Goal: Information Seeking & Learning: Understand process/instructions

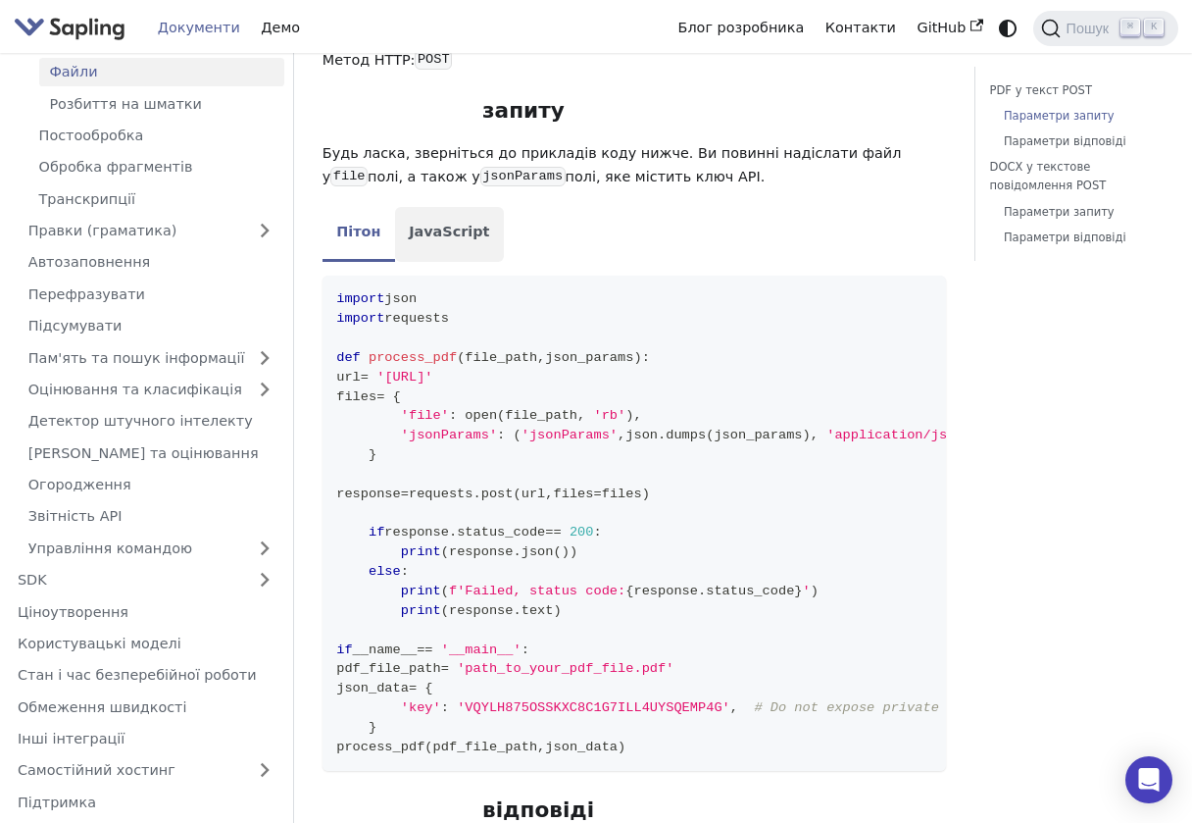
scroll to position [477, 0]
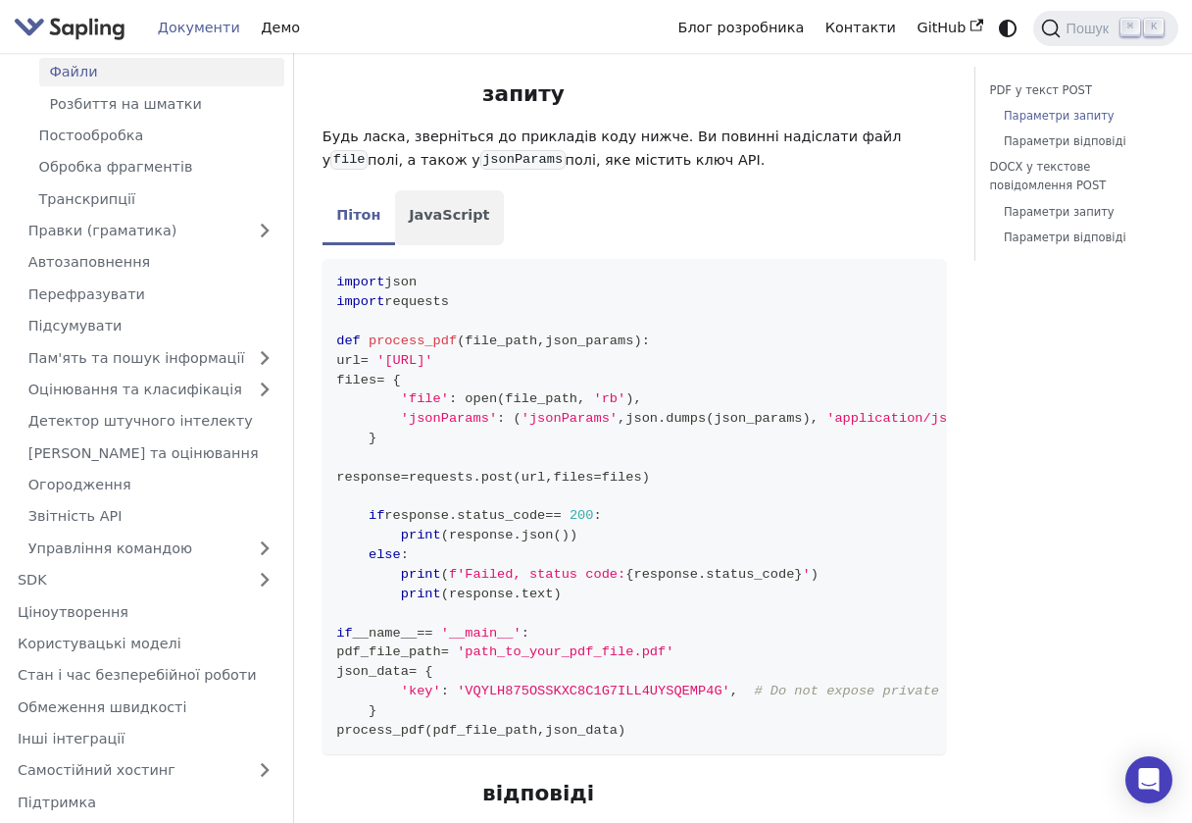
click at [462, 215] on font "JavaScript" at bounding box center [449, 215] width 80 height 16
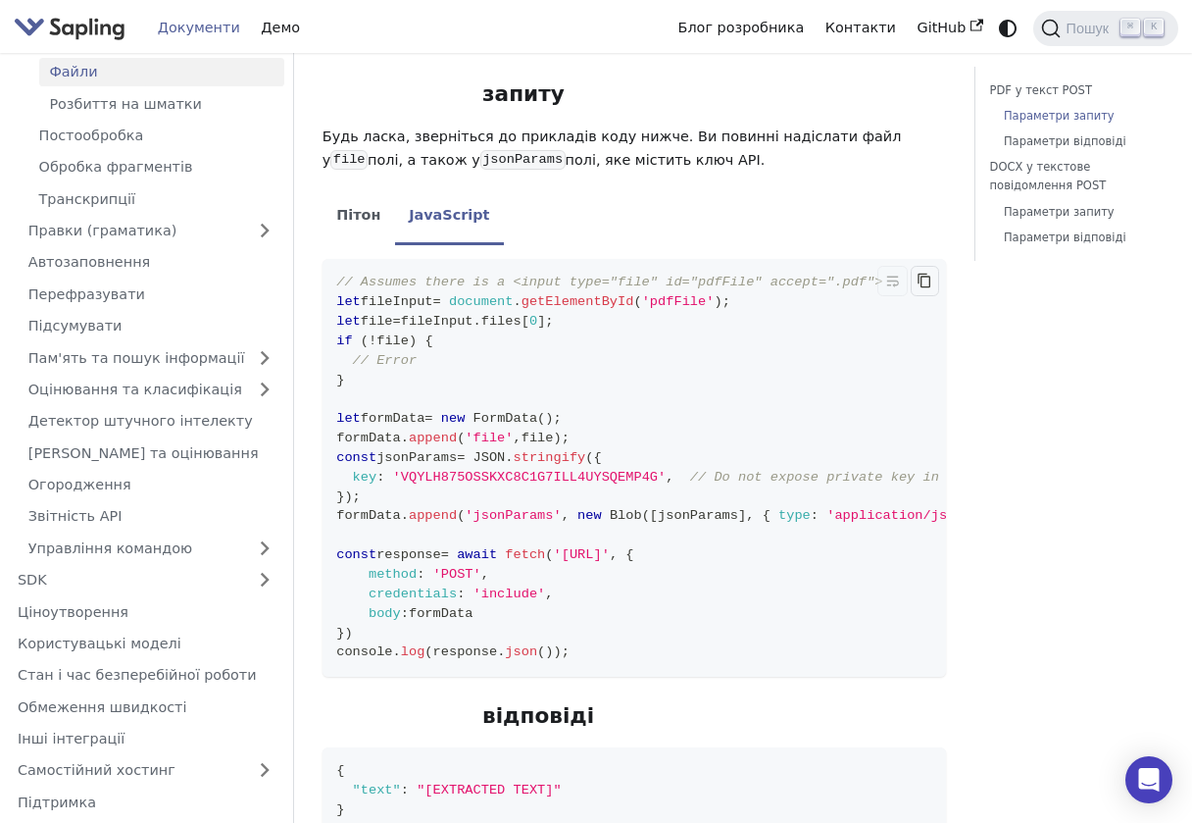
click at [923, 282] on icon "Скопіювати код у буфер обміну" at bounding box center [925, 280] width 5 height 5
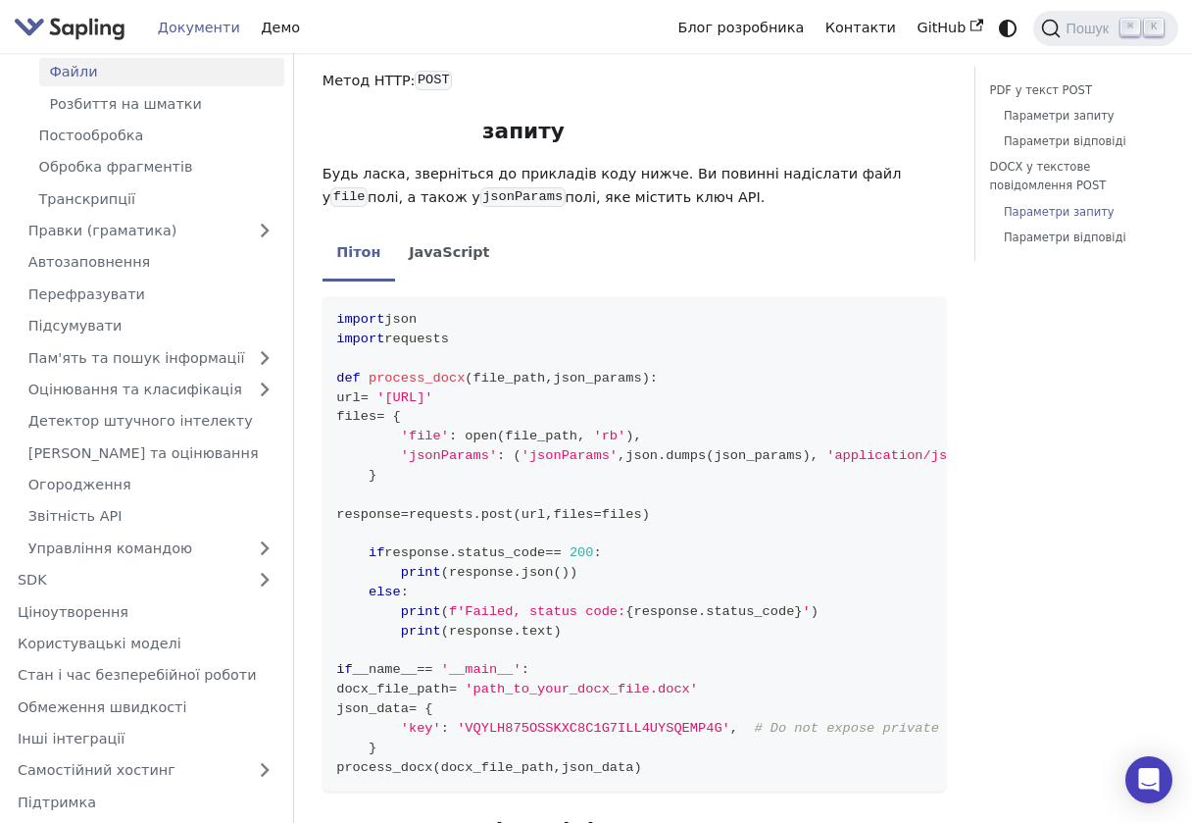
scroll to position [1581, 0]
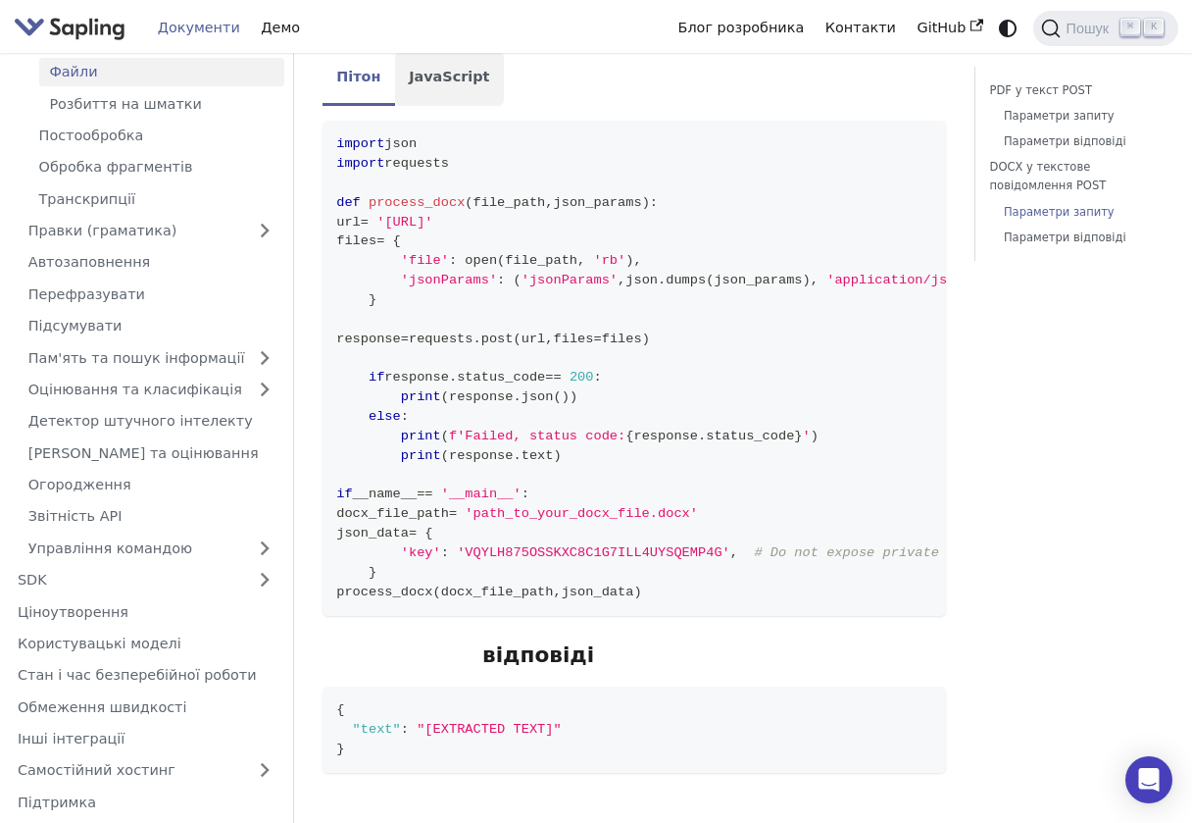
click at [430, 69] on font "JavaScript" at bounding box center [449, 77] width 80 height 16
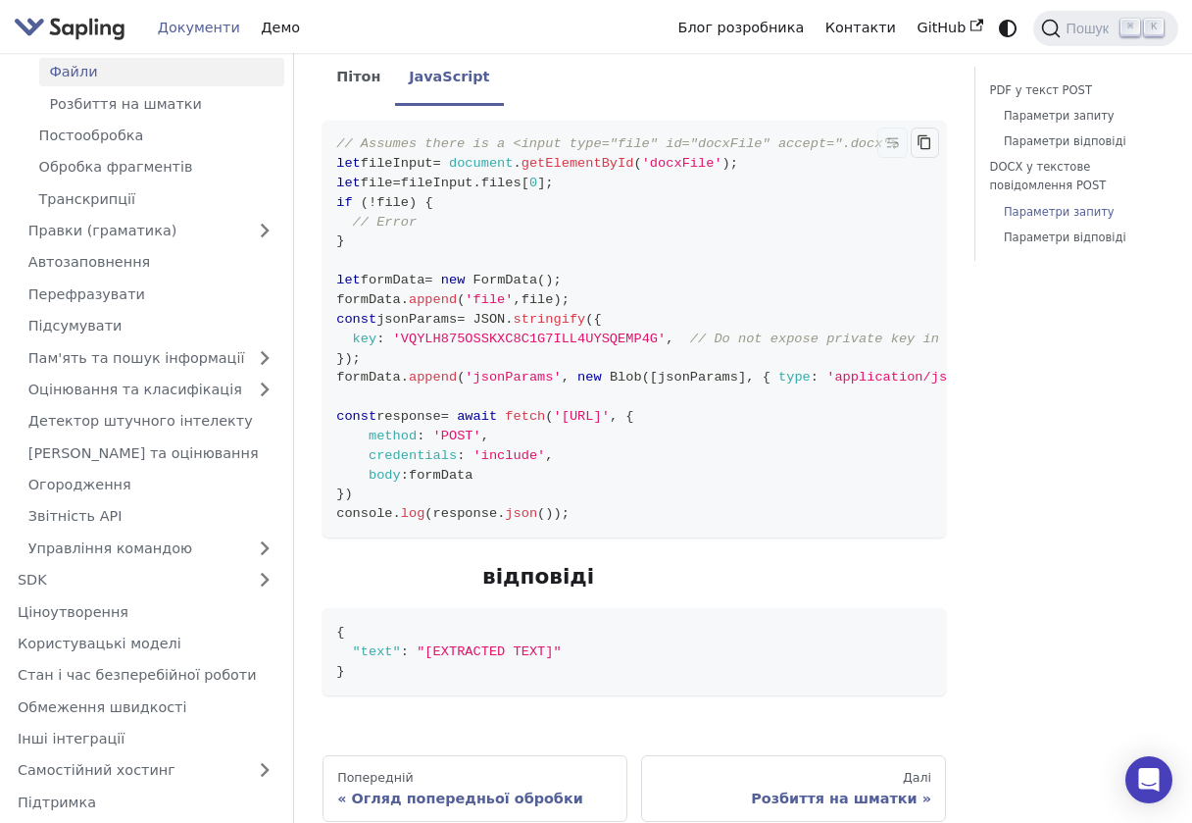
click at [929, 134] on icon "Скопіювати код у буфер обміну" at bounding box center [925, 142] width 16 height 16
copy span "credentials : 'include' ,"
drag, startPoint x: 564, startPoint y: 440, endPoint x: 368, endPoint y: 441, distance: 196.1
click at [368, 441] on code "// Assumes there is a <input type="file" id="docxFile" accept=".docx"> let file…" at bounding box center [683, 330] width 720 height 418
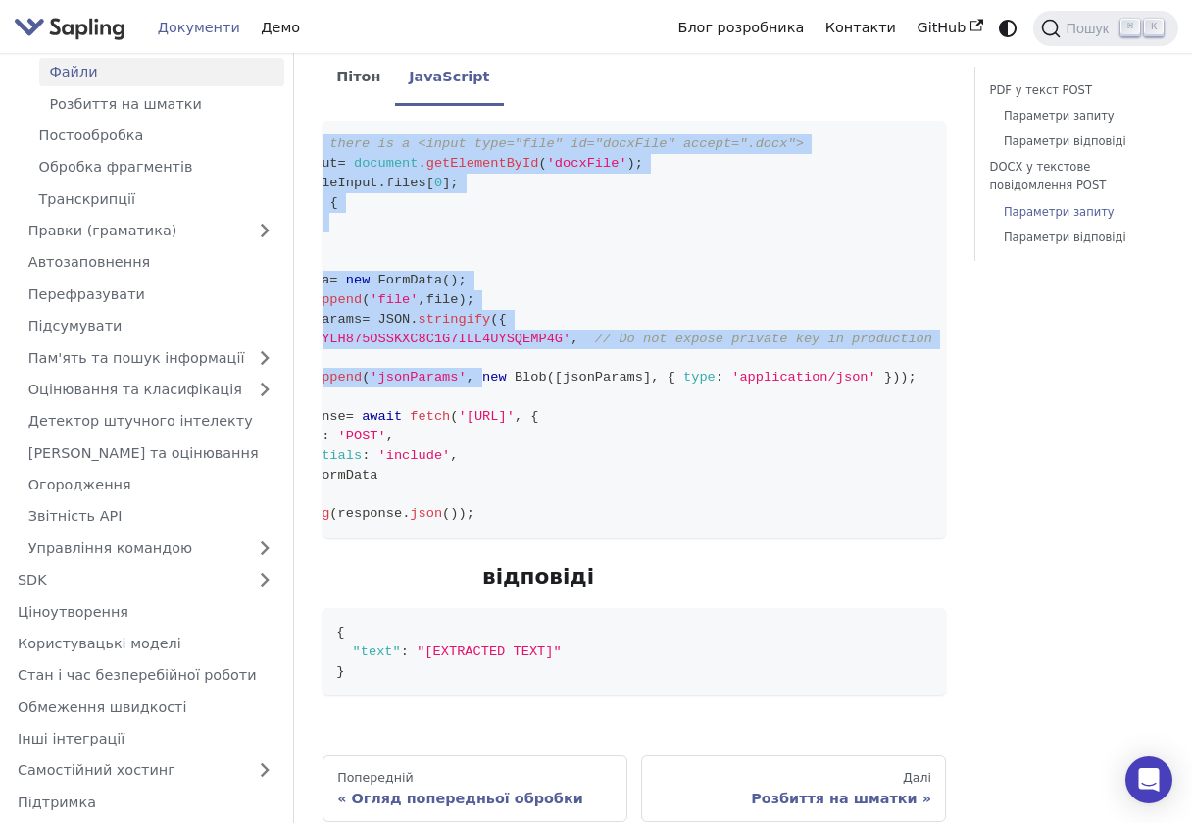
scroll to position [0, 98]
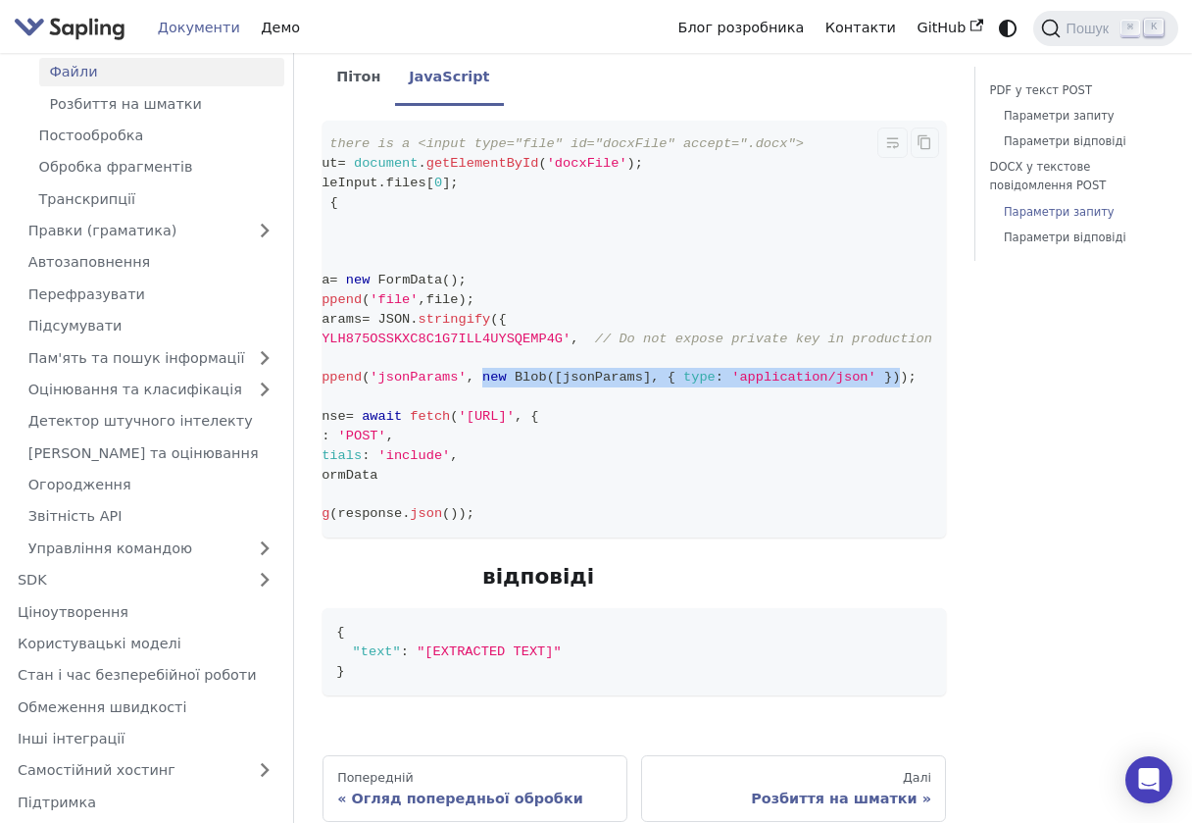
copy span "new Blob ( [ jsonParams ] , { type : 'application/json' } )"
drag, startPoint x: 580, startPoint y: 355, endPoint x: 900, endPoint y: 358, distance: 320.7
click at [900, 370] on span "formData . append ( 'jsonParams' , new Blob ( [ jsonParams ] , { type : 'applic…" at bounding box center [579, 377] width 676 height 15
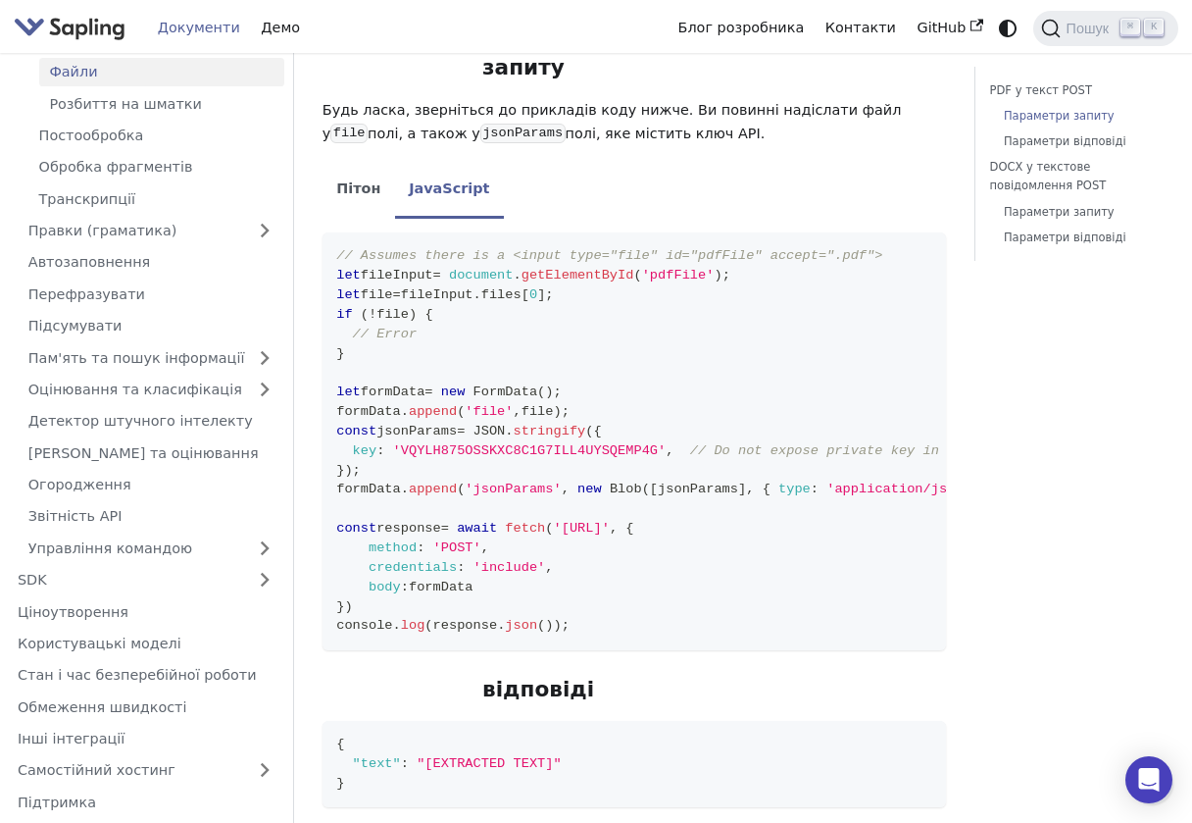
scroll to position [485, 0]
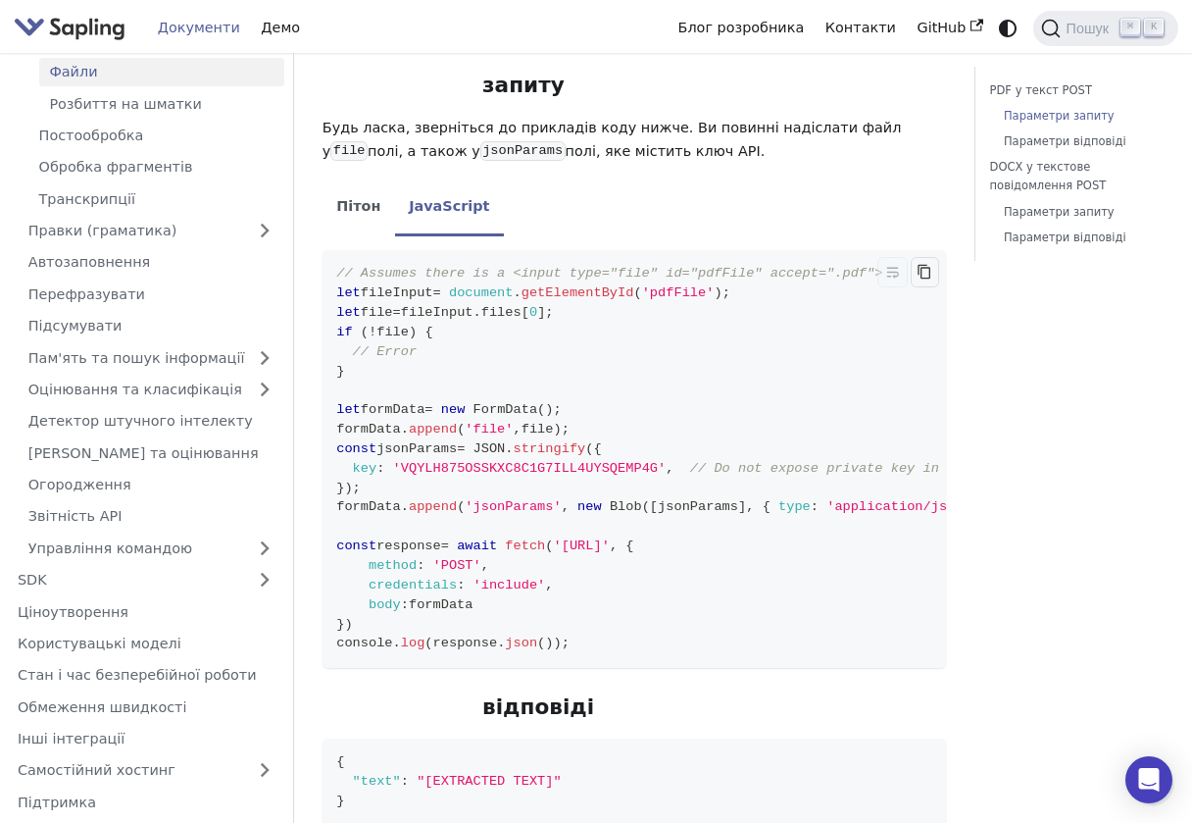
click at [927, 279] on icon "Copy code to clipboard" at bounding box center [925, 272] width 16 height 16
copy span "new Blob ( [ jsonParams ] , { type : 'application/json' } )"
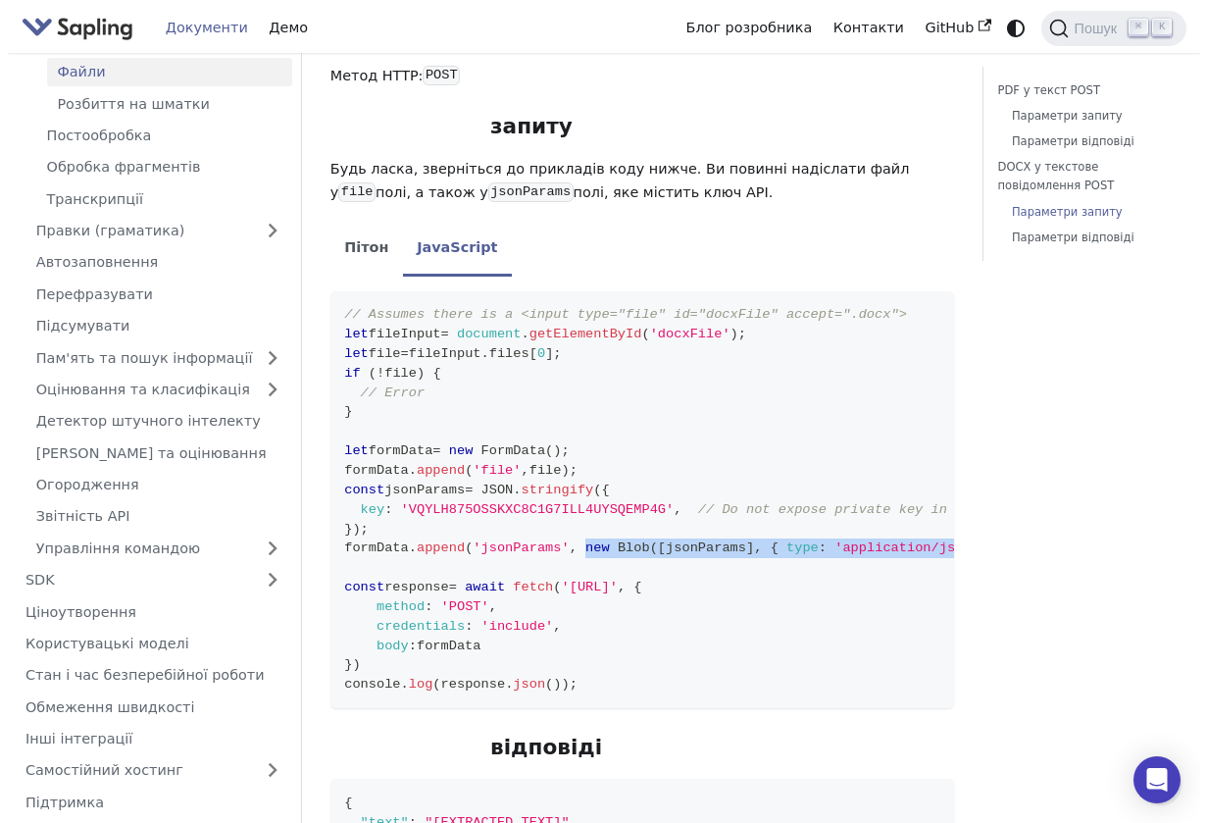
scroll to position [1400, 0]
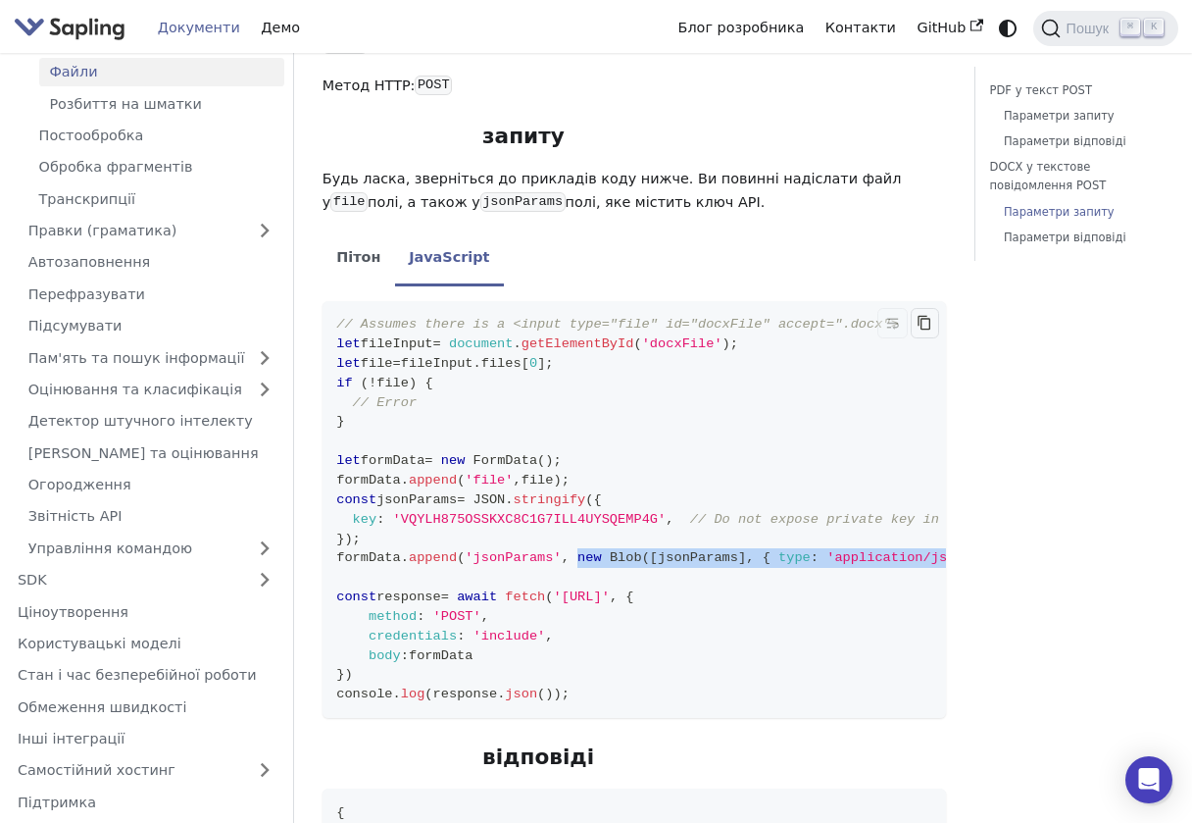
click at [931, 315] on icon "Copy code to clipboard" at bounding box center [925, 323] width 16 height 16
copy span "new Blob ( [ jsonParams ] , { type : 'application/json' } )"
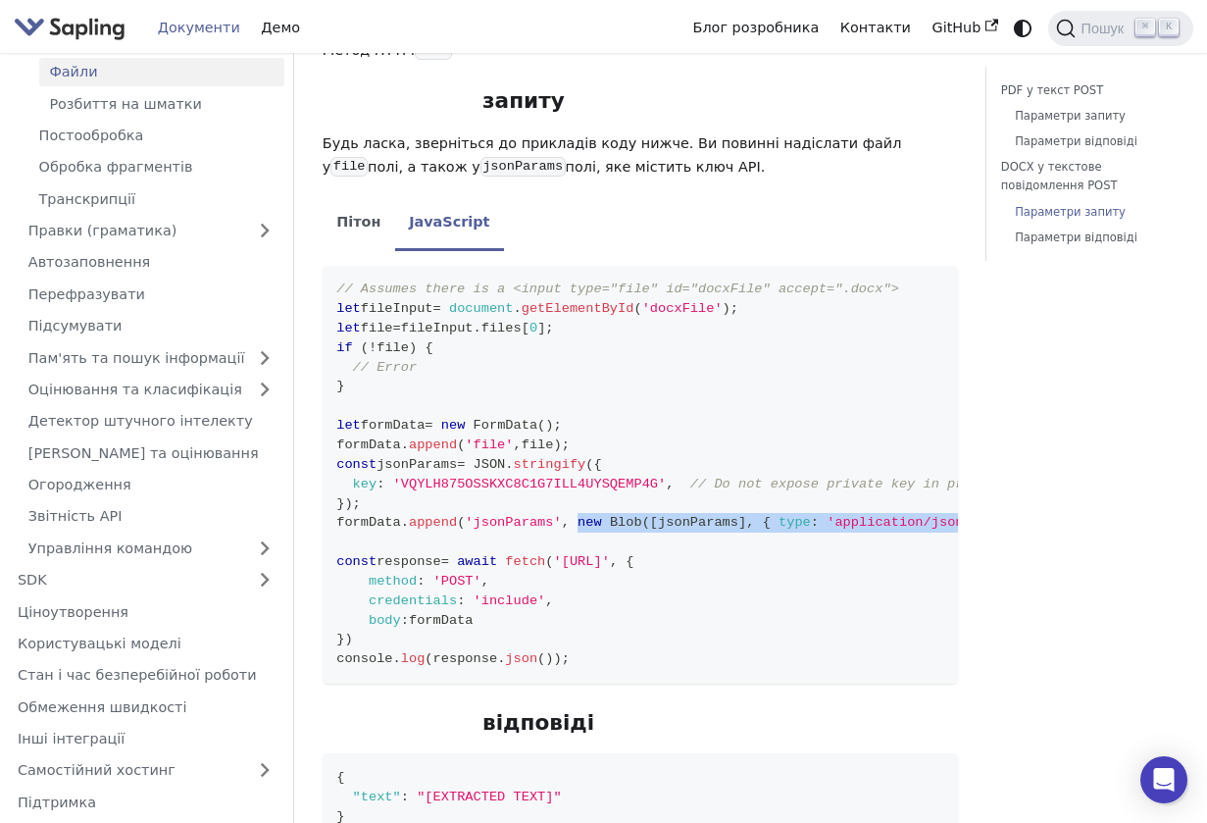
click at [94, 36] on img "Головний" at bounding box center [70, 28] width 112 height 28
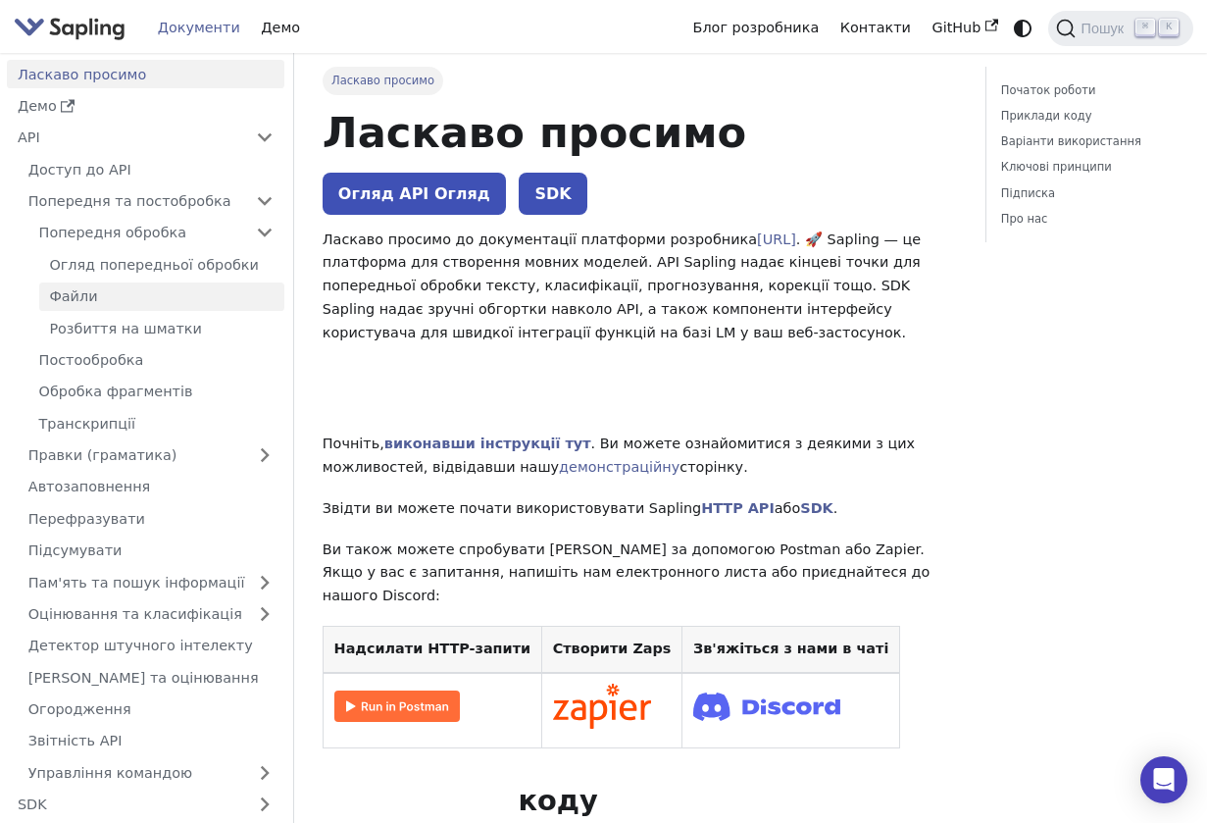
click at [176, 290] on link "Файли" at bounding box center [161, 296] width 245 height 28
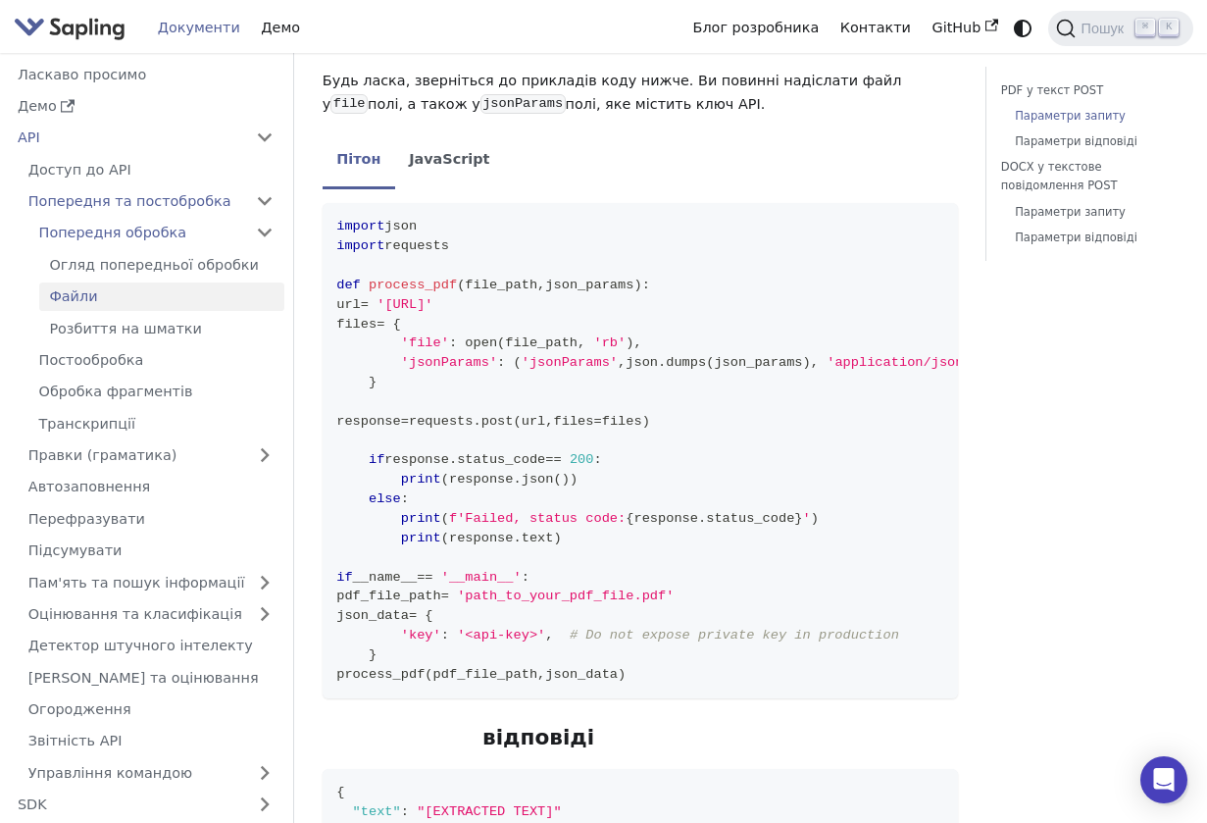
scroll to position [504, 0]
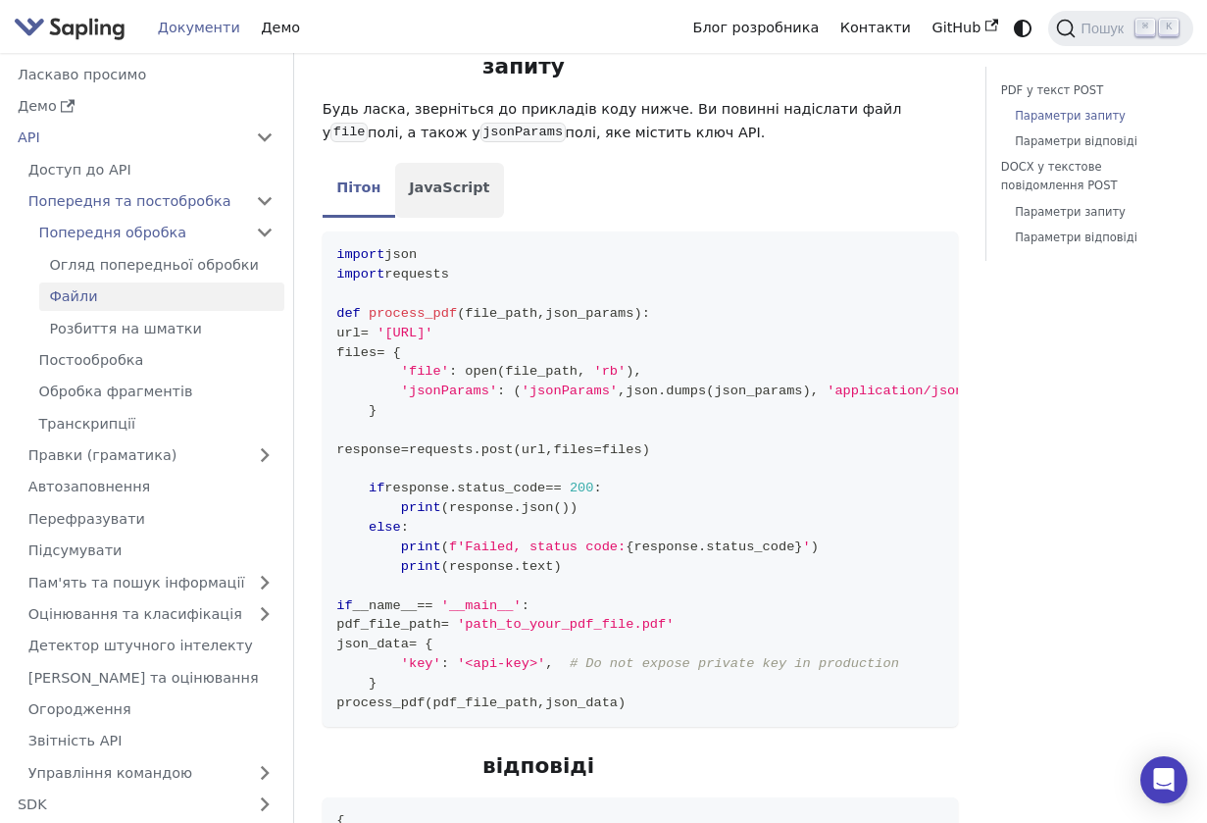
click at [457, 199] on font "JavaScript" at bounding box center [449, 188] width 80 height 24
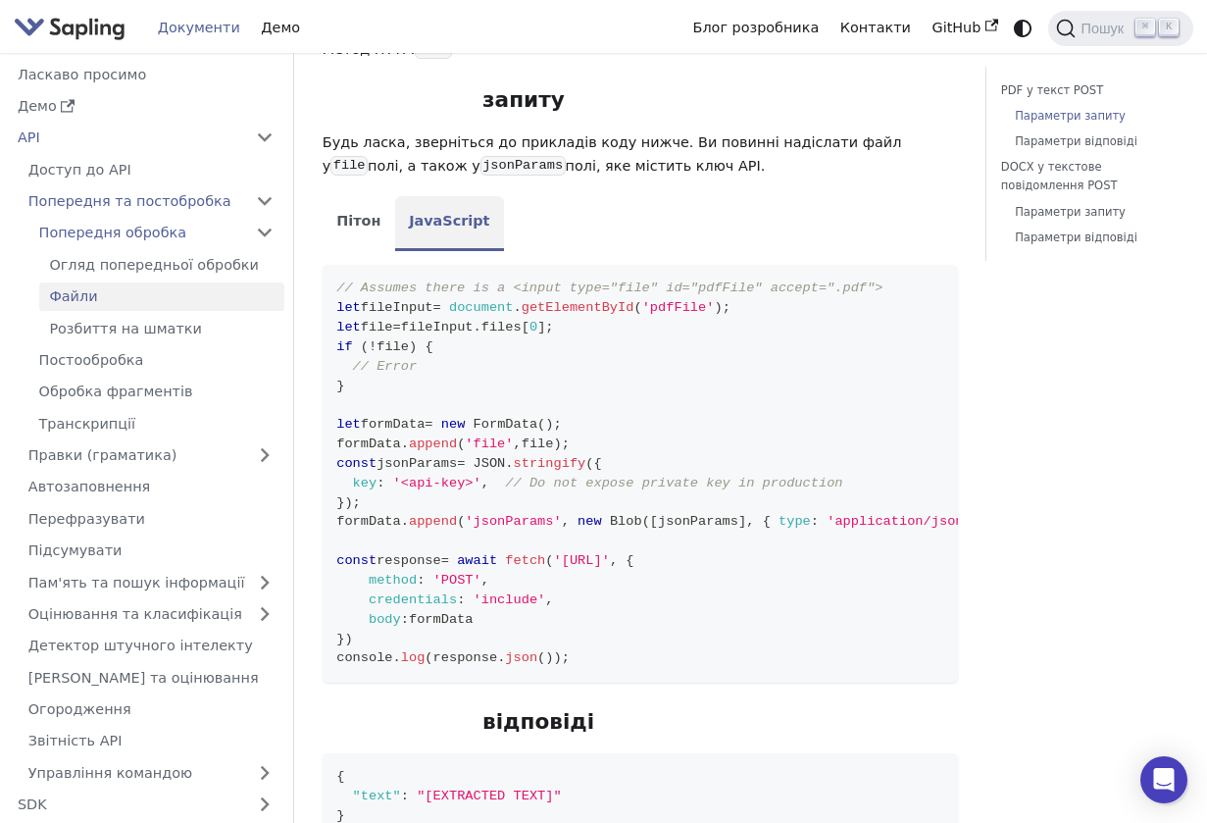
scroll to position [436, 0]
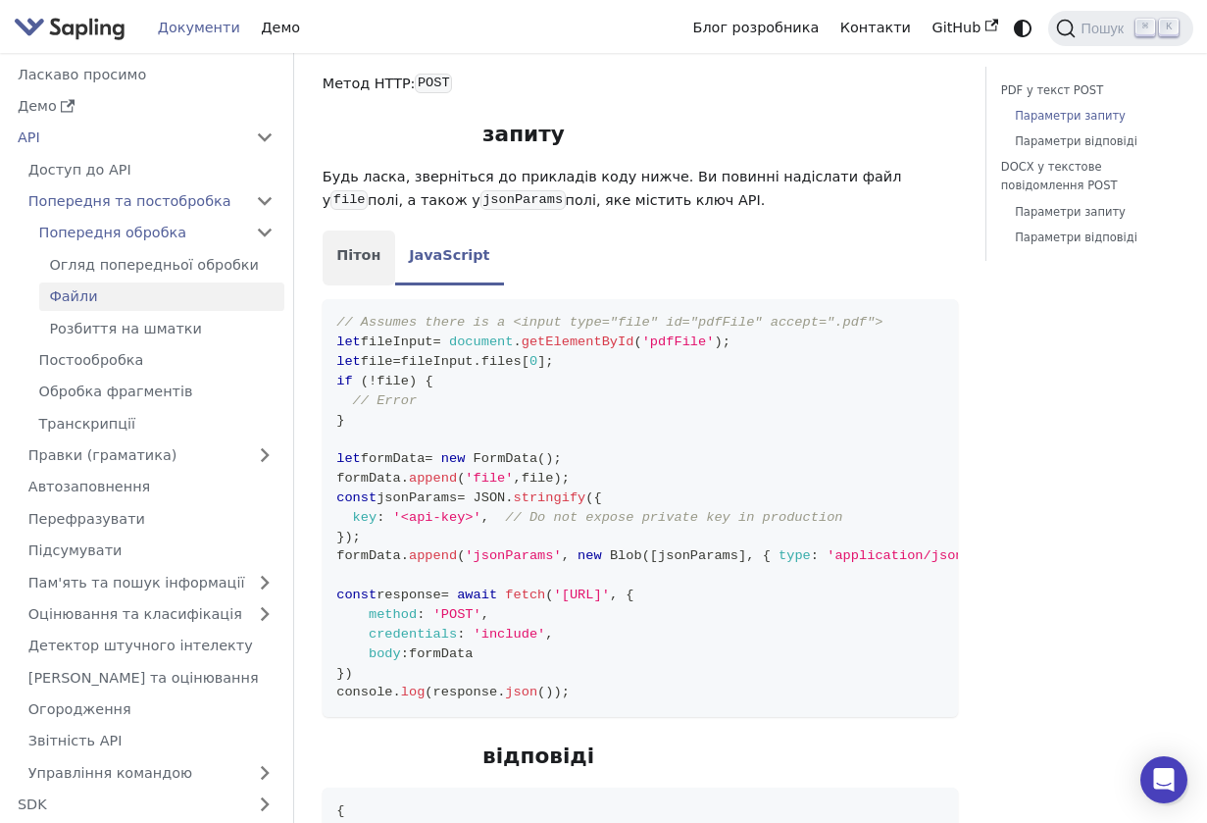
click at [350, 244] on li "Пітон" at bounding box center [359, 257] width 73 height 55
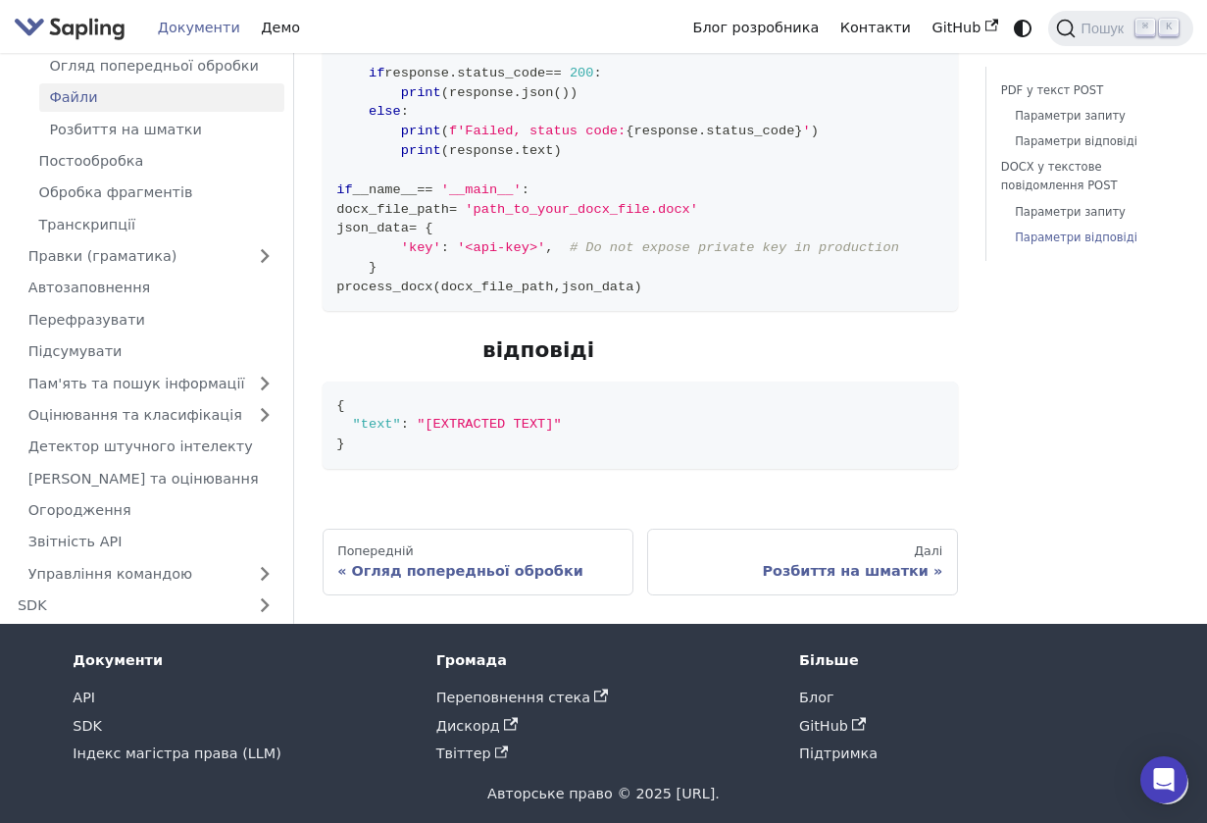
scroll to position [1925, 0]
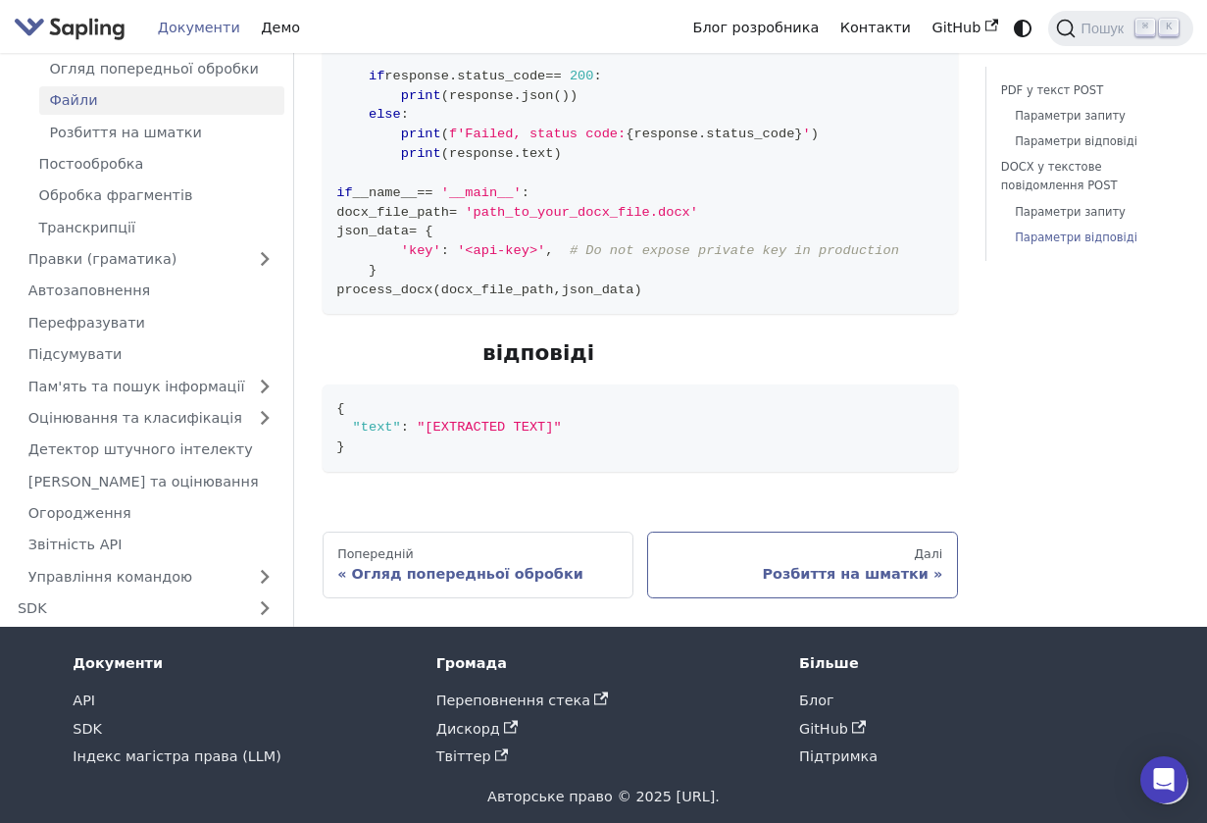
click at [757, 593] on link "[PERSON_NAME] на шматки" at bounding box center [802, 564] width 311 height 67
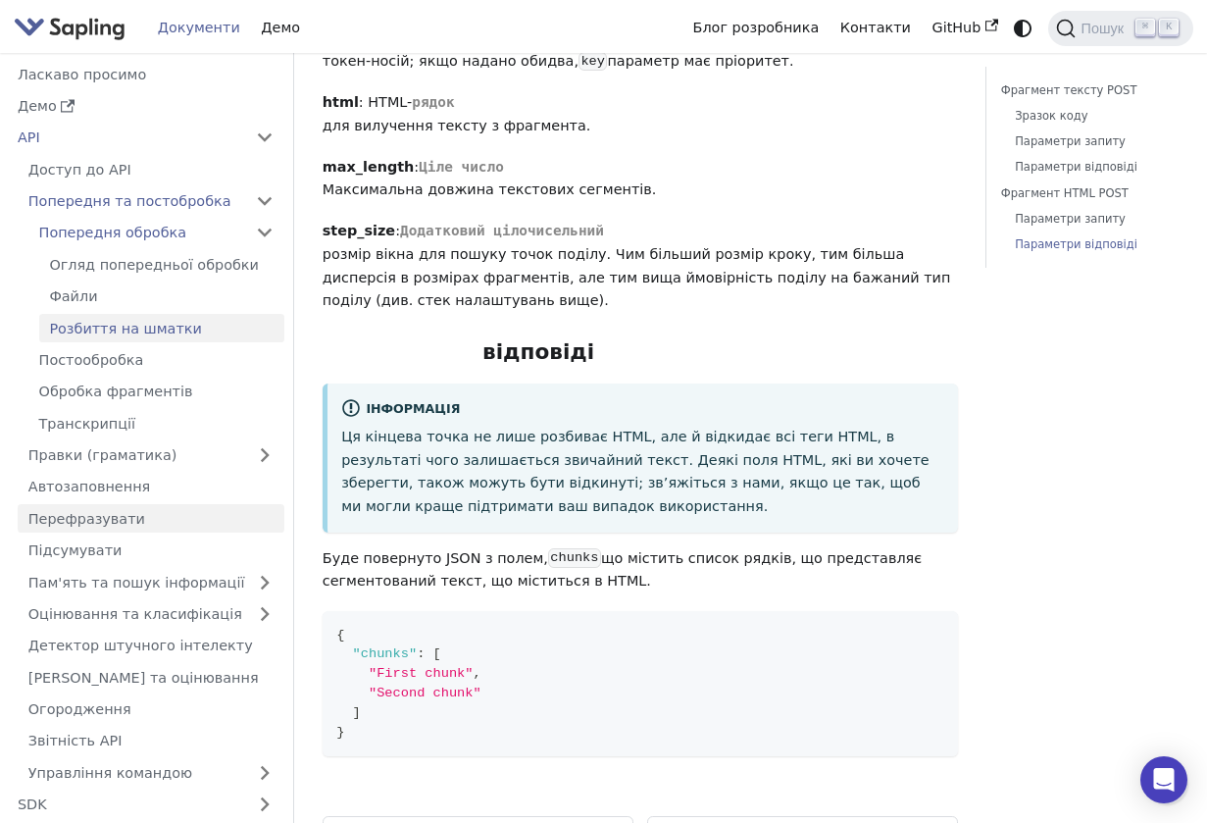
scroll to position [3285, 0]
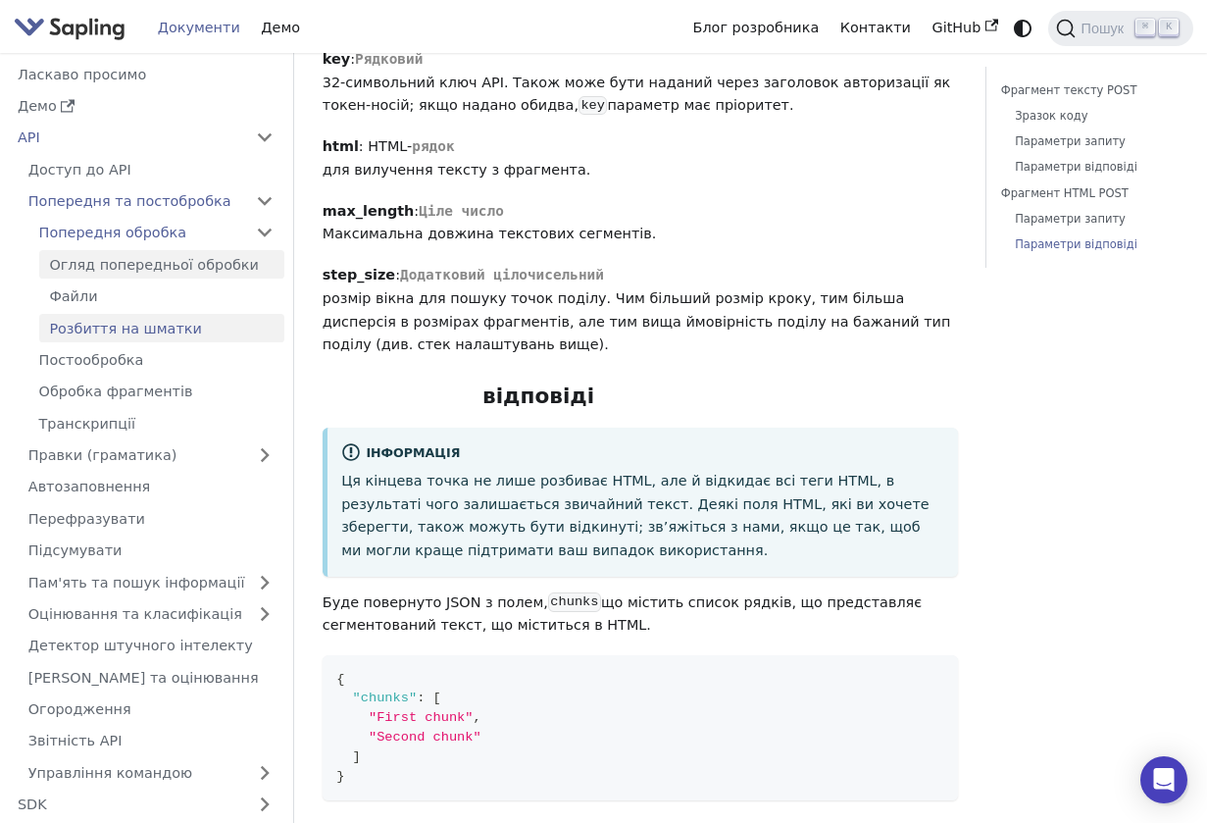
click at [204, 273] on font "Огляд попередньої обробки" at bounding box center [154, 265] width 210 height 18
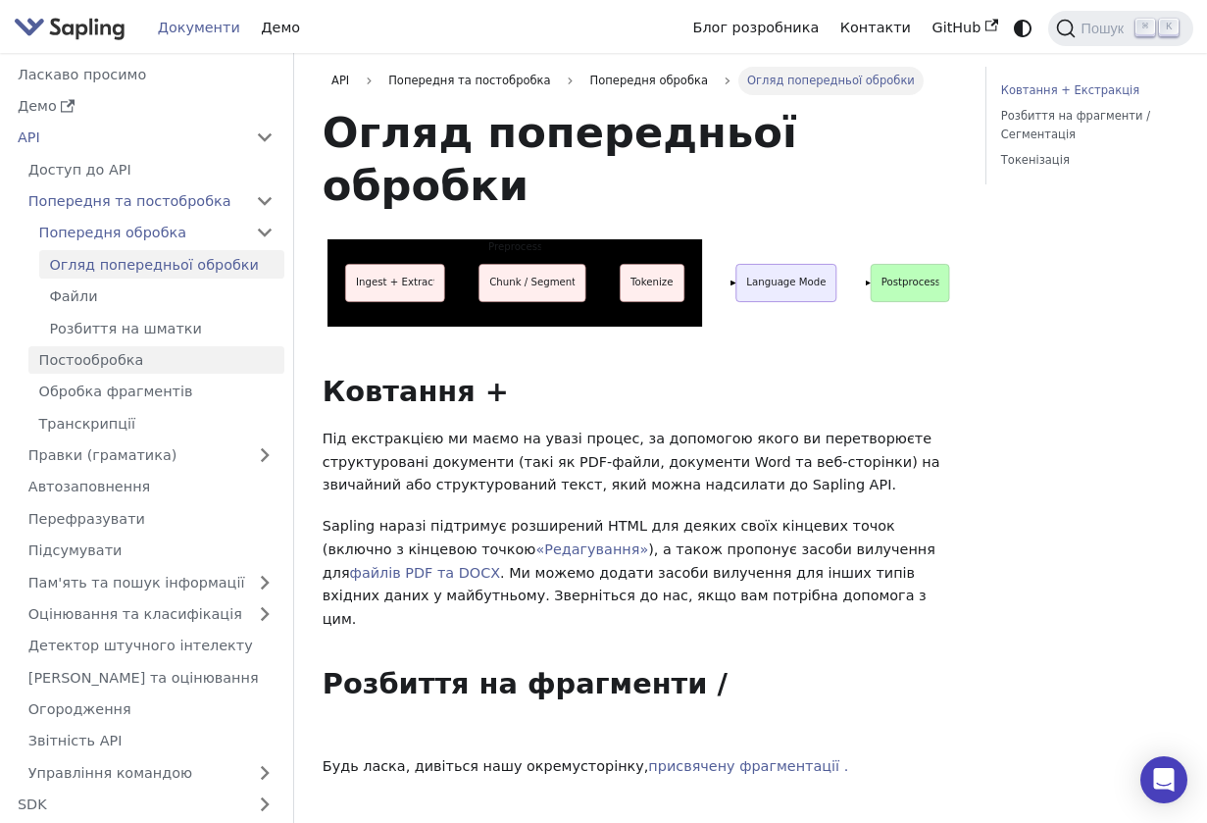
click at [202, 354] on link "Постообробка" at bounding box center [156, 360] width 256 height 28
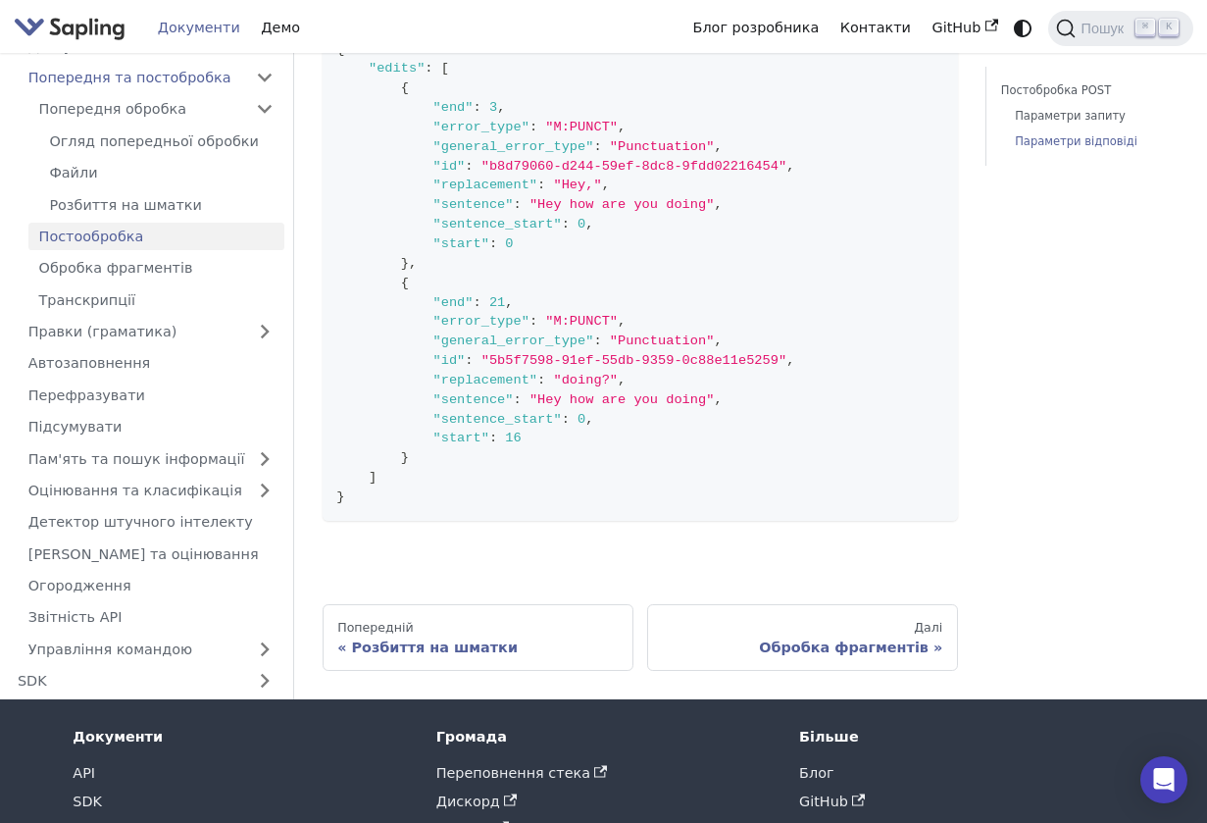
scroll to position [1871, 0]
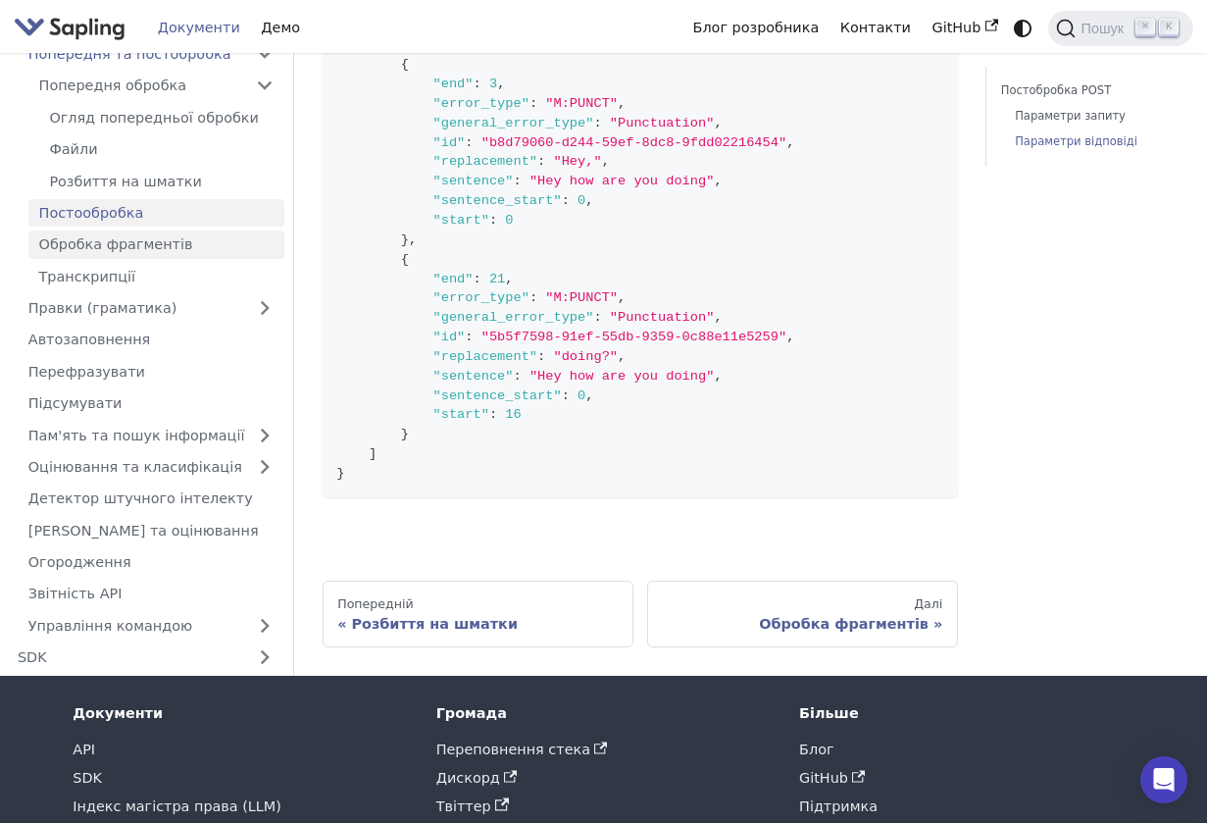
click at [169, 236] on font "Обробка фрагментів" at bounding box center [116, 244] width 154 height 16
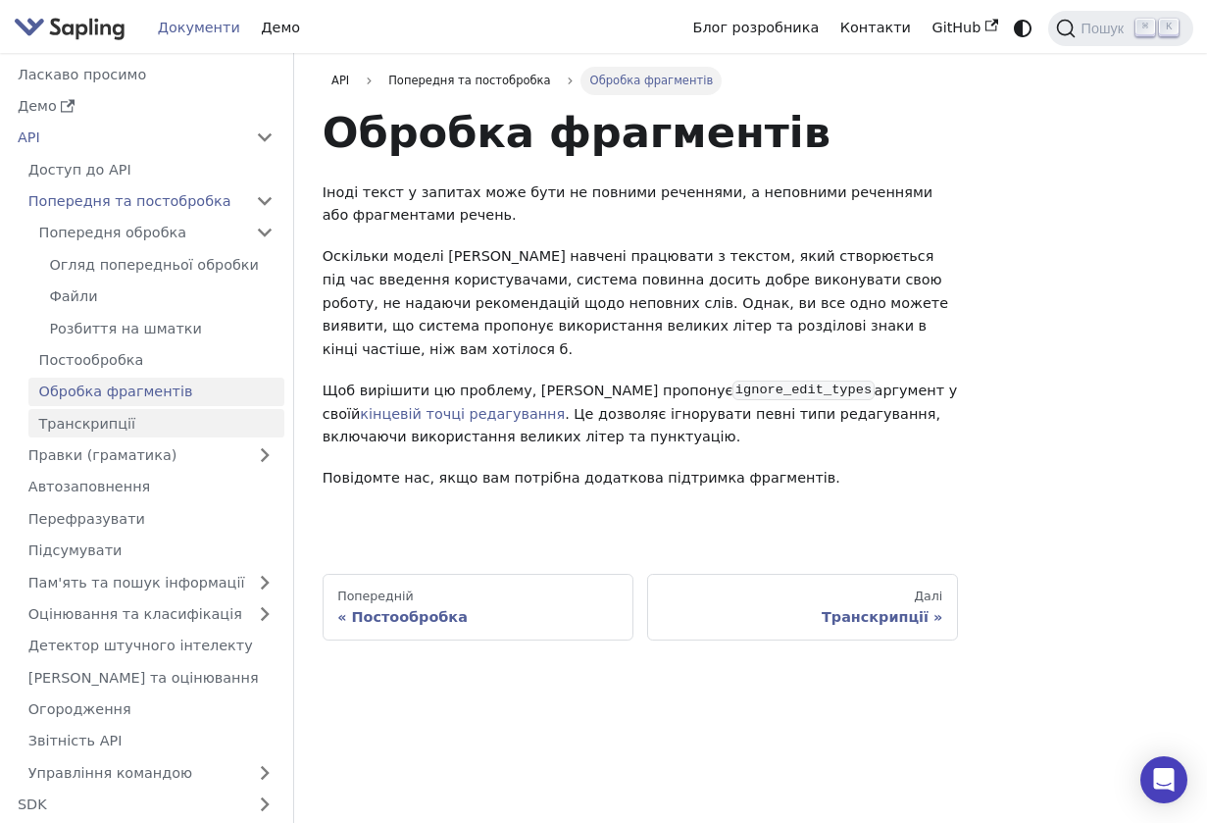
click at [154, 432] on link "Транскрипції" at bounding box center [156, 423] width 256 height 28
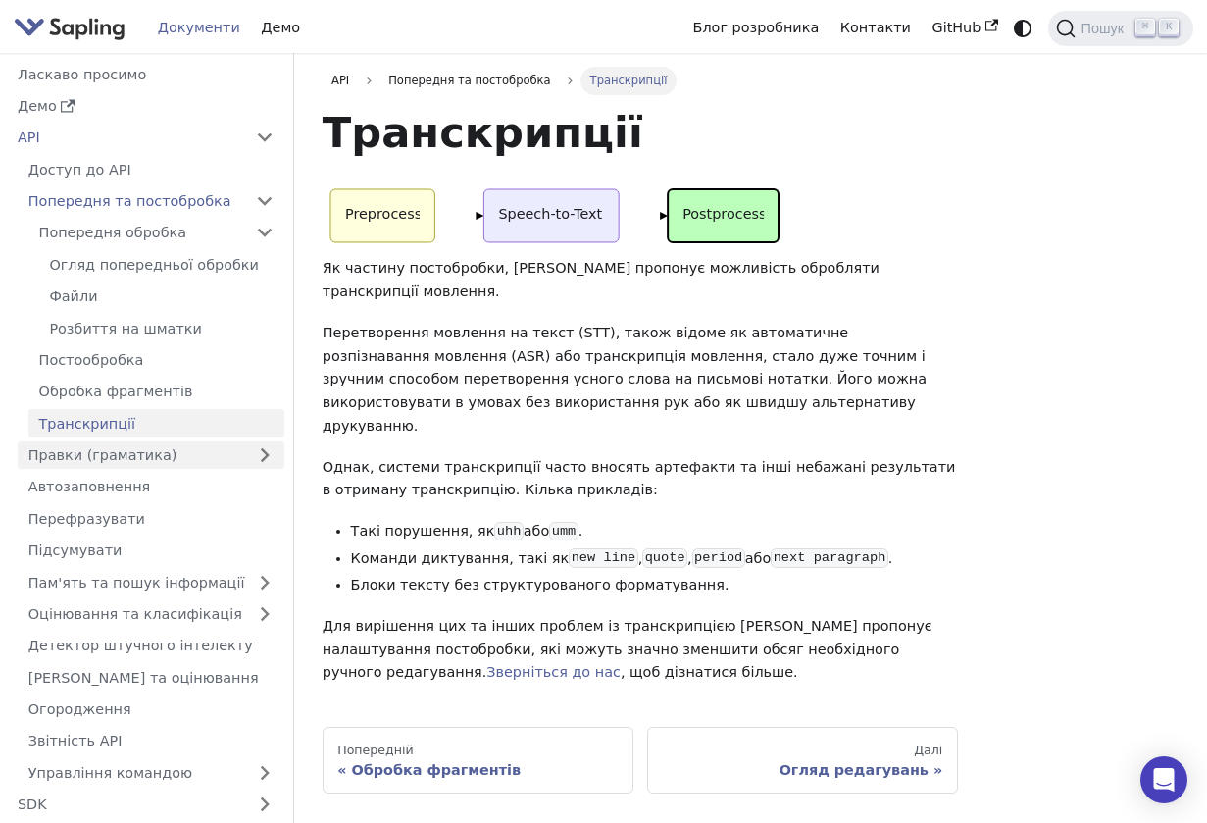
click at [219, 460] on link "Правки (граматика)" at bounding box center [151, 455] width 267 height 28
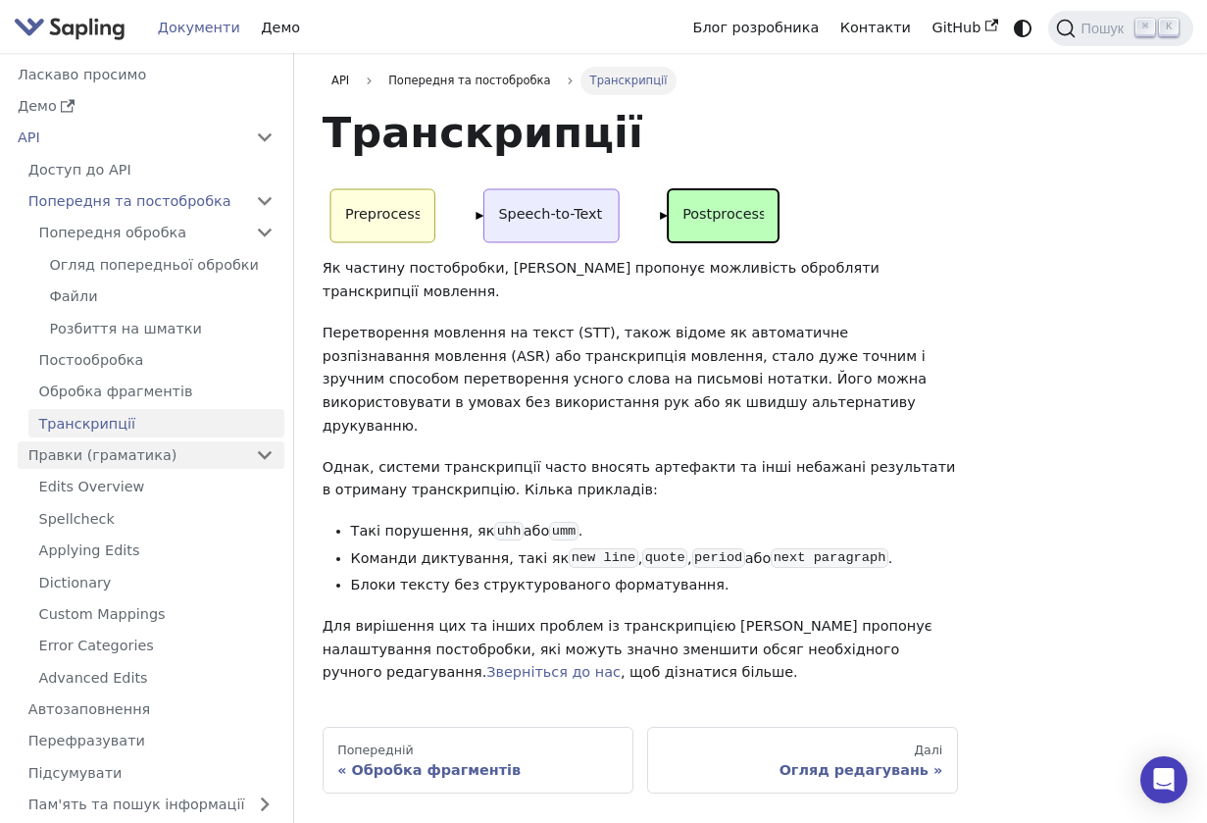
click at [228, 464] on link "Правки (граматика)" at bounding box center [151, 455] width 267 height 28
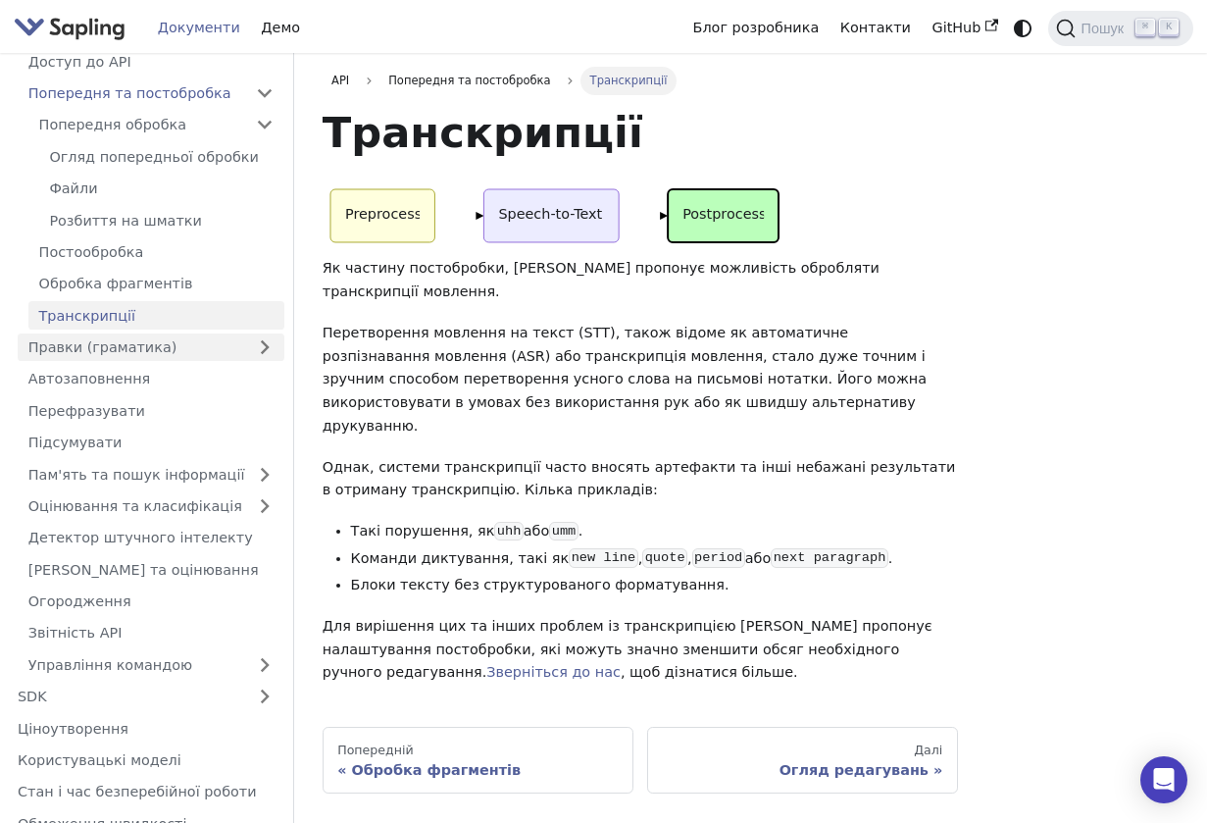
scroll to position [121, 0]
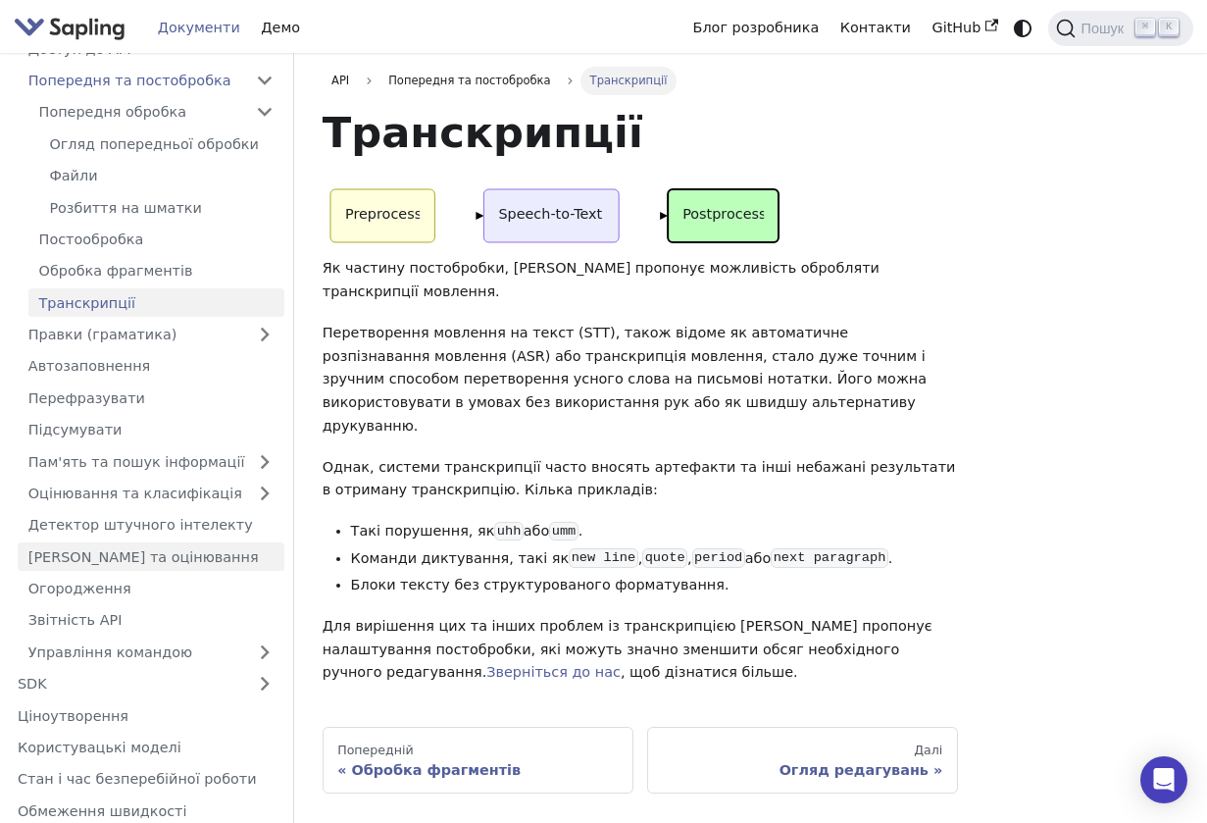
click at [231, 559] on link "[PERSON_NAME] та оцінювання" at bounding box center [151, 556] width 267 height 28
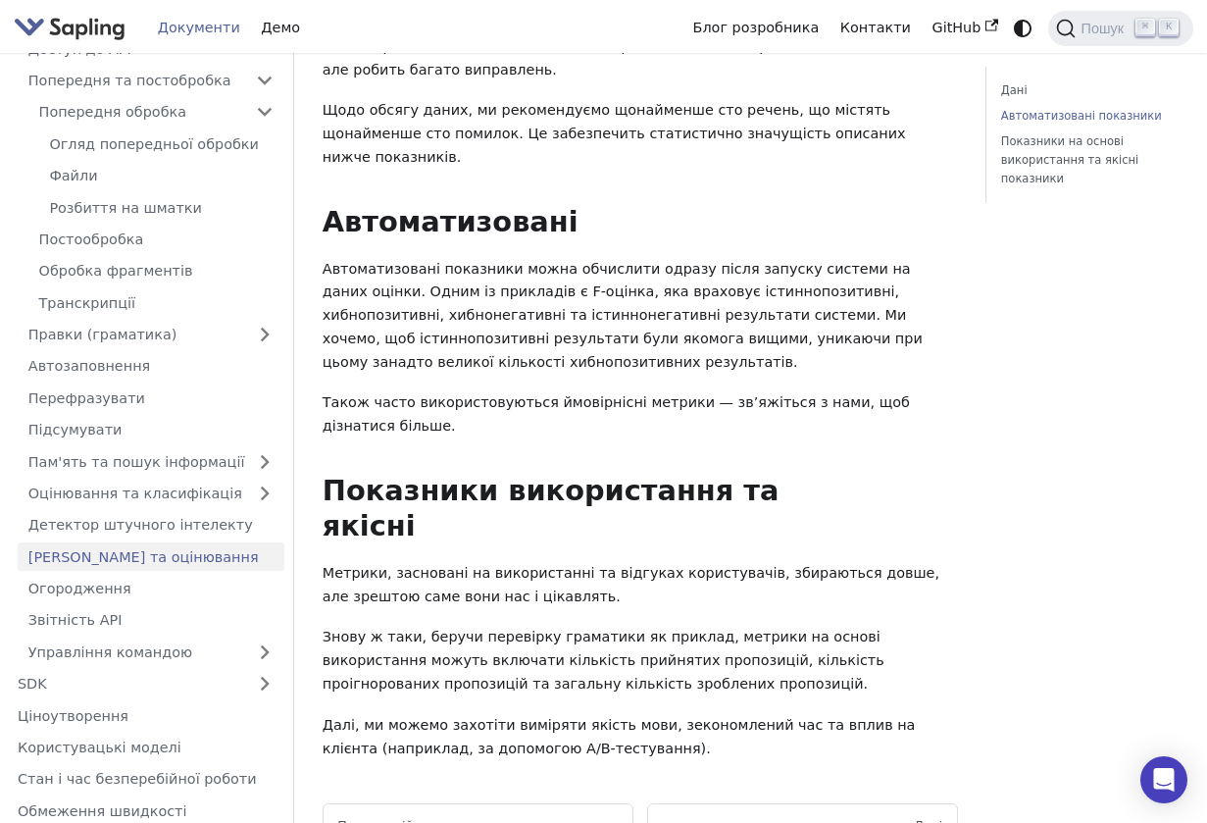
scroll to position [1416, 0]
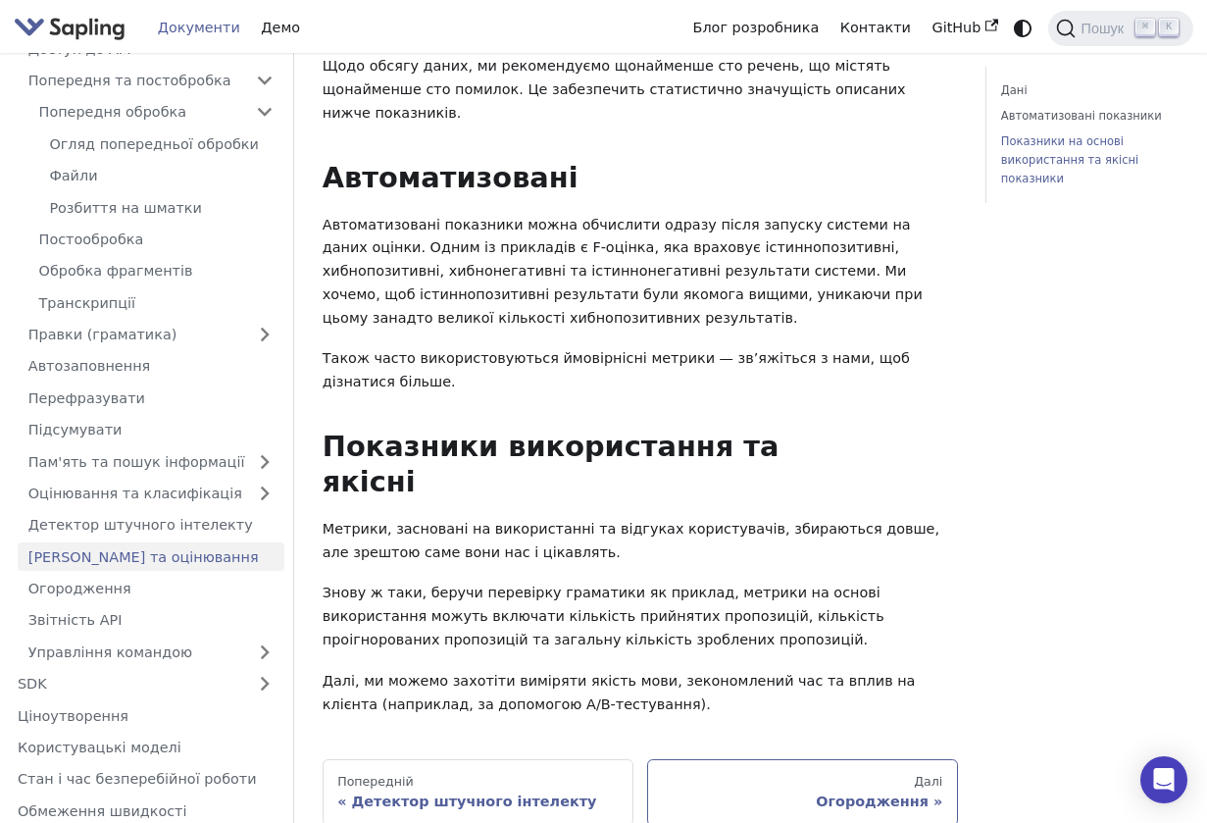
click at [744, 759] on link "Далі Огородження" at bounding box center [802, 792] width 311 height 67
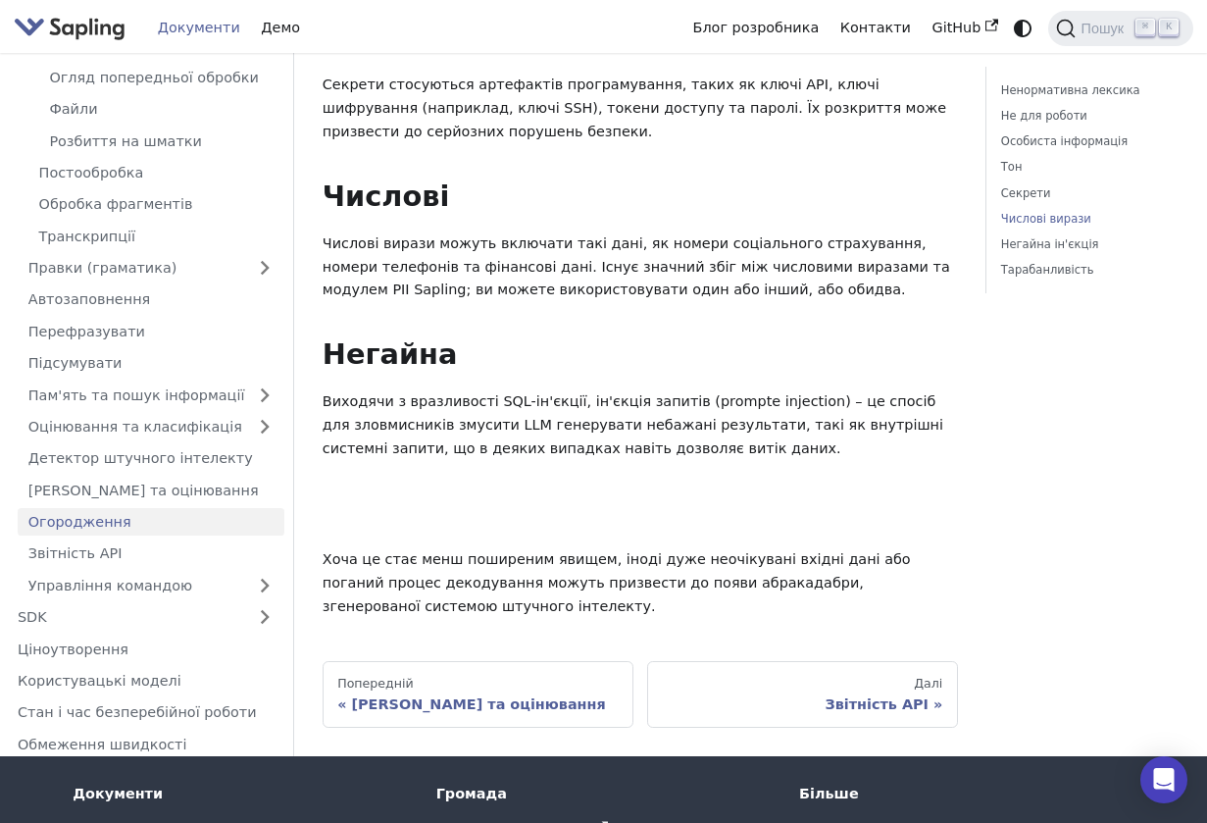
scroll to position [1327, 0]
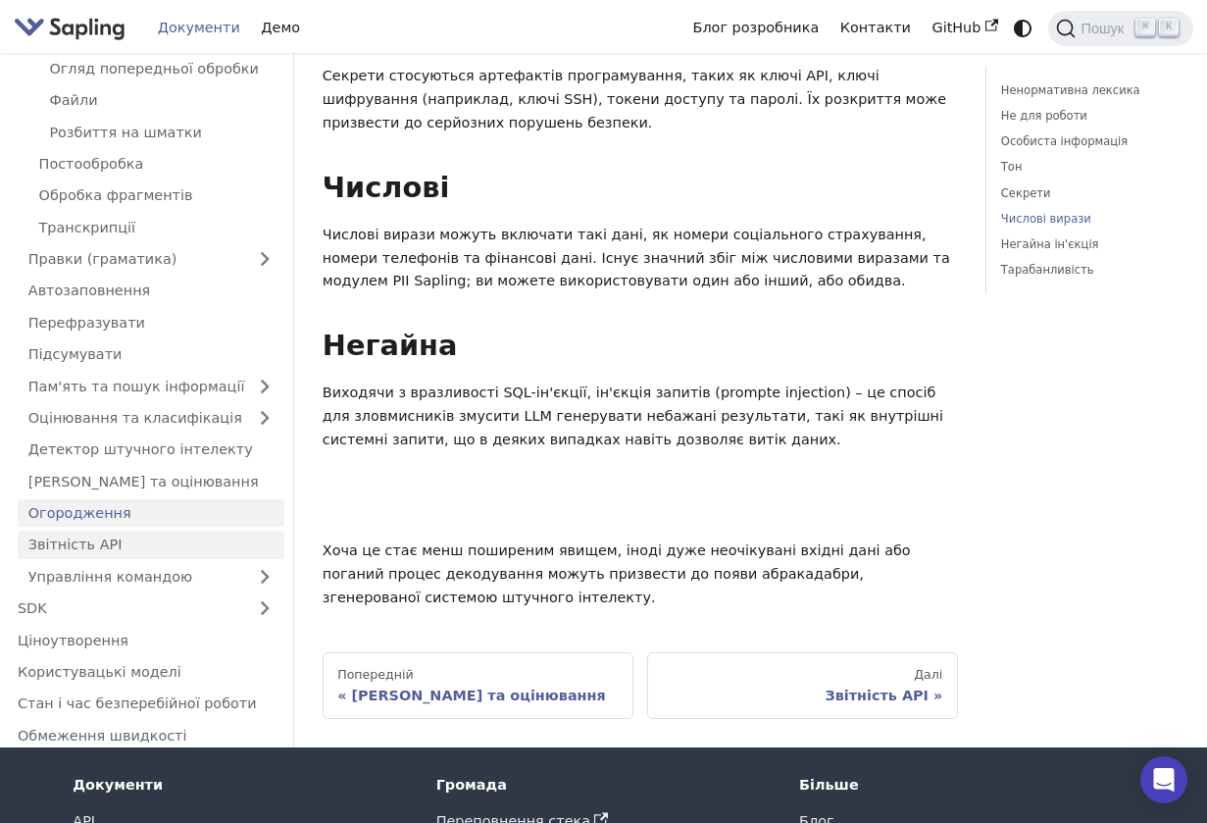
click at [122, 530] on link "Звітність API" at bounding box center [151, 544] width 267 height 28
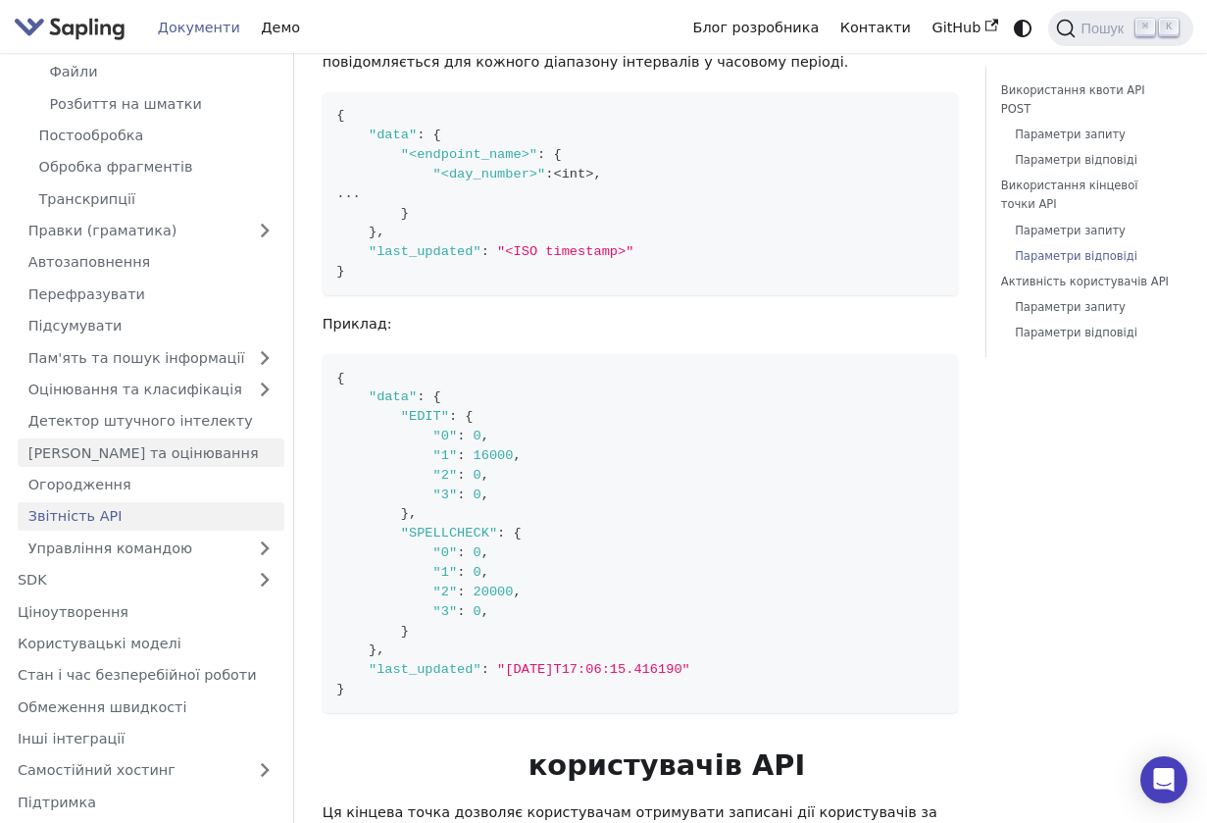
scroll to position [225, 0]
click at [251, 533] on link "Управління командою" at bounding box center [151, 547] width 267 height 28
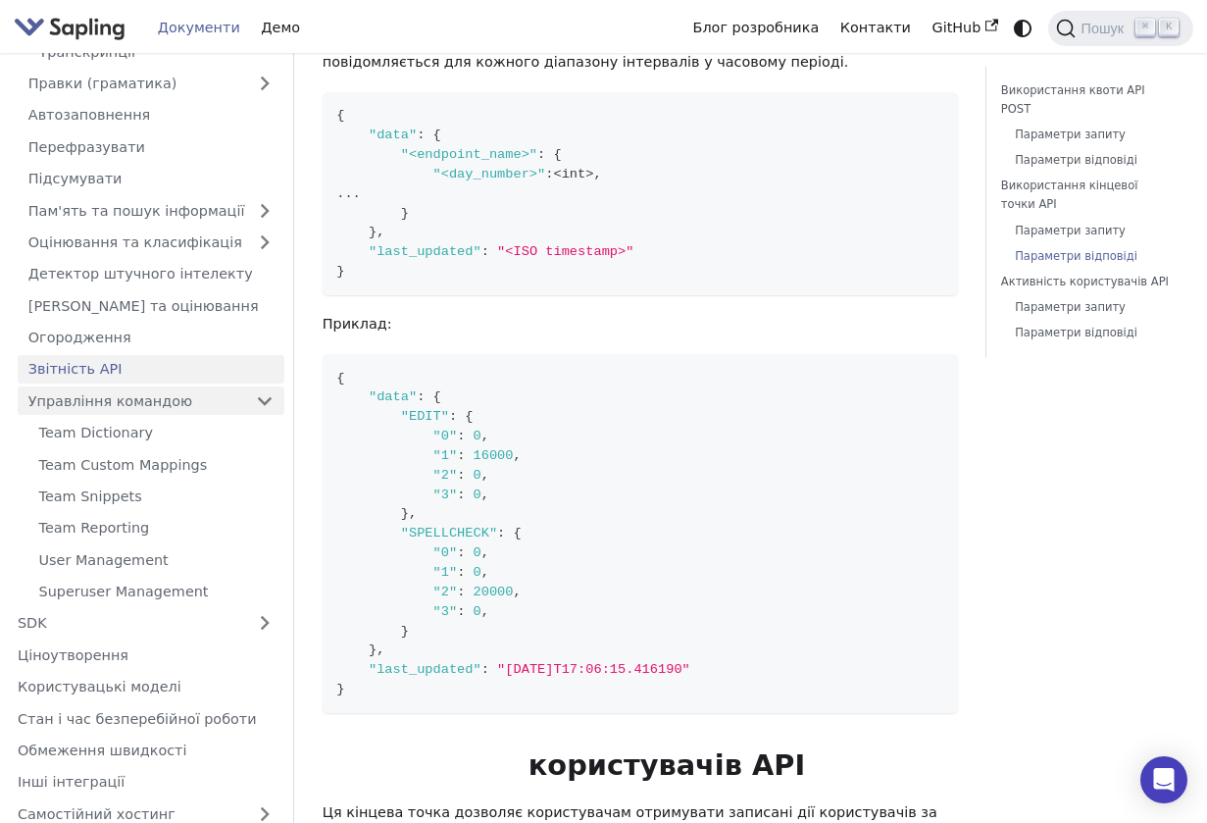
scroll to position [416, 0]
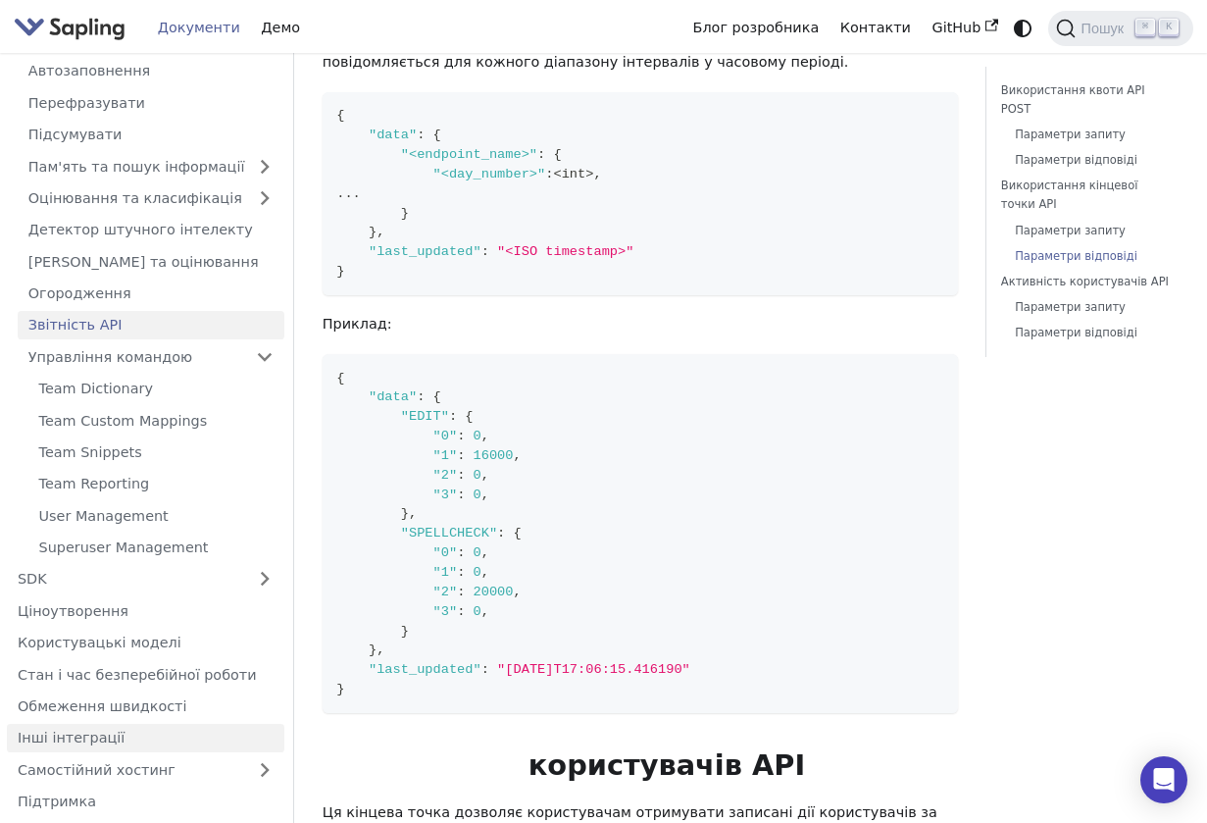
click at [118, 726] on link "Інші інтеграції" at bounding box center [145, 738] width 277 height 28
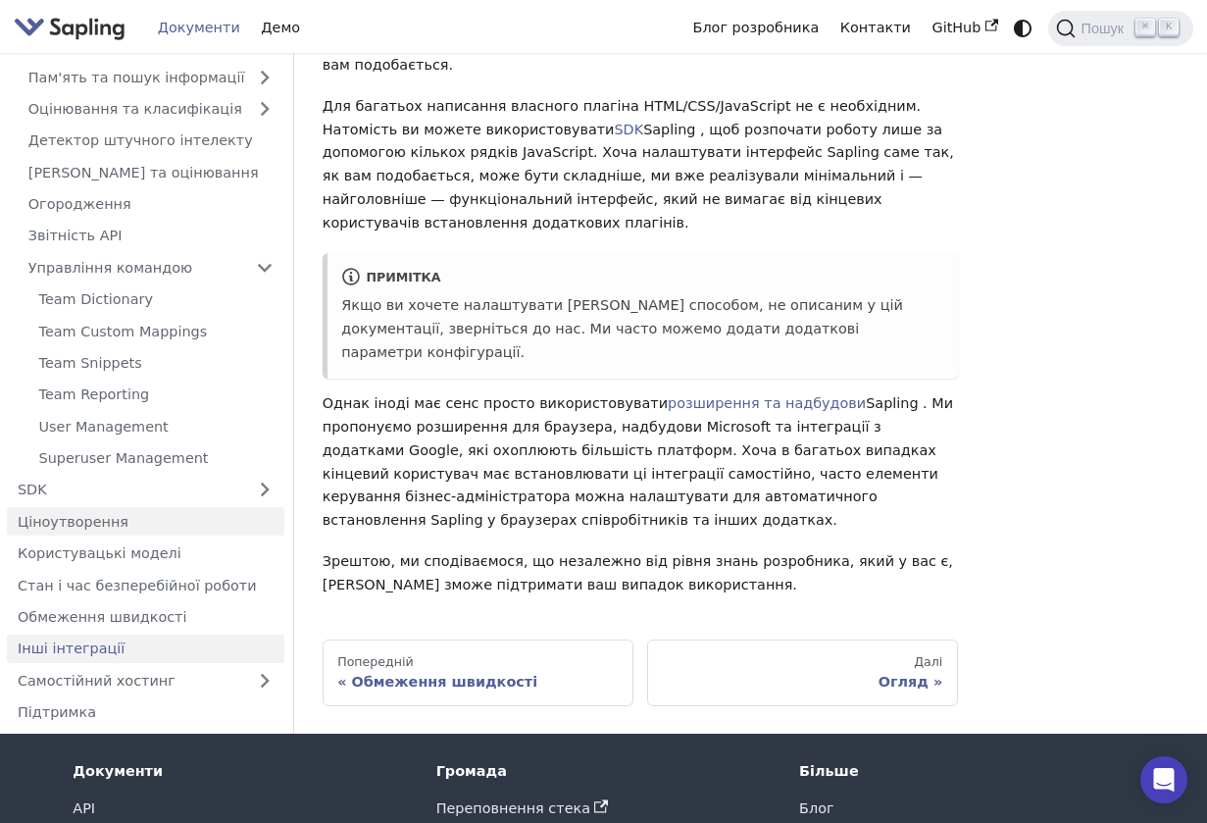
scroll to position [293, 0]
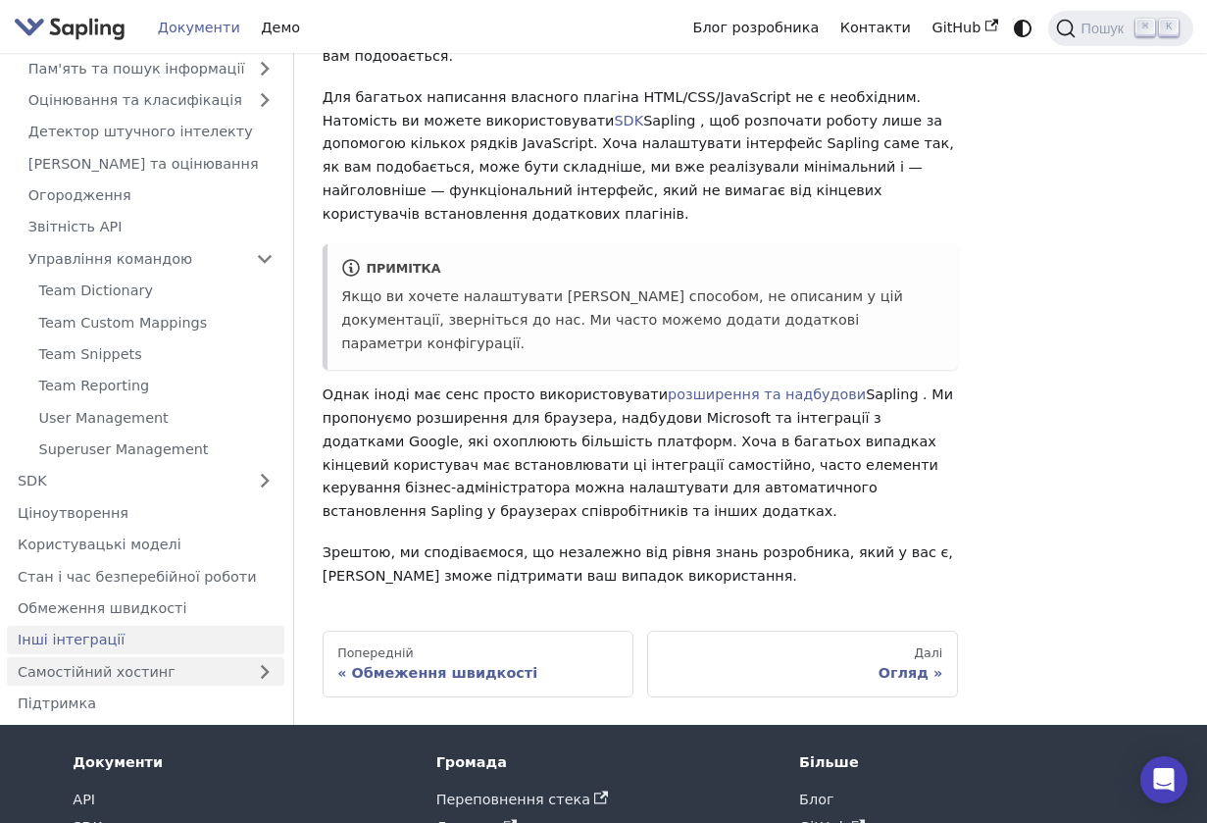
click at [277, 658] on link "Самостійний хостинг" at bounding box center [145, 672] width 277 height 28
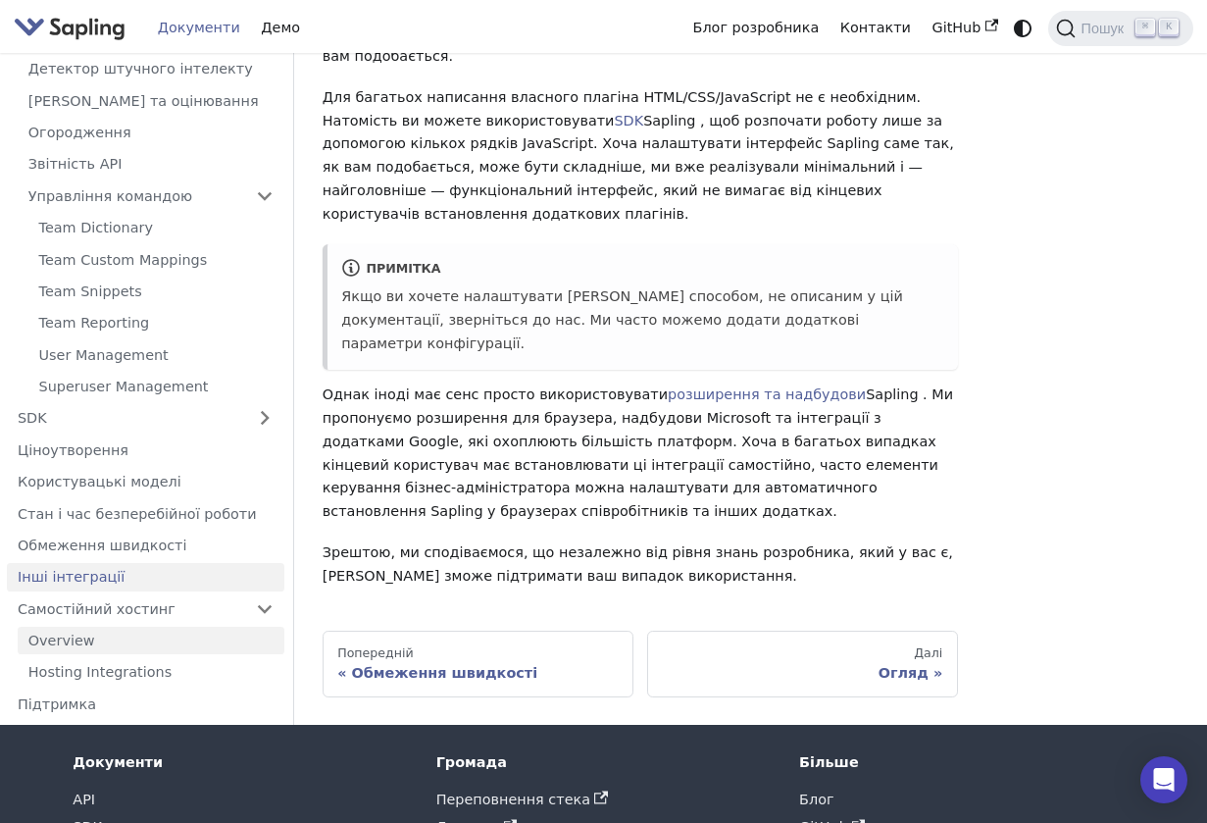
click at [216, 627] on link "Overview" at bounding box center [151, 641] width 267 height 28
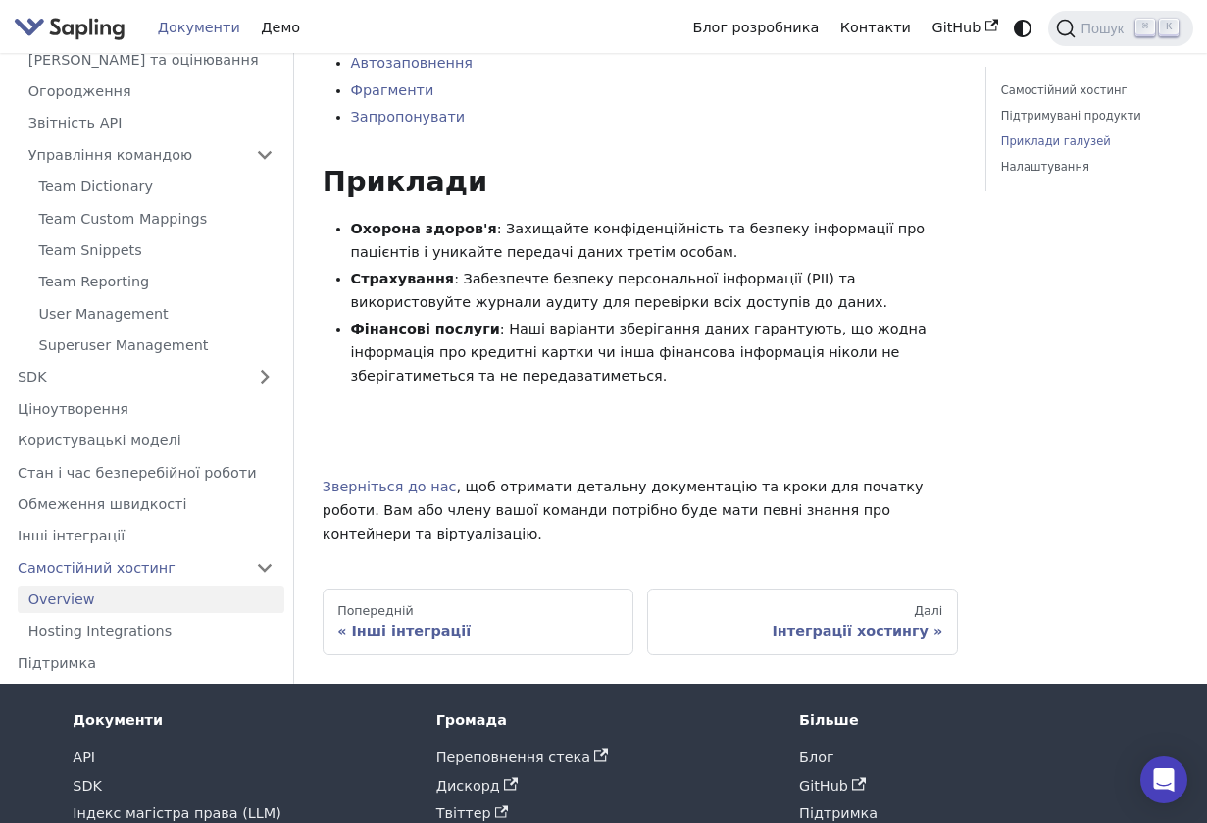
scroll to position [572, 0]
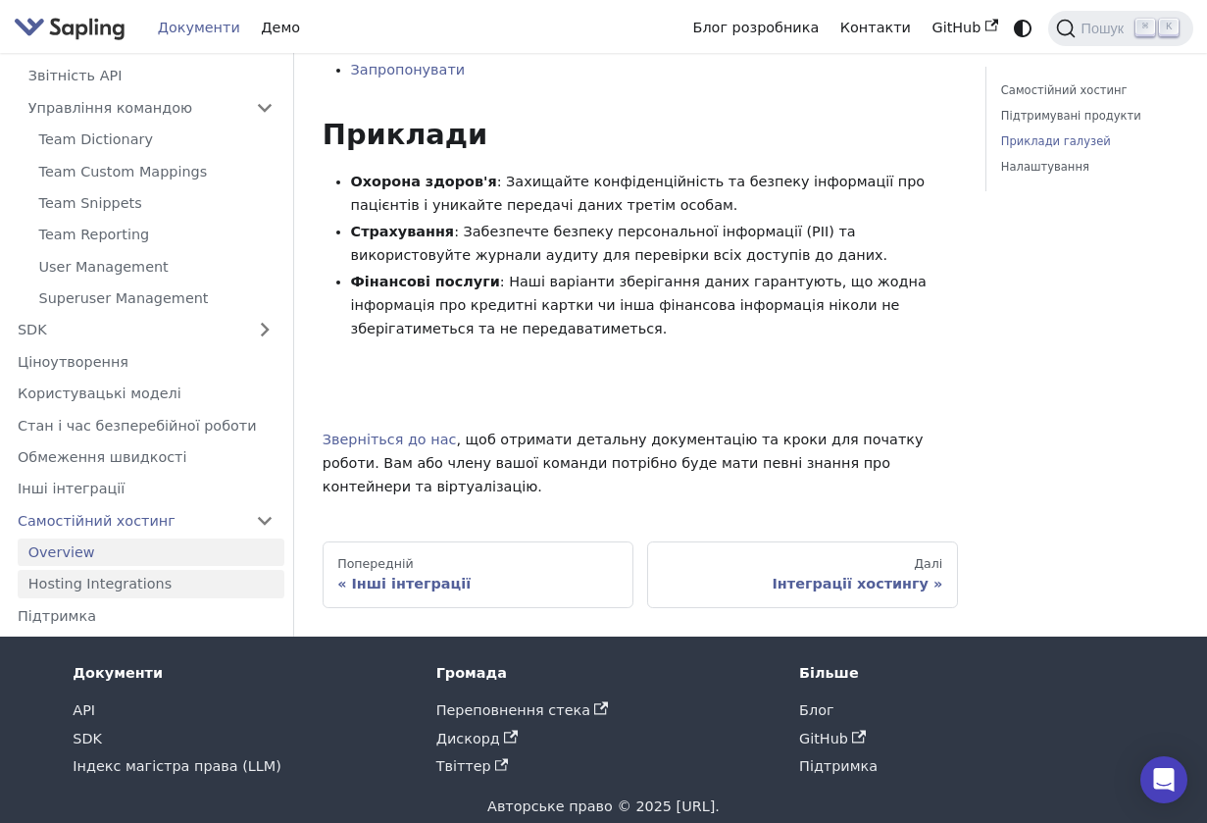
click at [163, 570] on link "Hosting Integrations" at bounding box center [151, 584] width 267 height 28
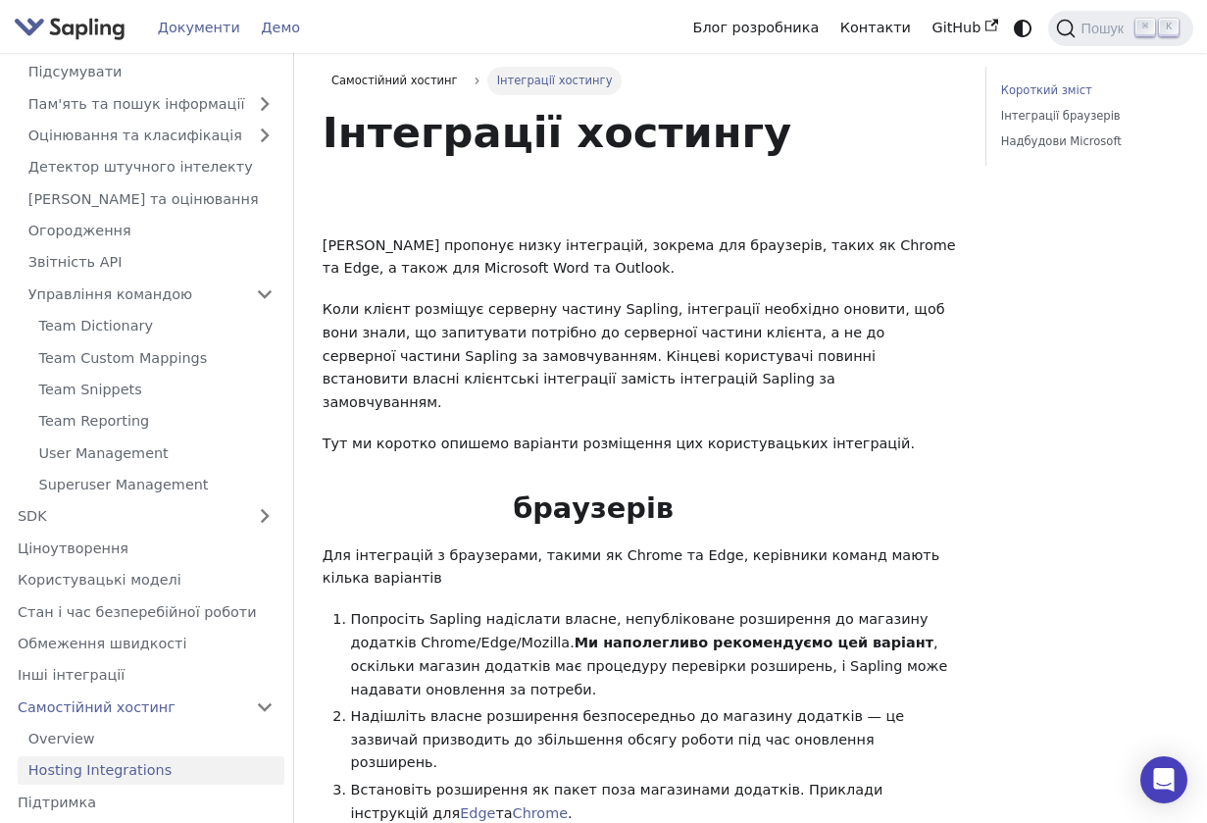
click at [251, 33] on link "Демо" at bounding box center [281, 28] width 60 height 30
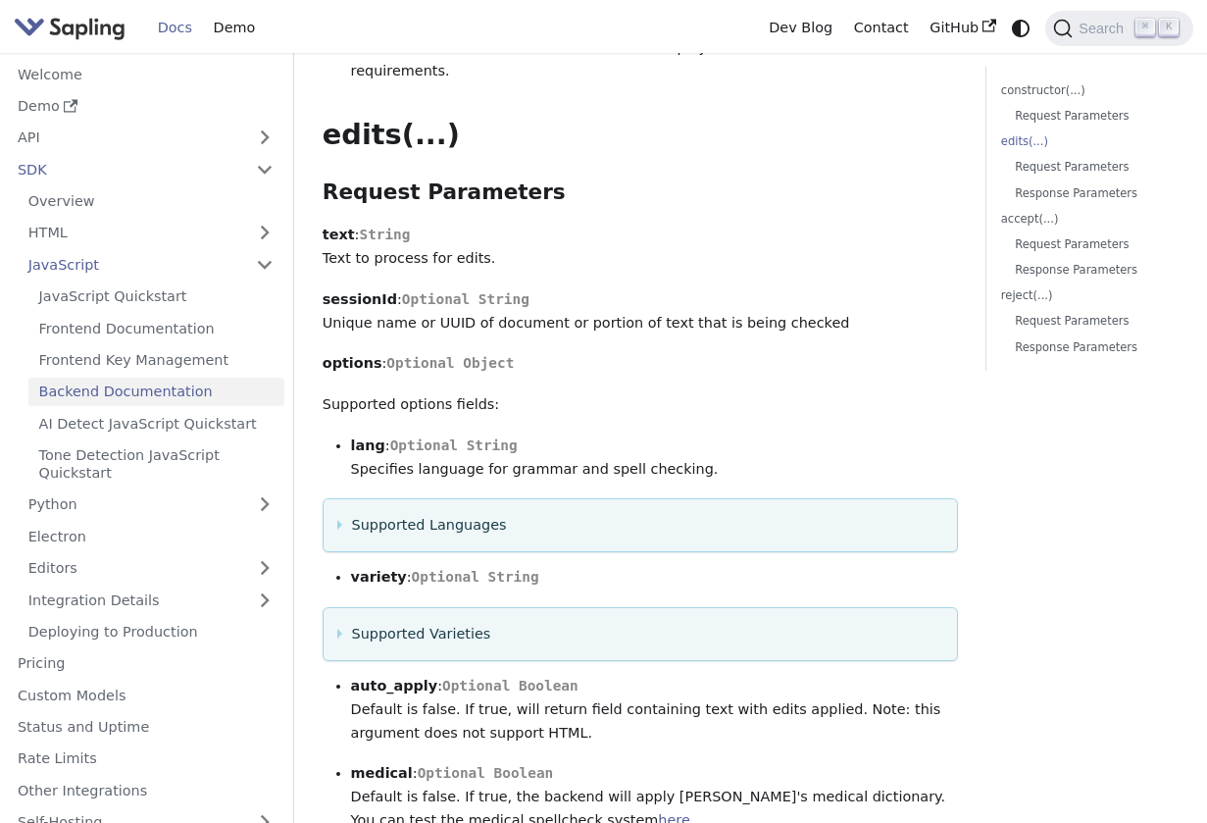
scroll to position [686, 0]
click at [418, 522] on details "Supported Languages Specifies language for grammar and spell checking. Defaults…" at bounding box center [640, 524] width 635 height 54
click at [440, 513] on summary "Supported Languages" at bounding box center [639, 525] width 605 height 24
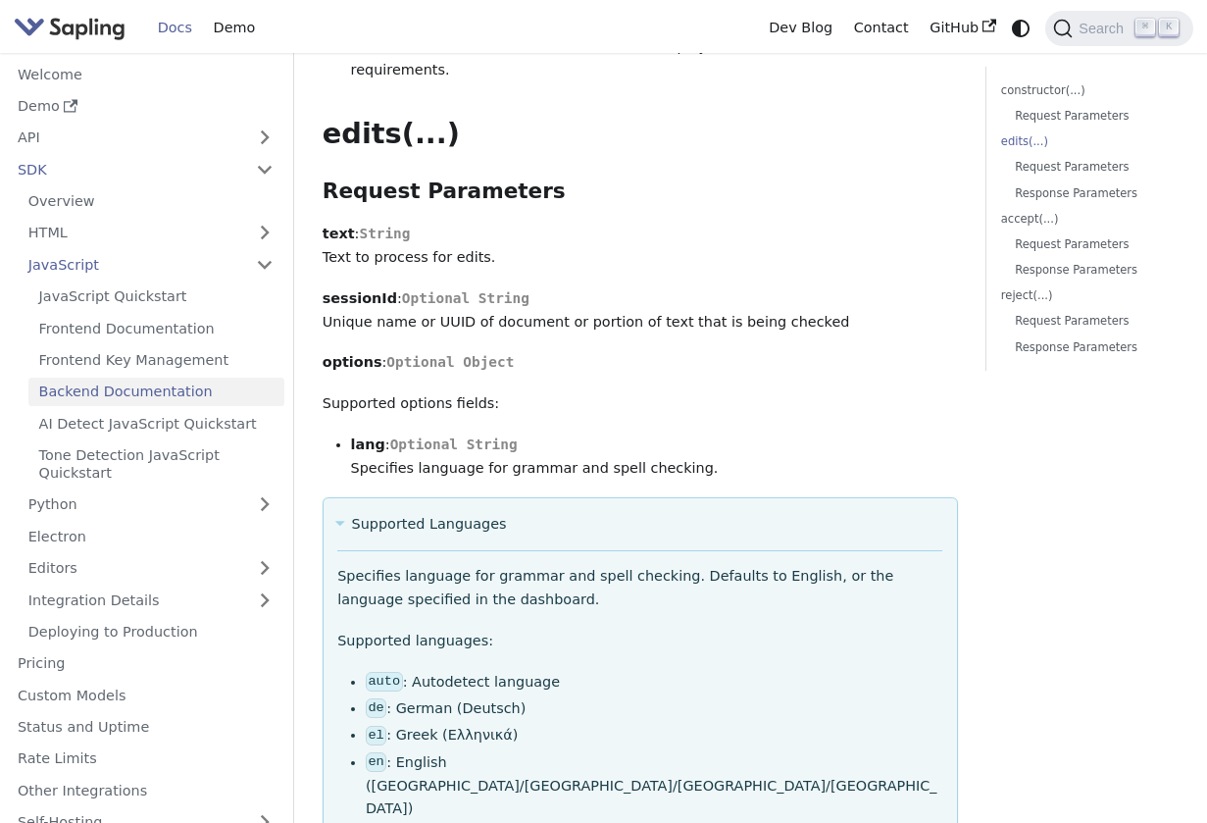
click at [440, 513] on summary "Supported Languages" at bounding box center [639, 525] width 605 height 24
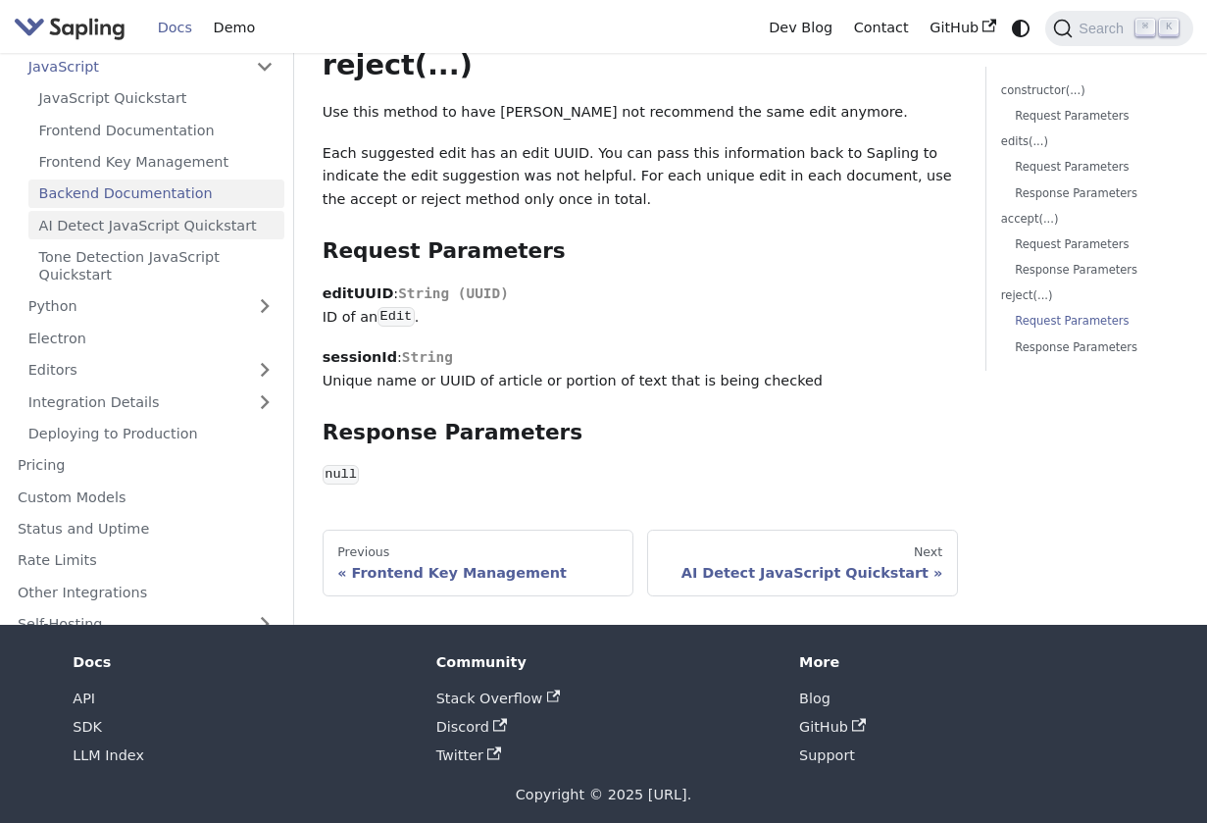
scroll to position [2939, 0]
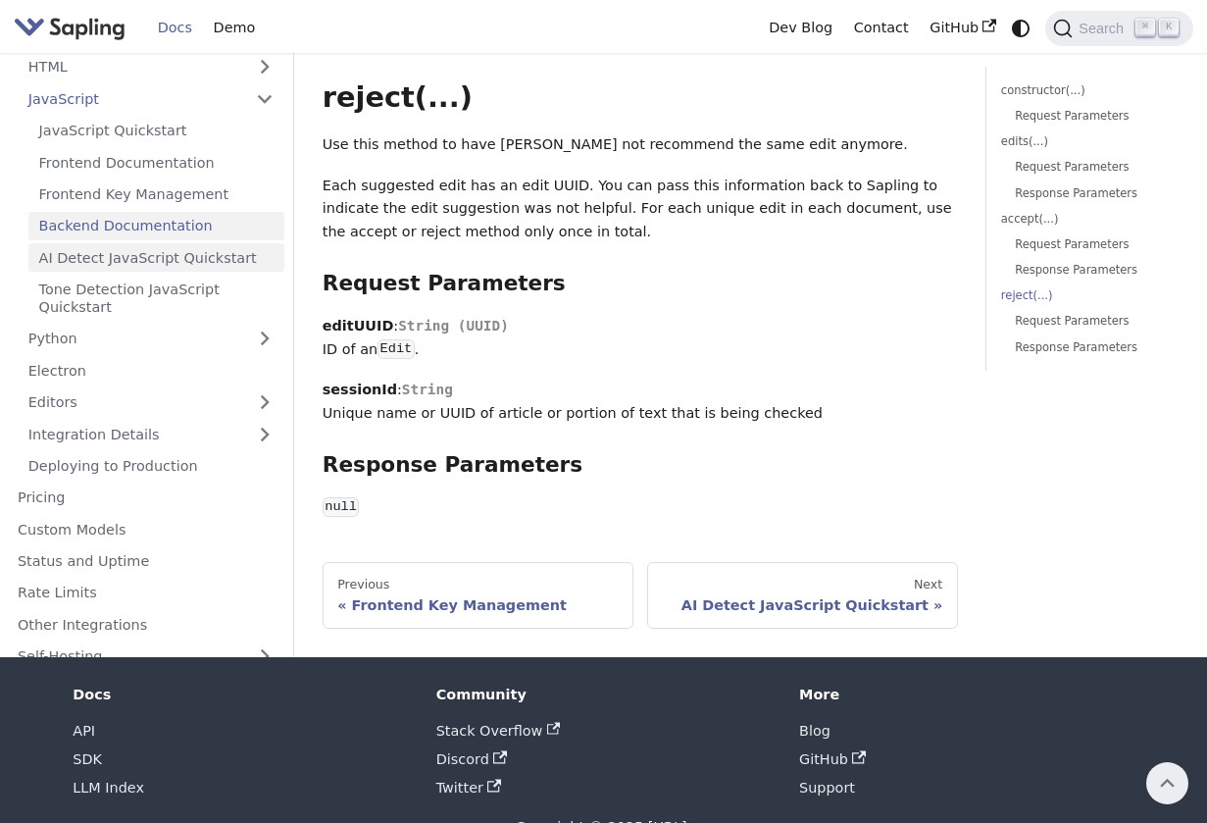
click at [109, 243] on link "AI Detect JavaScript Quickstart" at bounding box center [156, 257] width 256 height 28
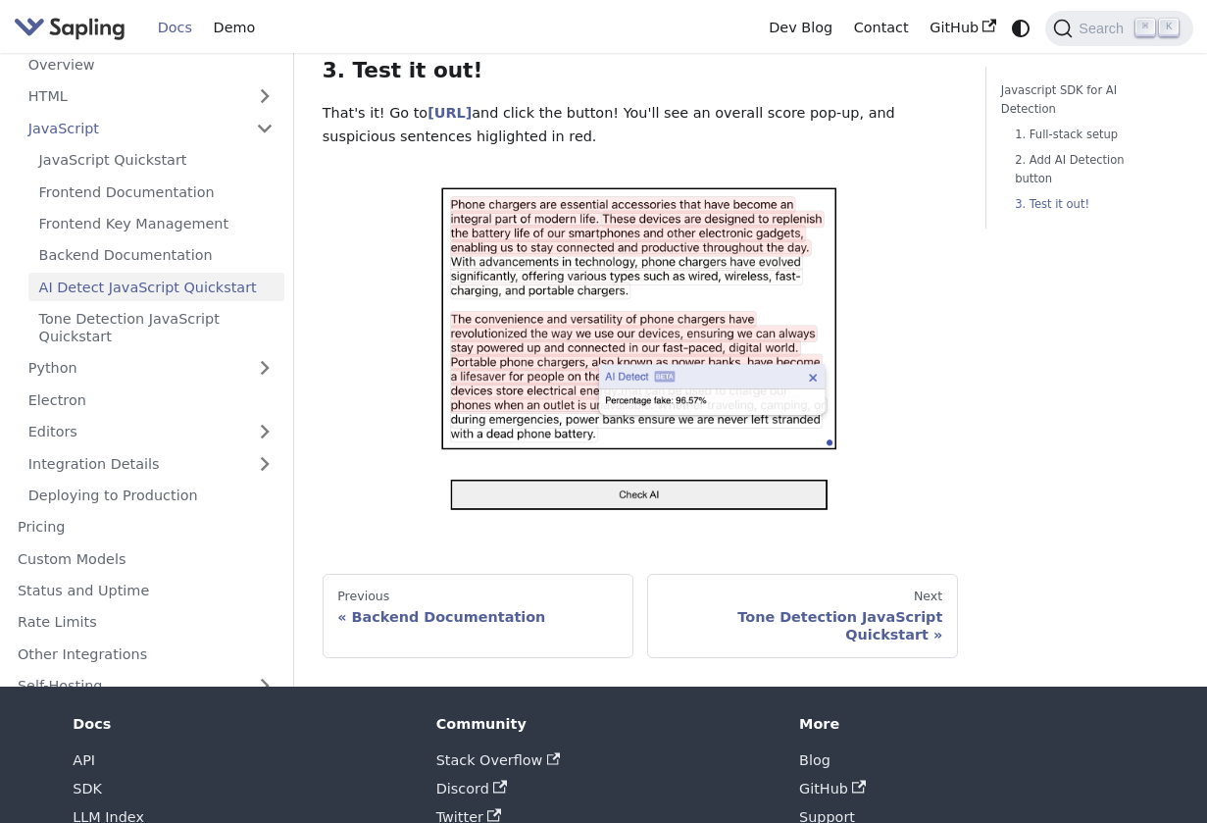
scroll to position [1746, 0]
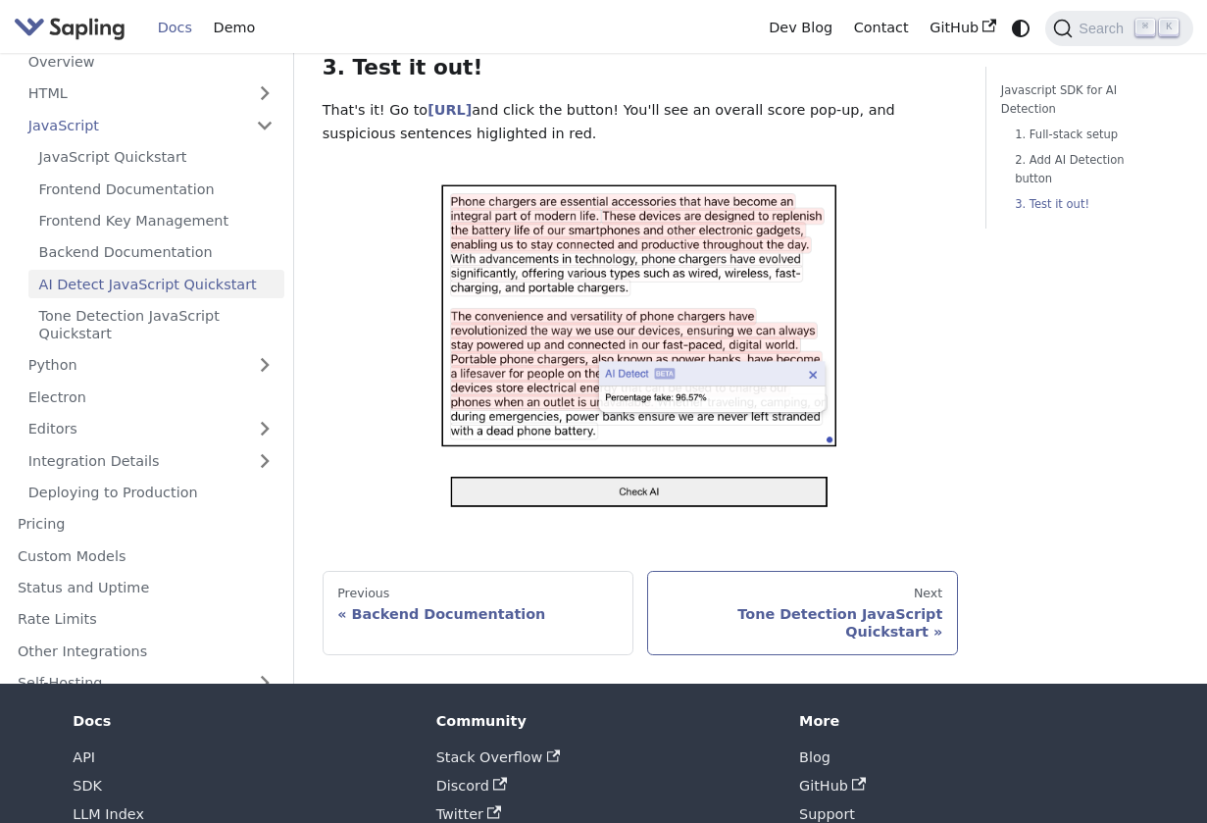
click at [696, 571] on link "Next Tone Detection JavaScript Quickstart" at bounding box center [802, 613] width 311 height 84
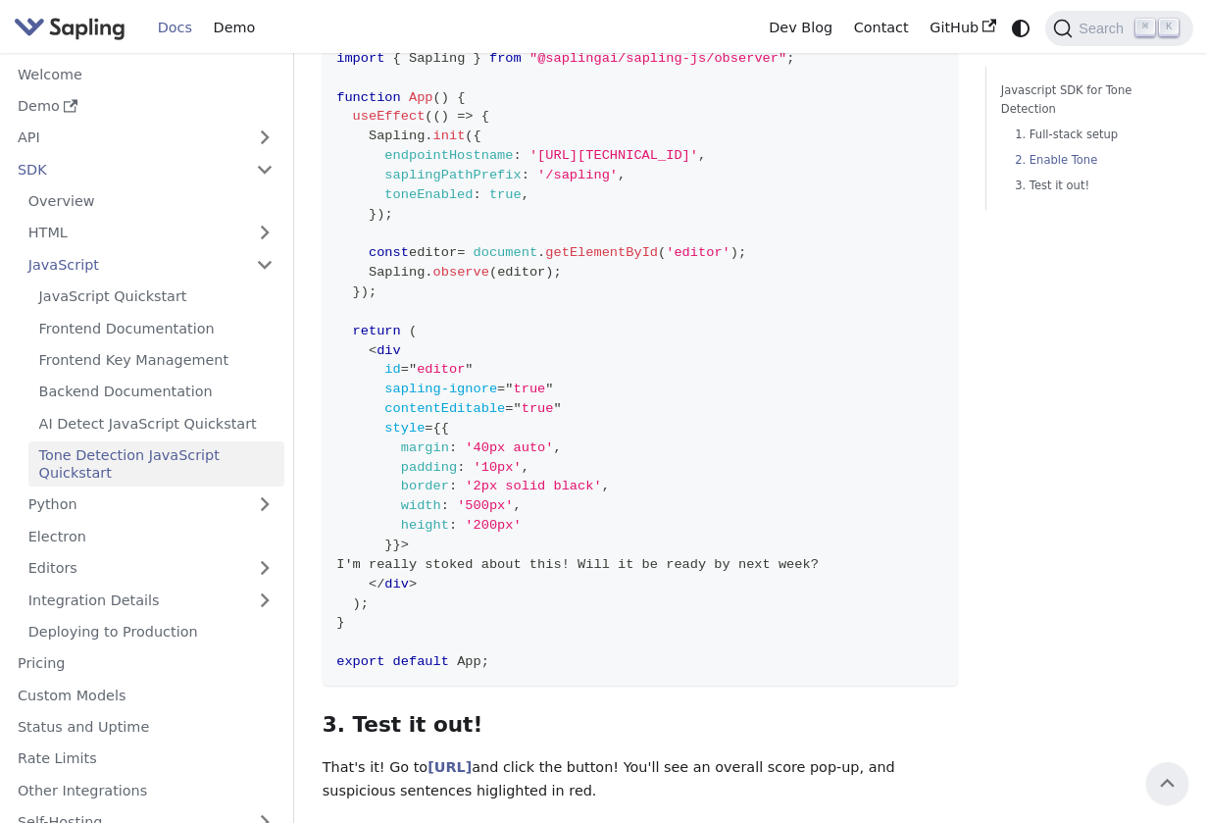
scroll to position [786, 0]
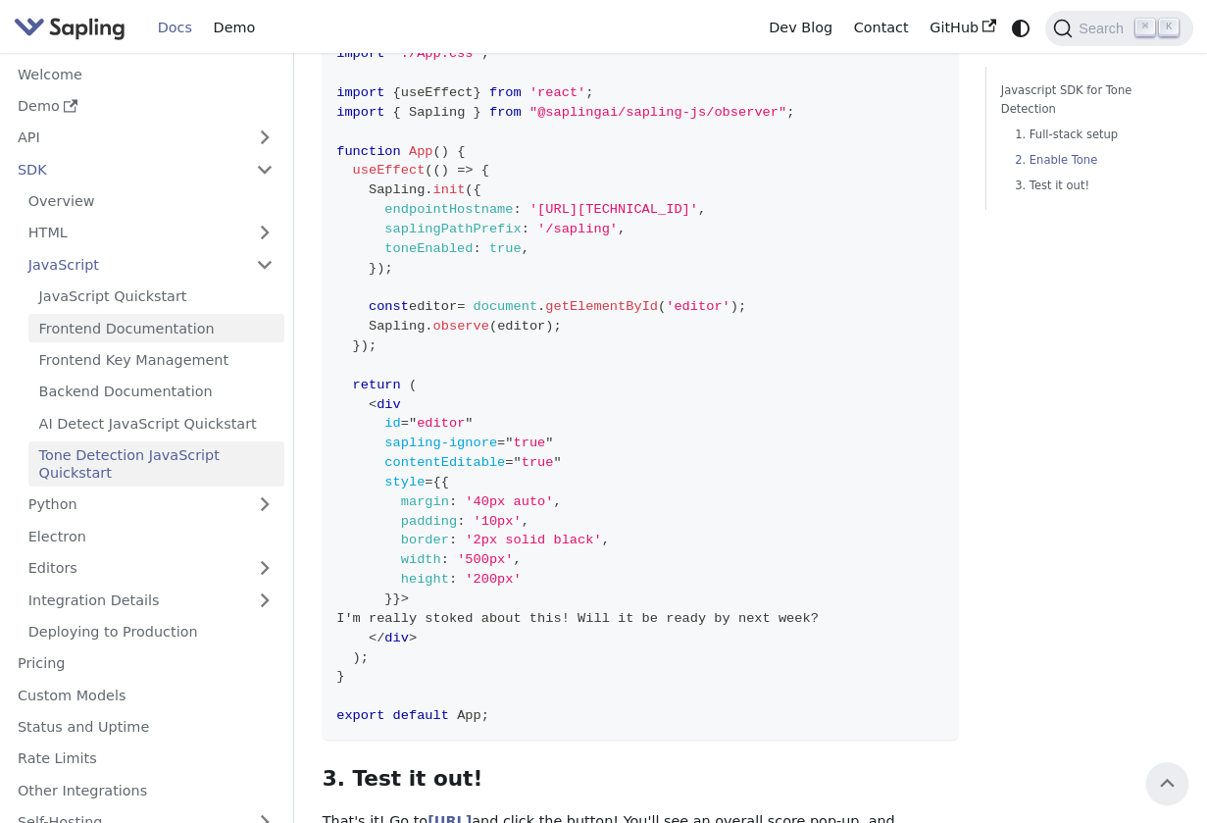
click at [221, 335] on link "Frontend Documentation" at bounding box center [156, 328] width 256 height 28
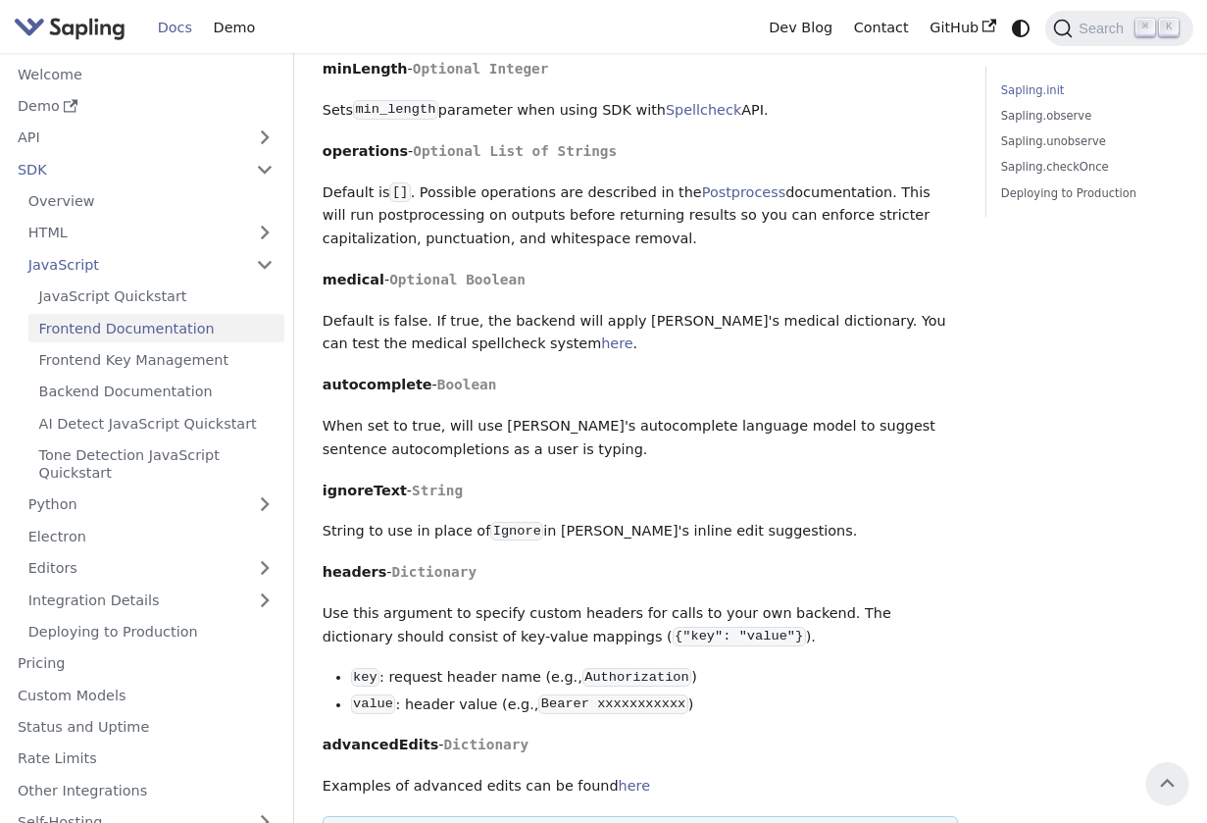
scroll to position [1463, 0]
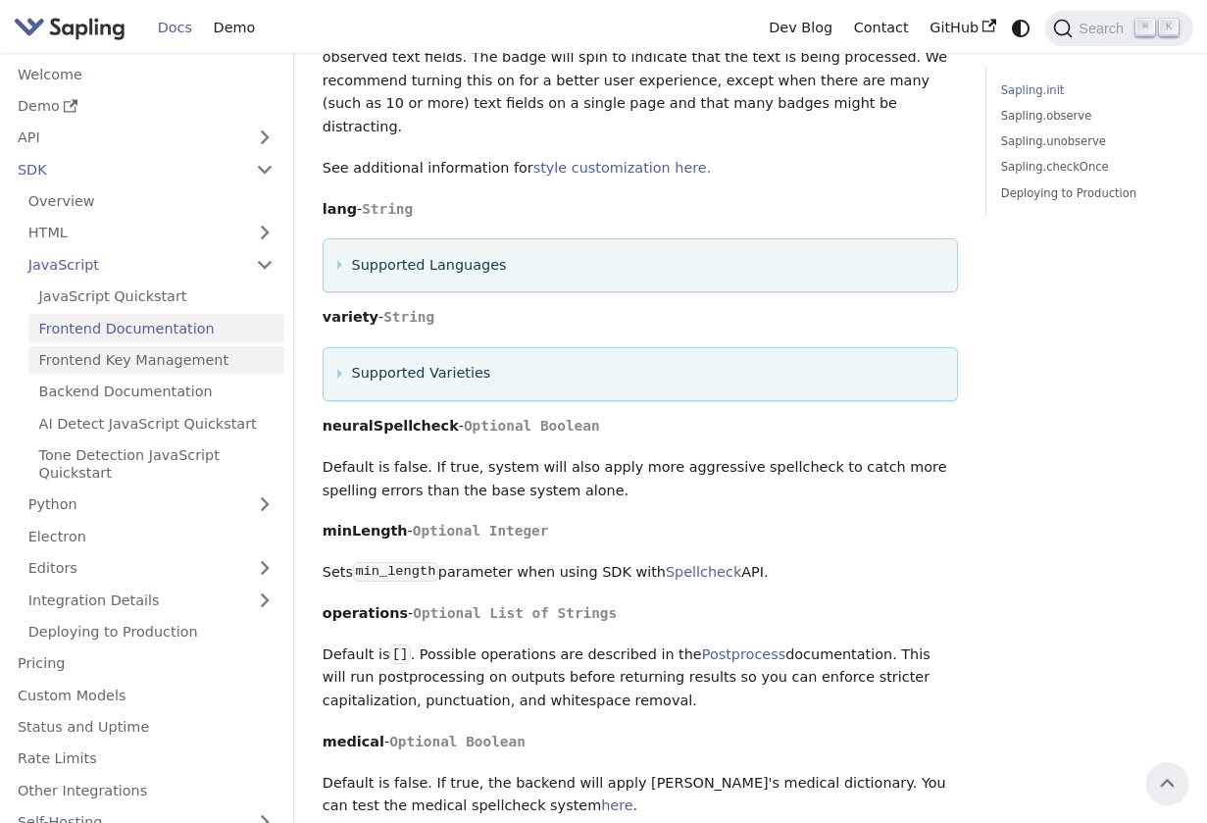
click at [207, 357] on link "Frontend Key Management" at bounding box center [156, 360] width 256 height 28
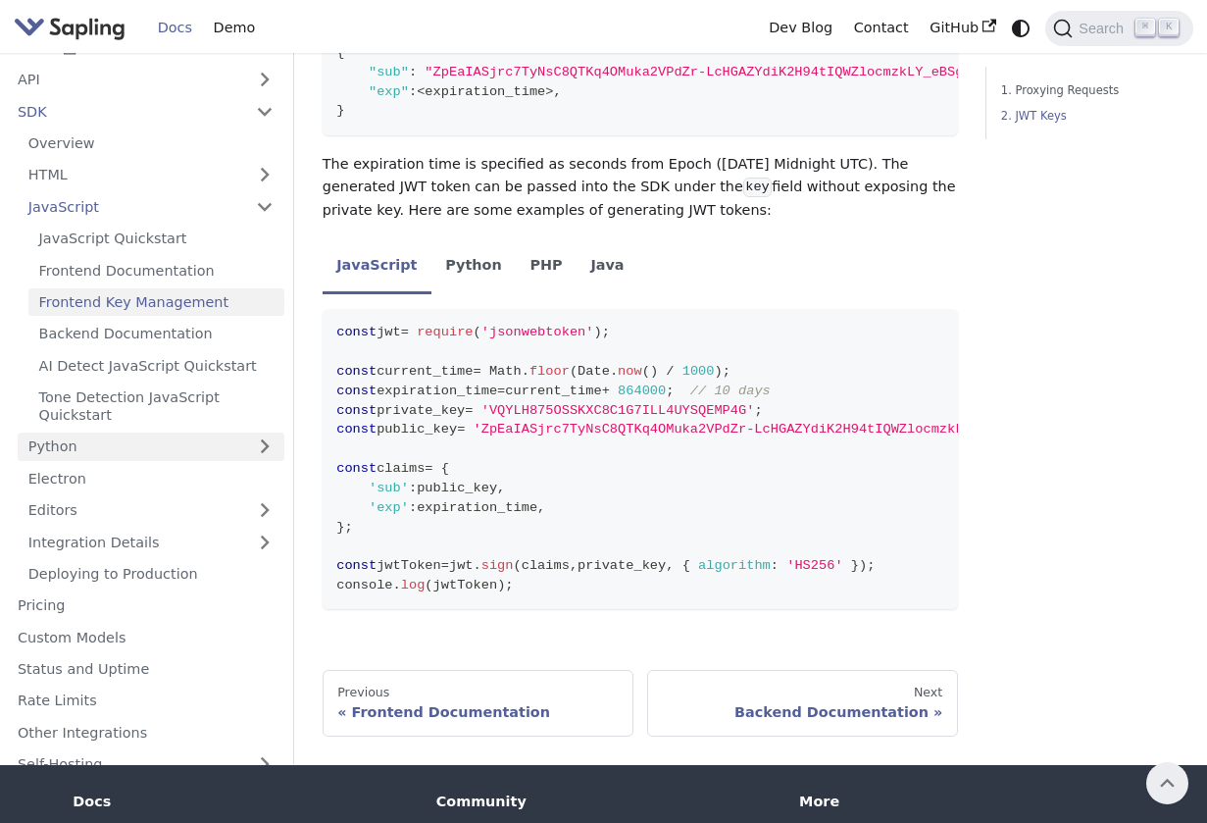
scroll to position [1638, 0]
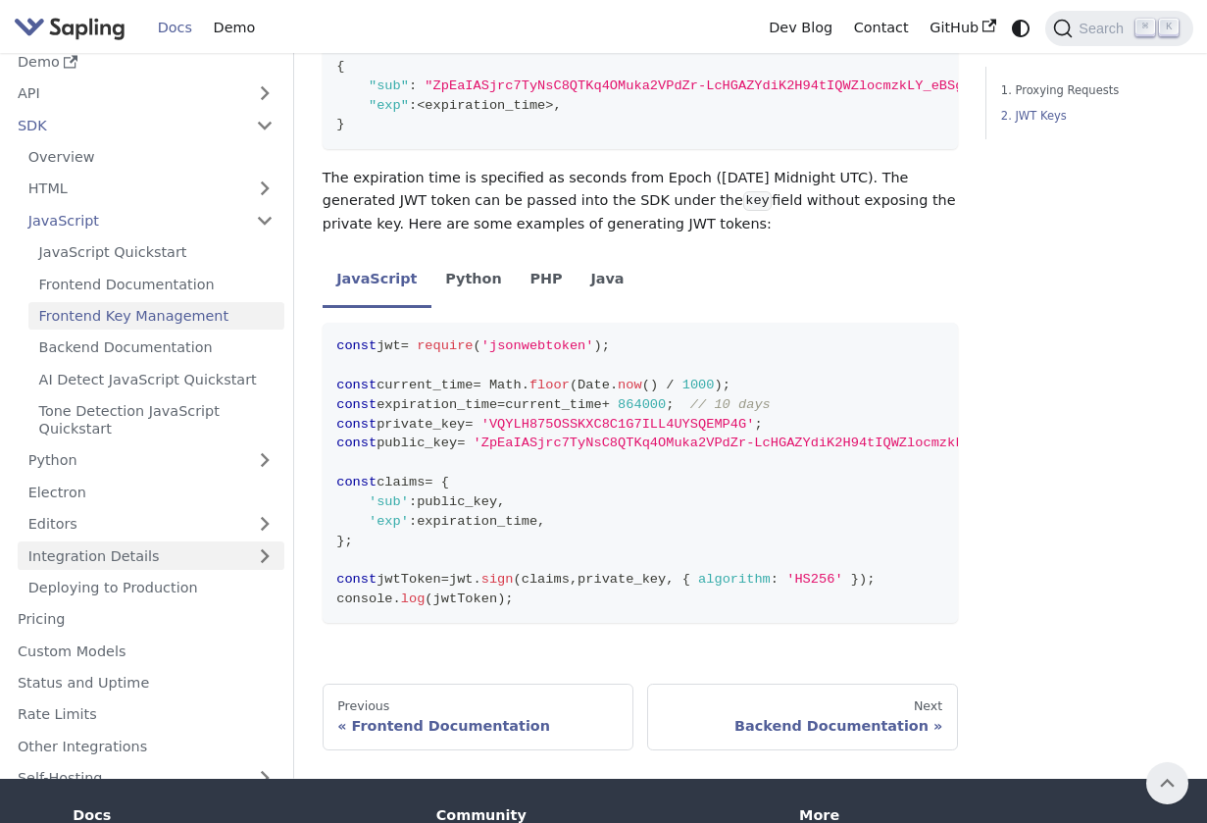
click at [211, 541] on link "Integration Details" at bounding box center [151, 555] width 267 height 28
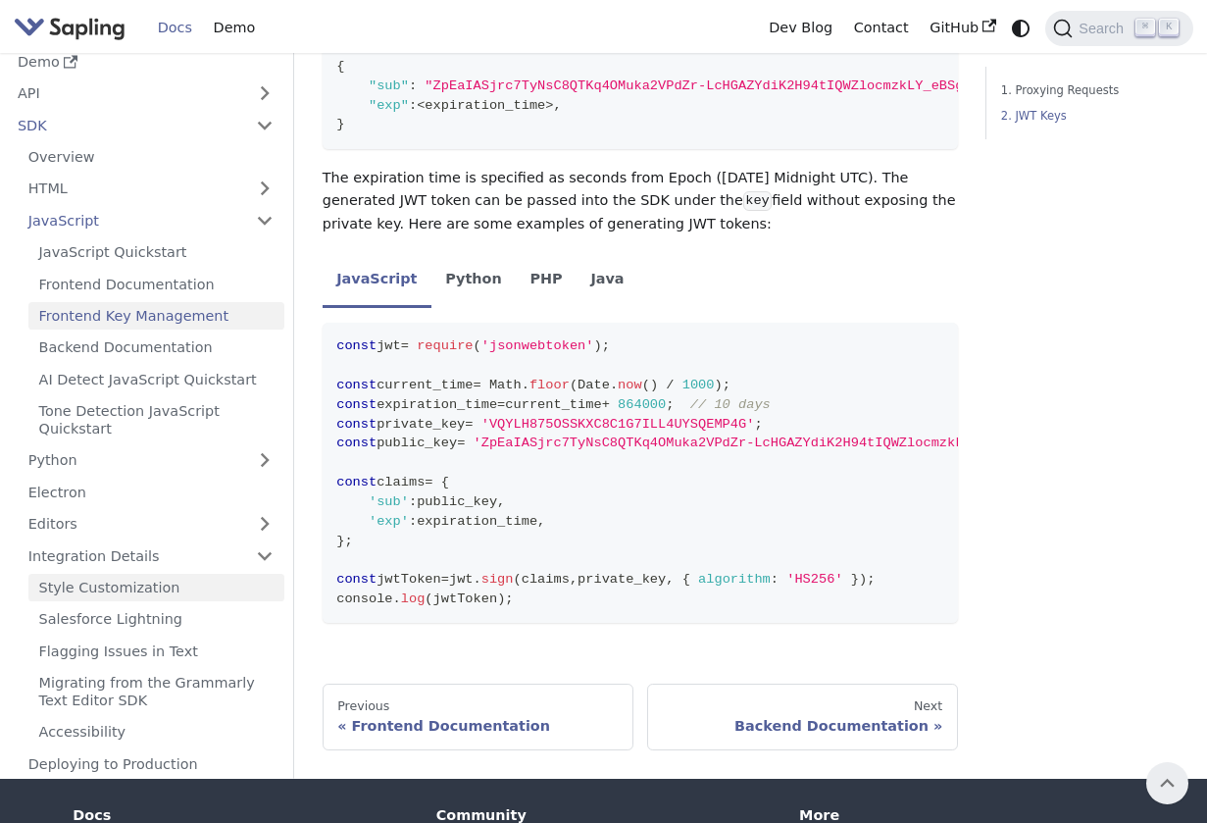
scroll to position [1608, 0]
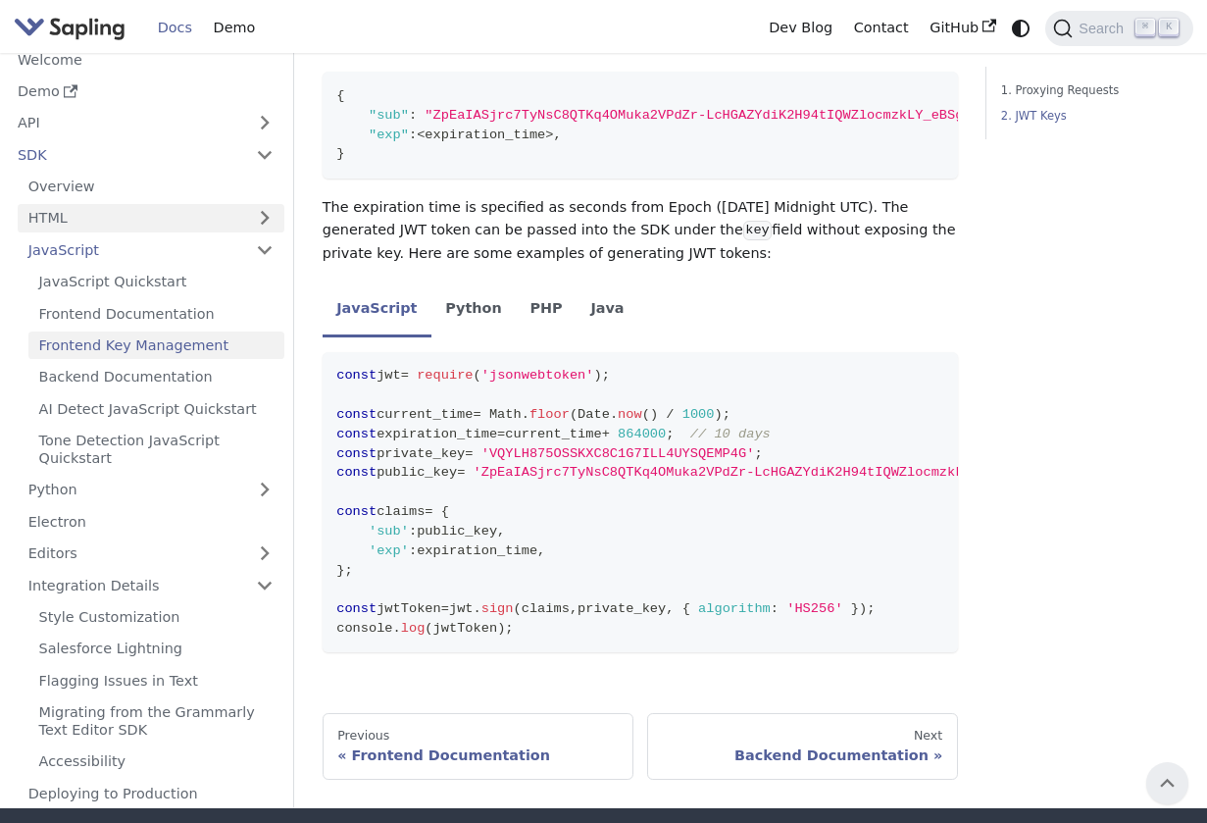
click at [276, 204] on link "HTML" at bounding box center [151, 218] width 267 height 28
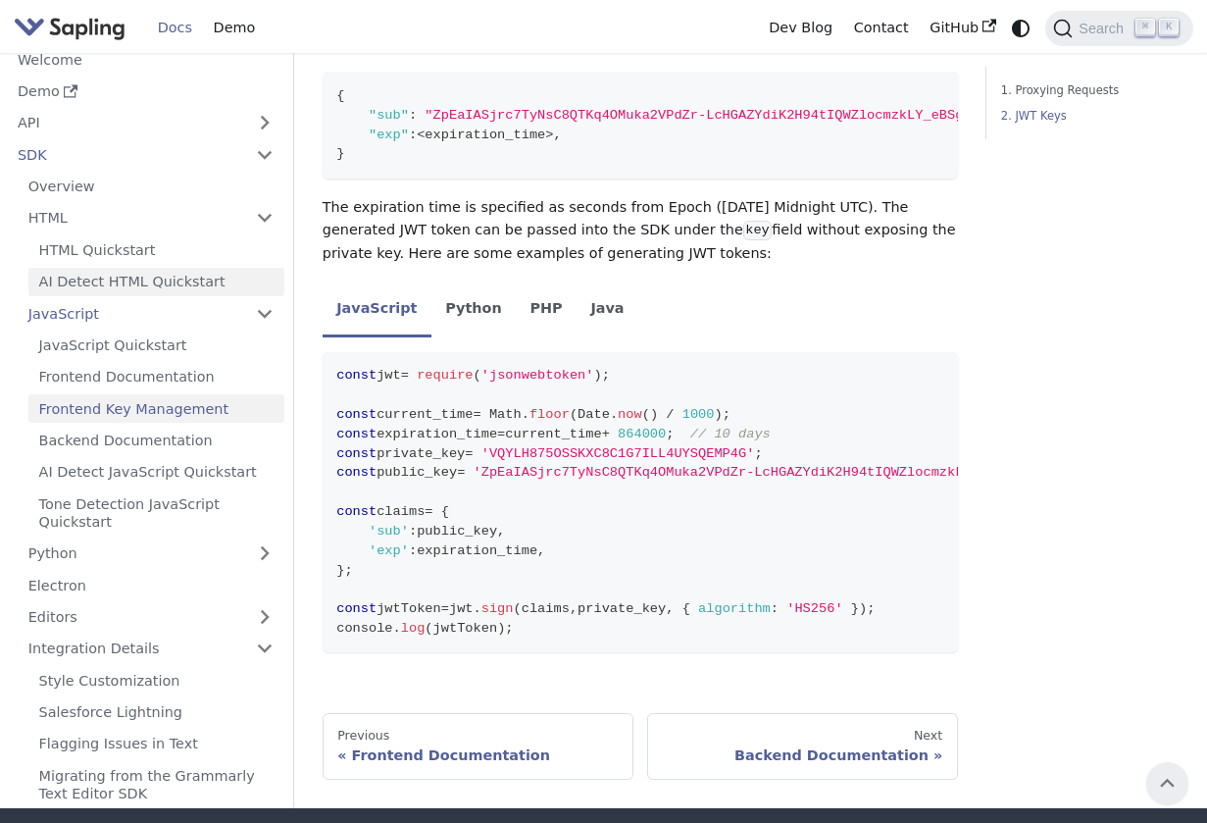
click at [233, 267] on link "AI Detect HTML Quickstart" at bounding box center [156, 281] width 256 height 28
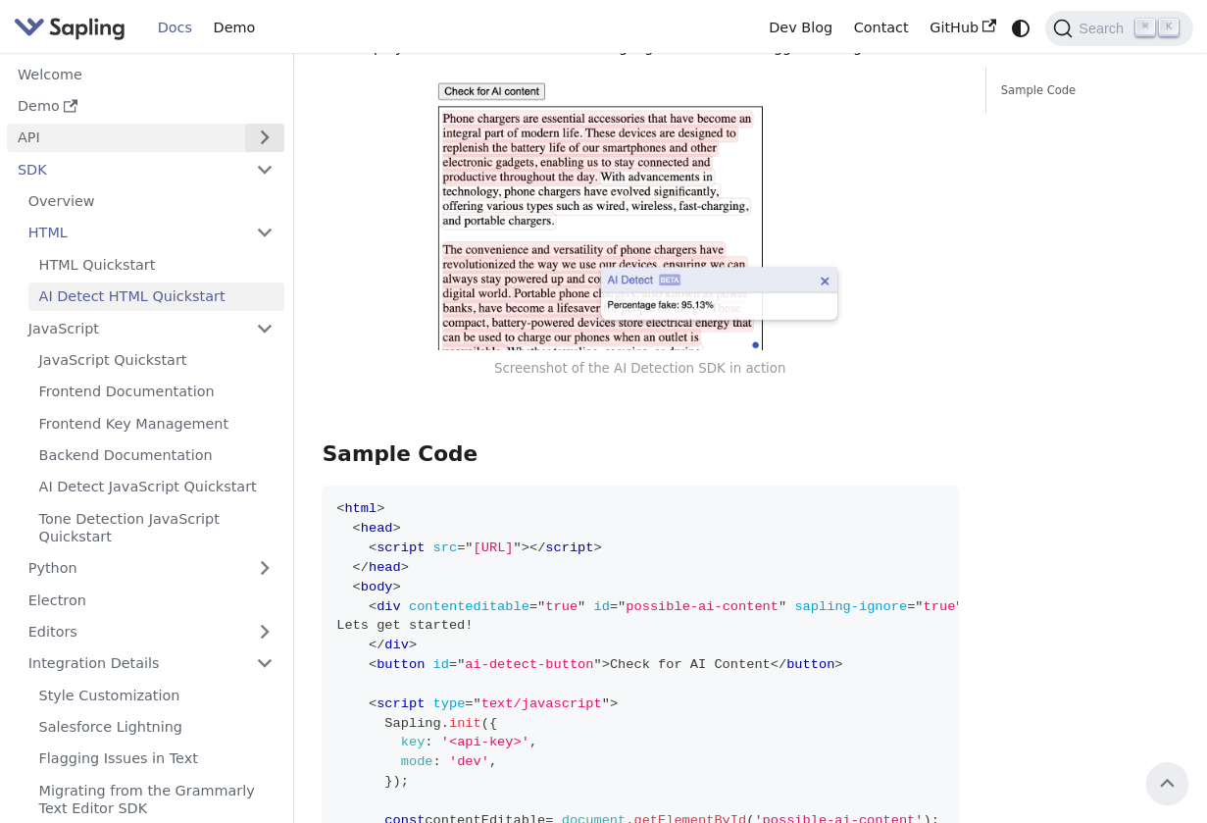
click at [270, 130] on button "Expand sidebar category 'API'" at bounding box center [264, 138] width 39 height 28
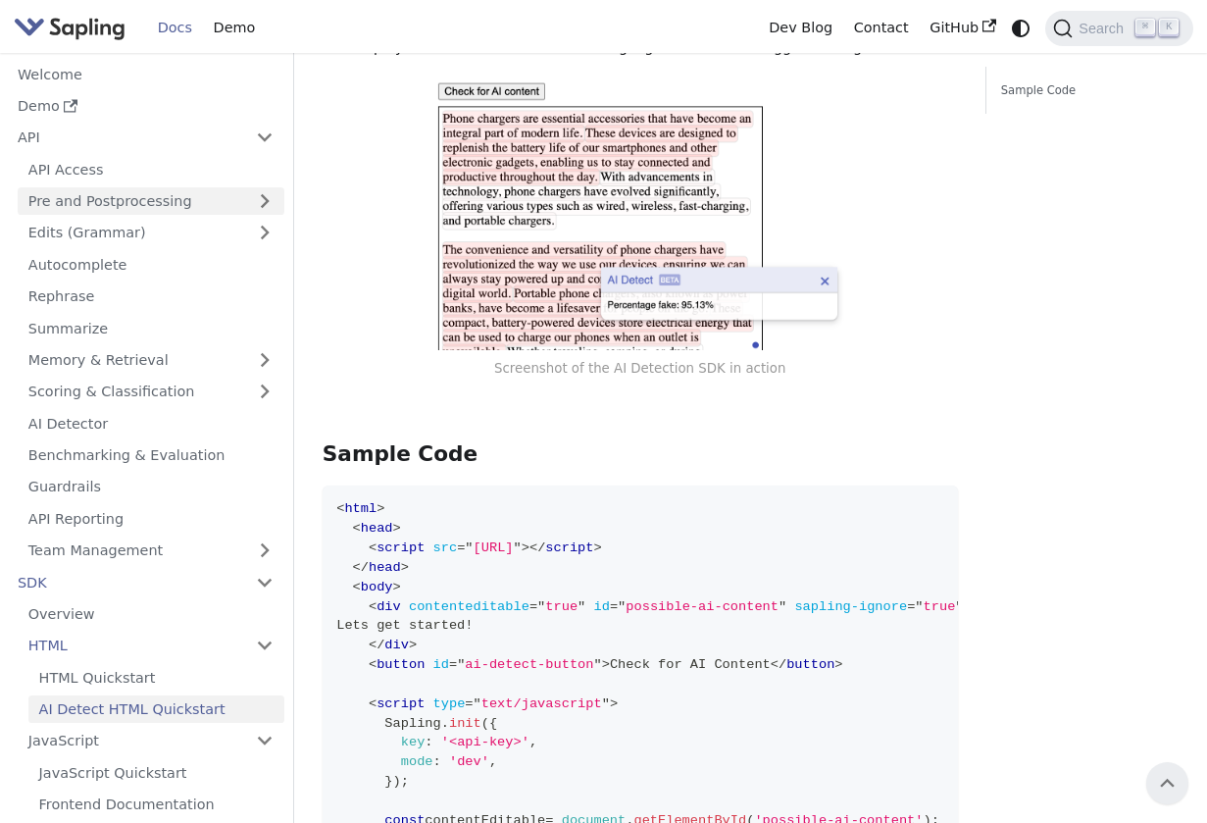
click at [276, 197] on link "Pre and Postprocessing" at bounding box center [151, 201] width 267 height 28
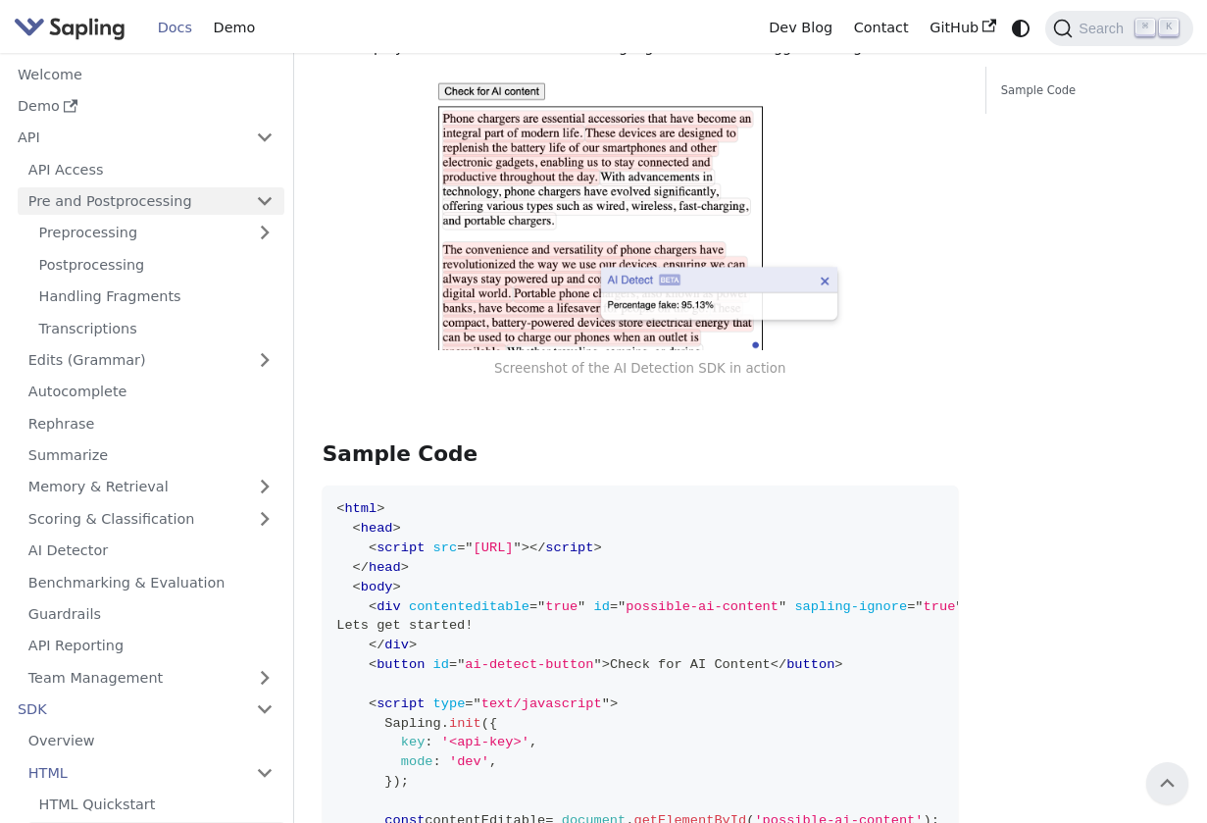
click at [276, 197] on link "Pre and Postprocessing" at bounding box center [151, 201] width 267 height 28
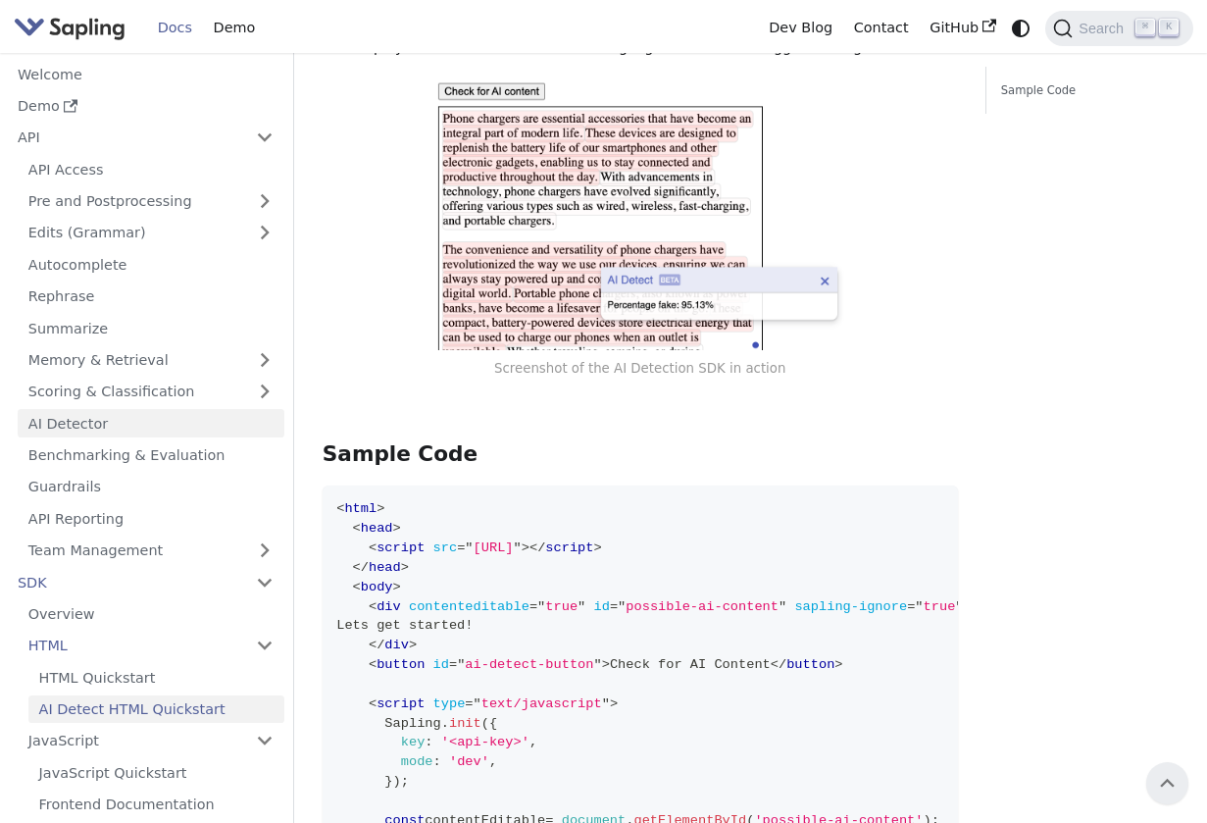
click at [255, 419] on link "AI Detector" at bounding box center [151, 423] width 267 height 28
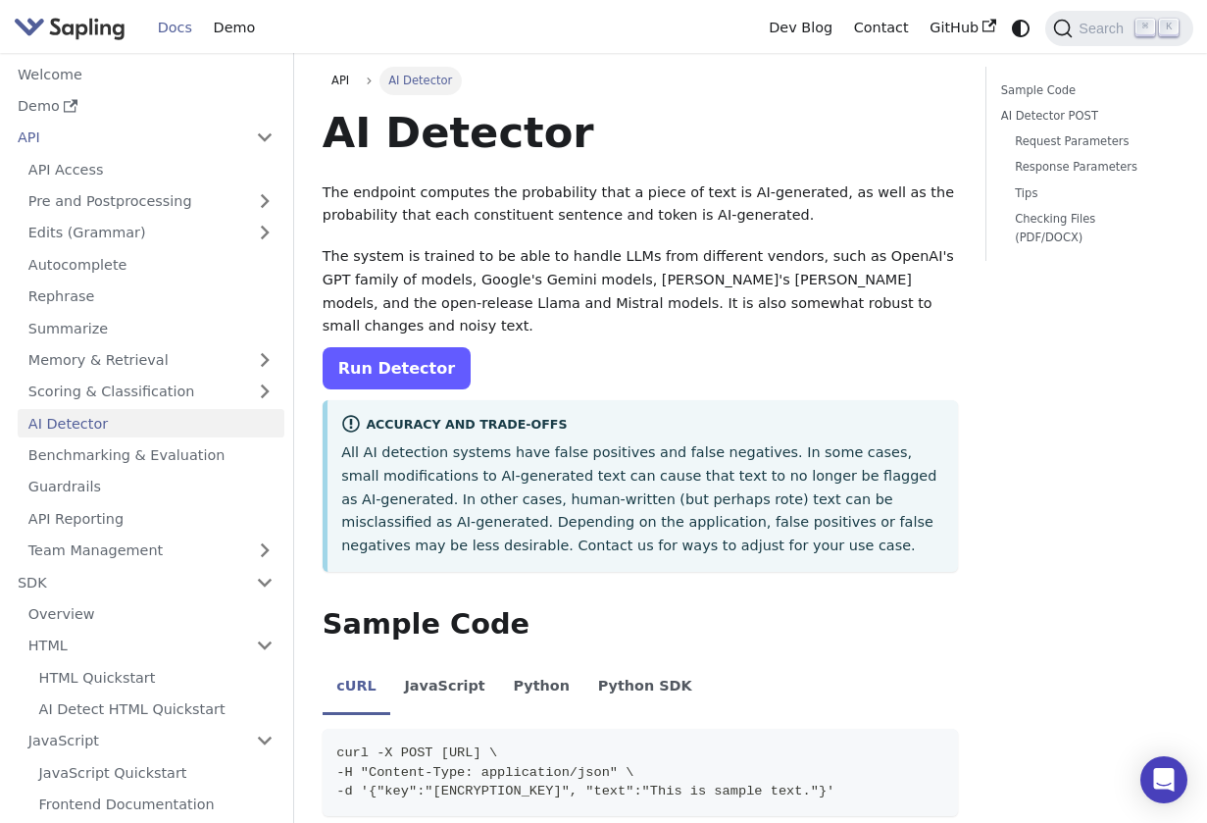
click at [436, 347] on link "Run Detector" at bounding box center [397, 368] width 148 height 42
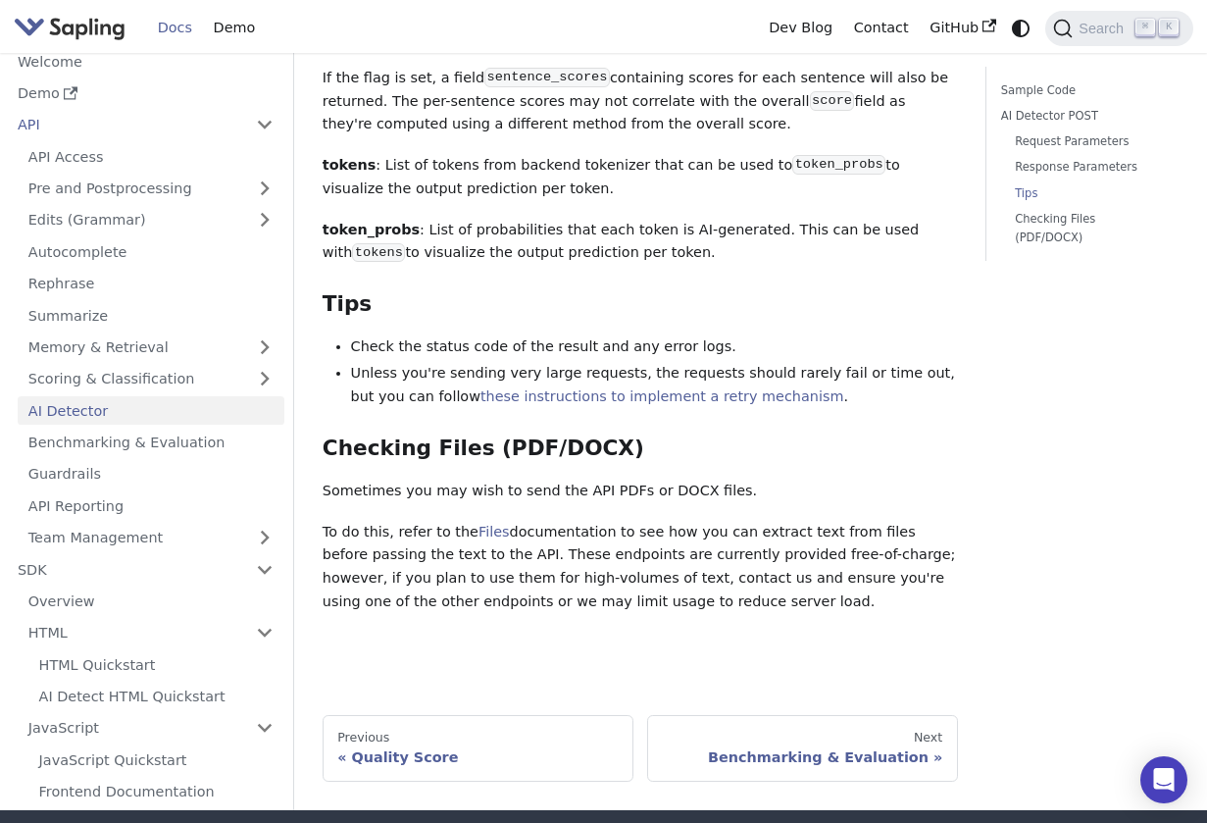
scroll to position [2741, 0]
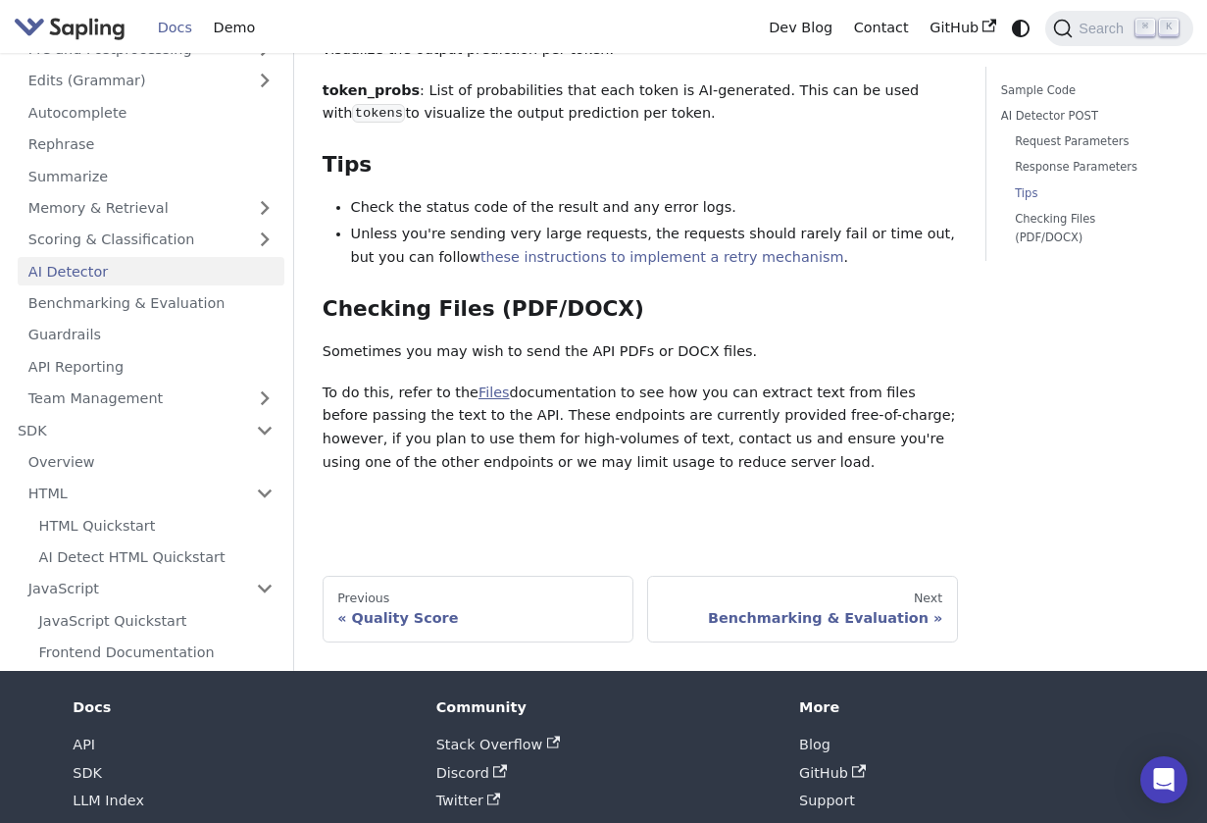
click at [483, 384] on link "Files" at bounding box center [494, 392] width 31 height 16
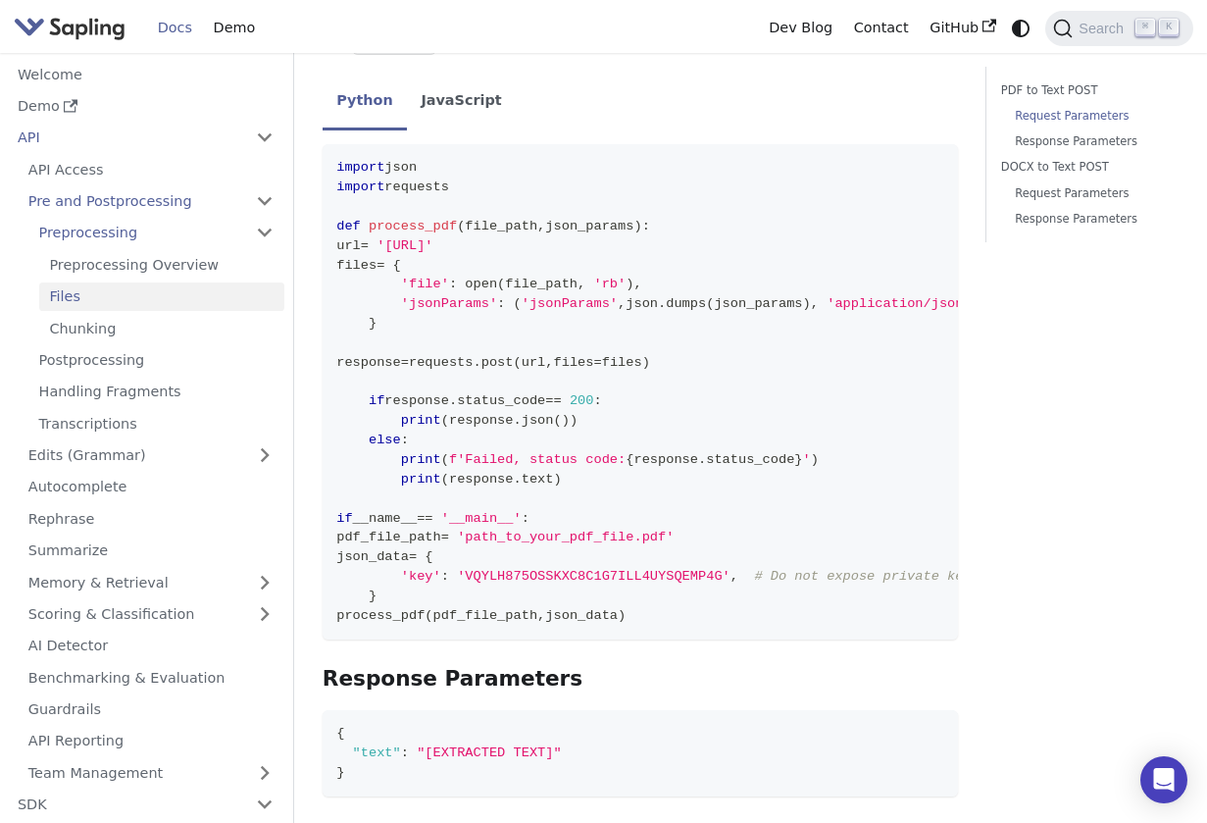
scroll to position [596, 0]
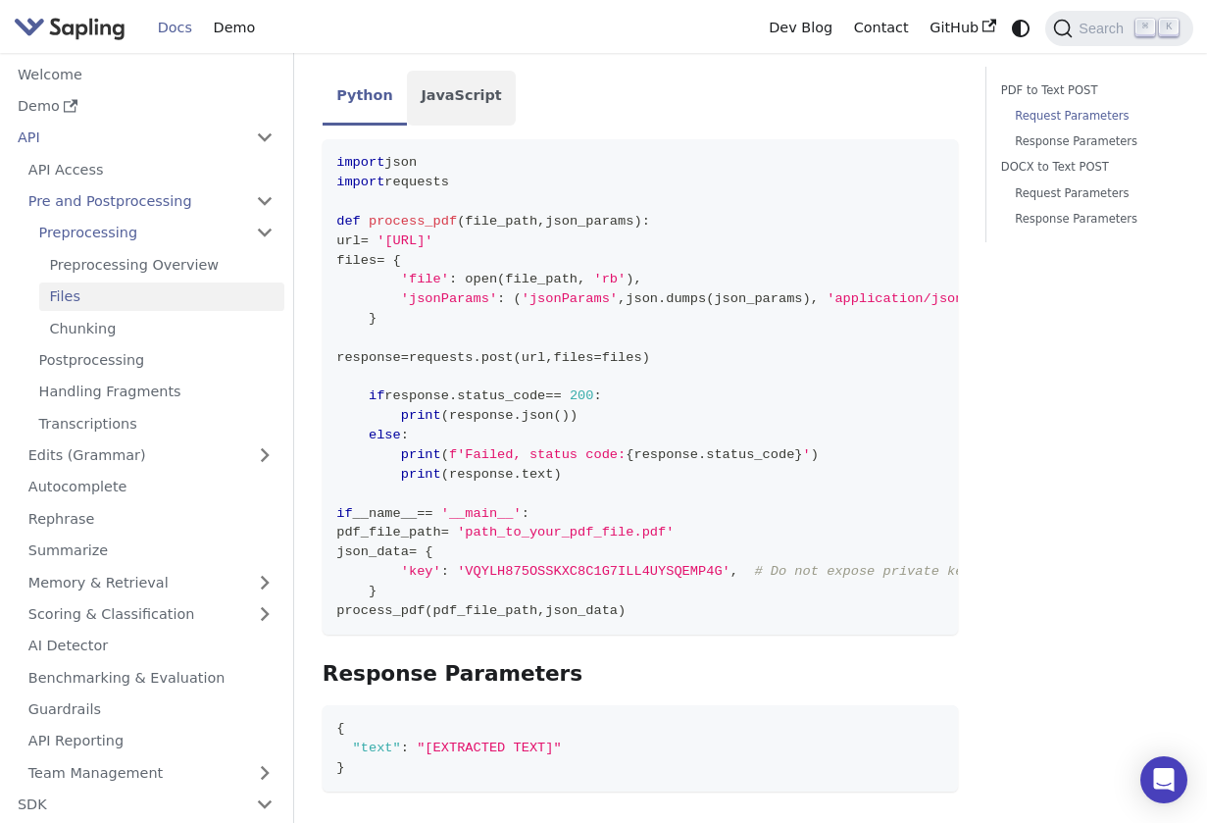
click at [476, 92] on li "JavaScript" at bounding box center [461, 98] width 109 height 55
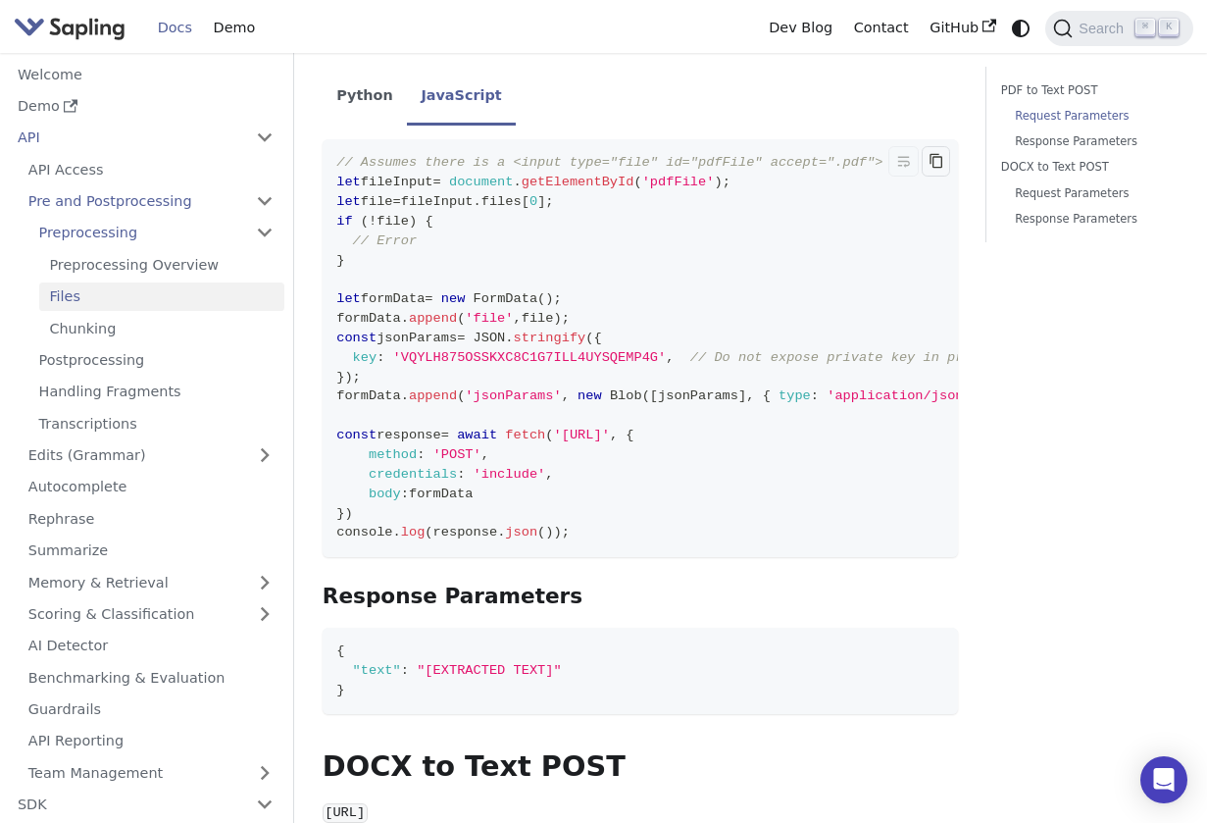
click at [940, 153] on icon "Copy code to clipboard" at bounding box center [937, 161] width 16 height 16
click at [565, 350] on span "'VQYLH875OSSKXC8C1G7ILL4UYSQEMP4G'" at bounding box center [530, 357] width 274 height 15
copy span "VQYLH875OSSKXC8C1G7ILL4UYSQEMP4G"
copy span "credentials : 'include' ,"
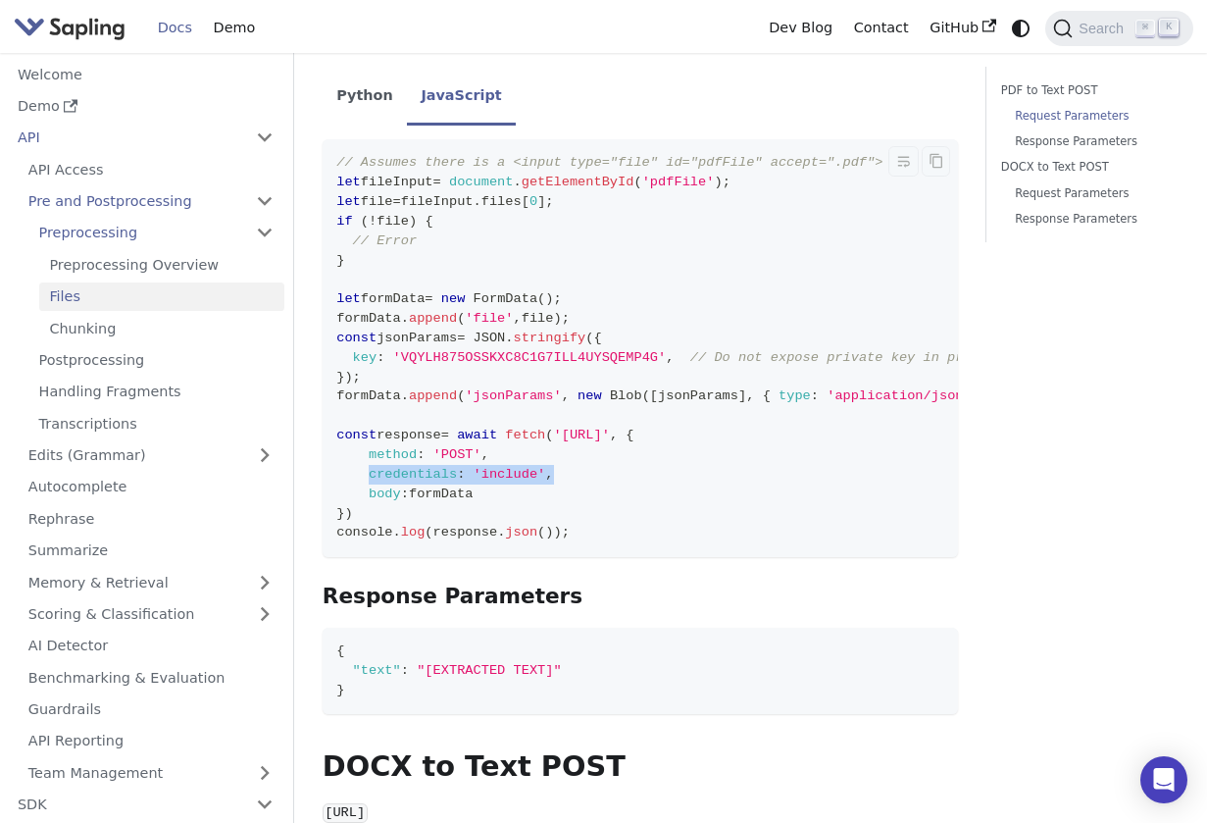
drag, startPoint x: 370, startPoint y: 449, endPoint x: 608, endPoint y: 450, distance: 238.3
click at [608, 450] on code "// Assumes there is a <input type="file" id="pdfFile" accept=".pdf"> let fileIn…" at bounding box center [683, 348] width 720 height 418
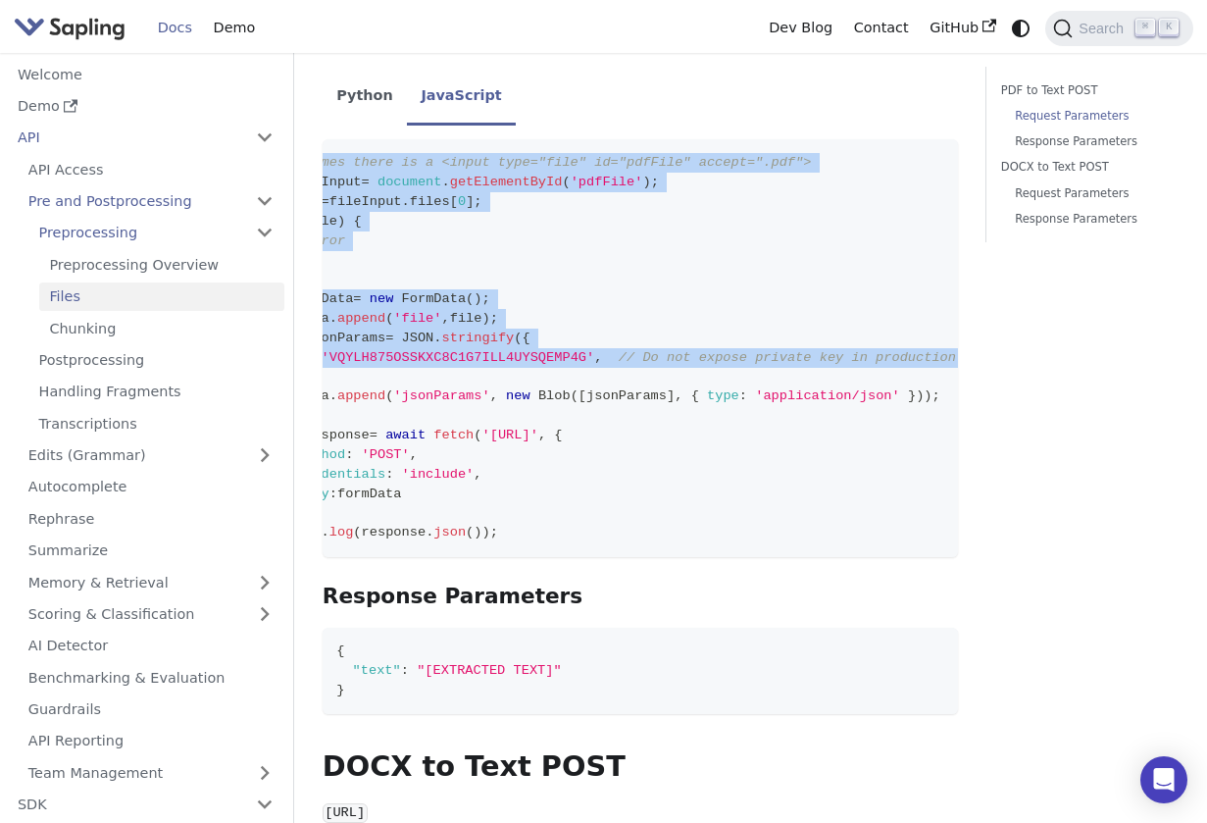
scroll to position [0, 87]
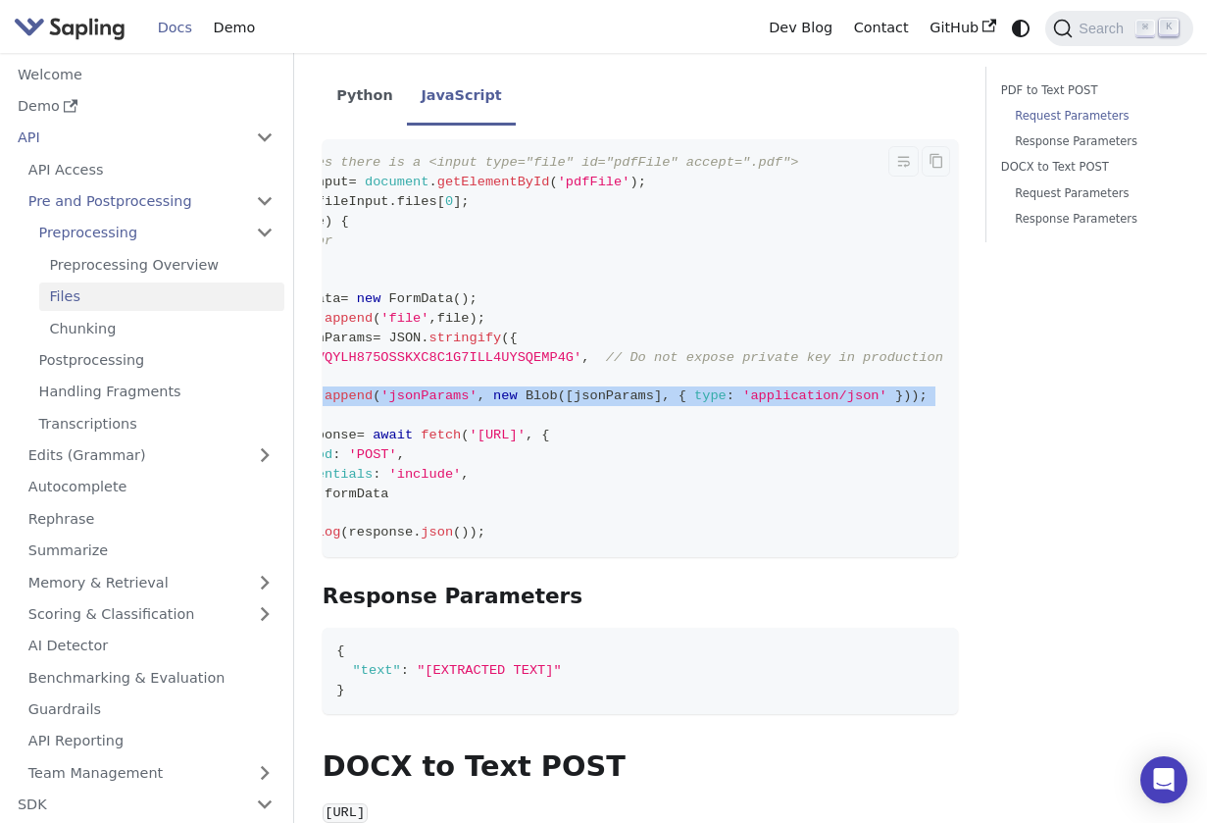
copy span "formData . append ( 'jsonParams' , new Blob ( [ jsonParams ] , { type : 'applic…"
drag, startPoint x: 328, startPoint y: 373, endPoint x: 948, endPoint y: 390, distance: 620.0
click at [948, 390] on code "// Assumes there is a <input type="file" id="pdfFile" accept=".pdf"> let fileIn…" at bounding box center [598, 348] width 720 height 418
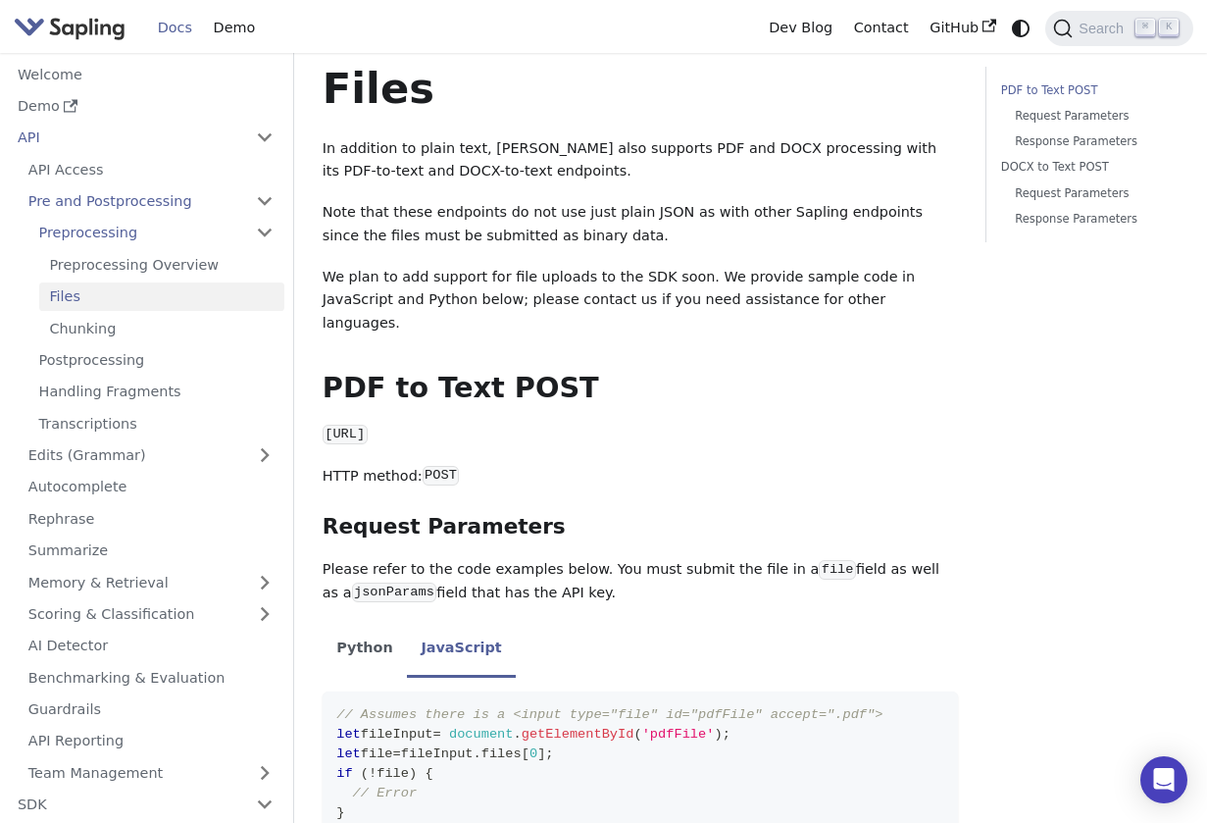
scroll to position [0, 0]
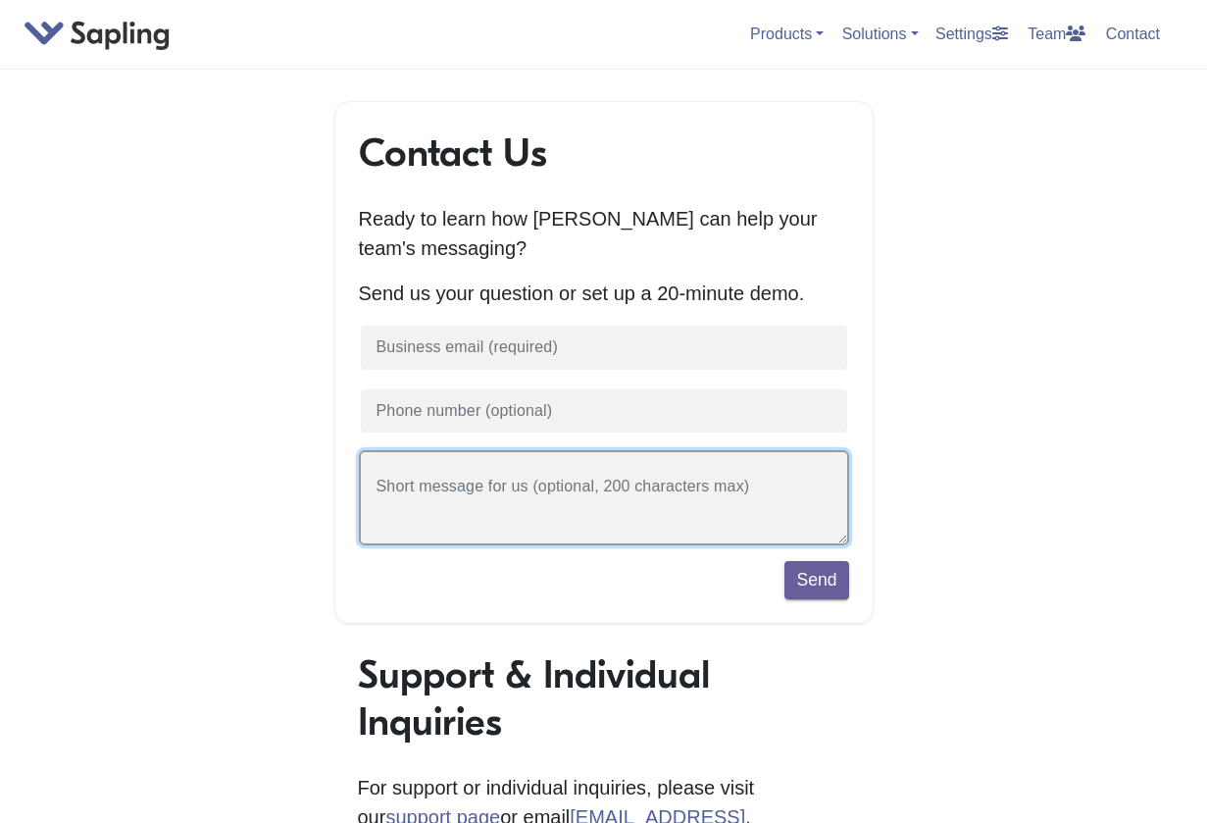
click at [615, 512] on textarea at bounding box center [604, 497] width 490 height 95
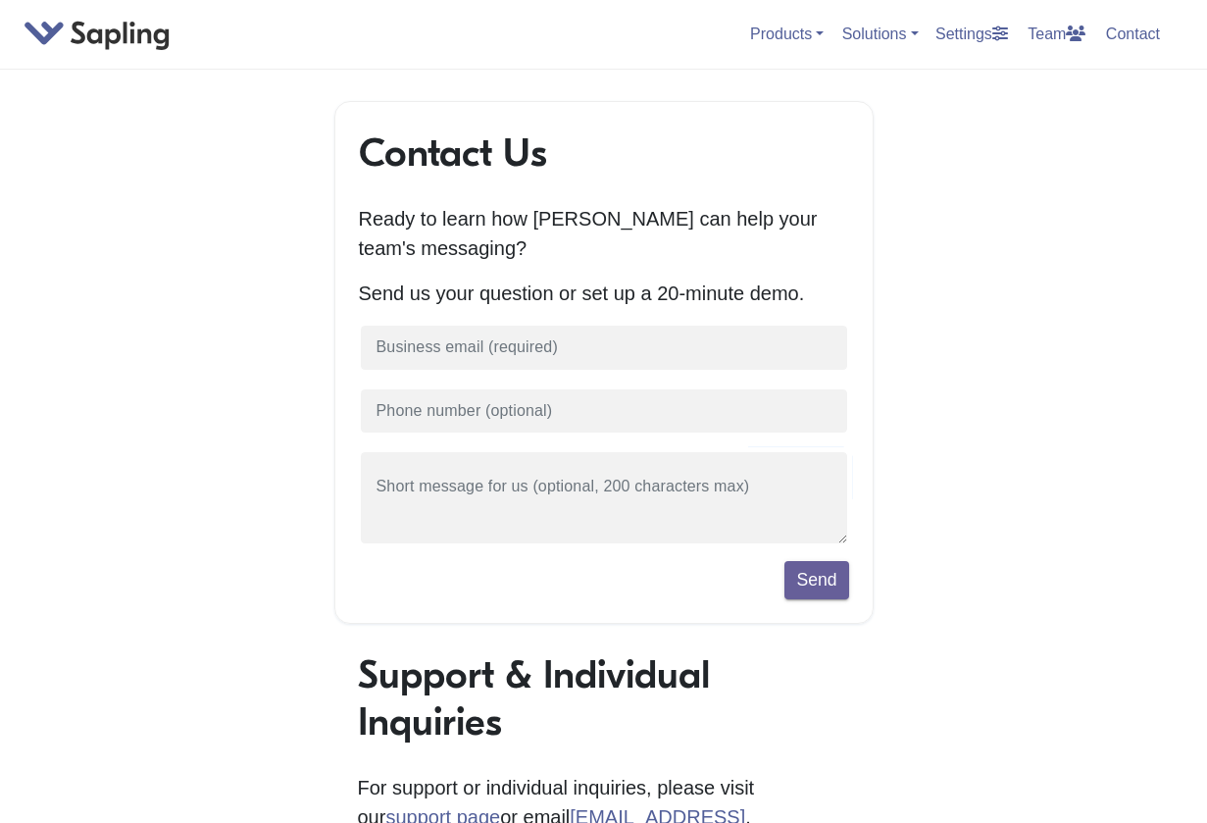
click at [584, 586] on div "Send" at bounding box center [604, 579] width 490 height 37
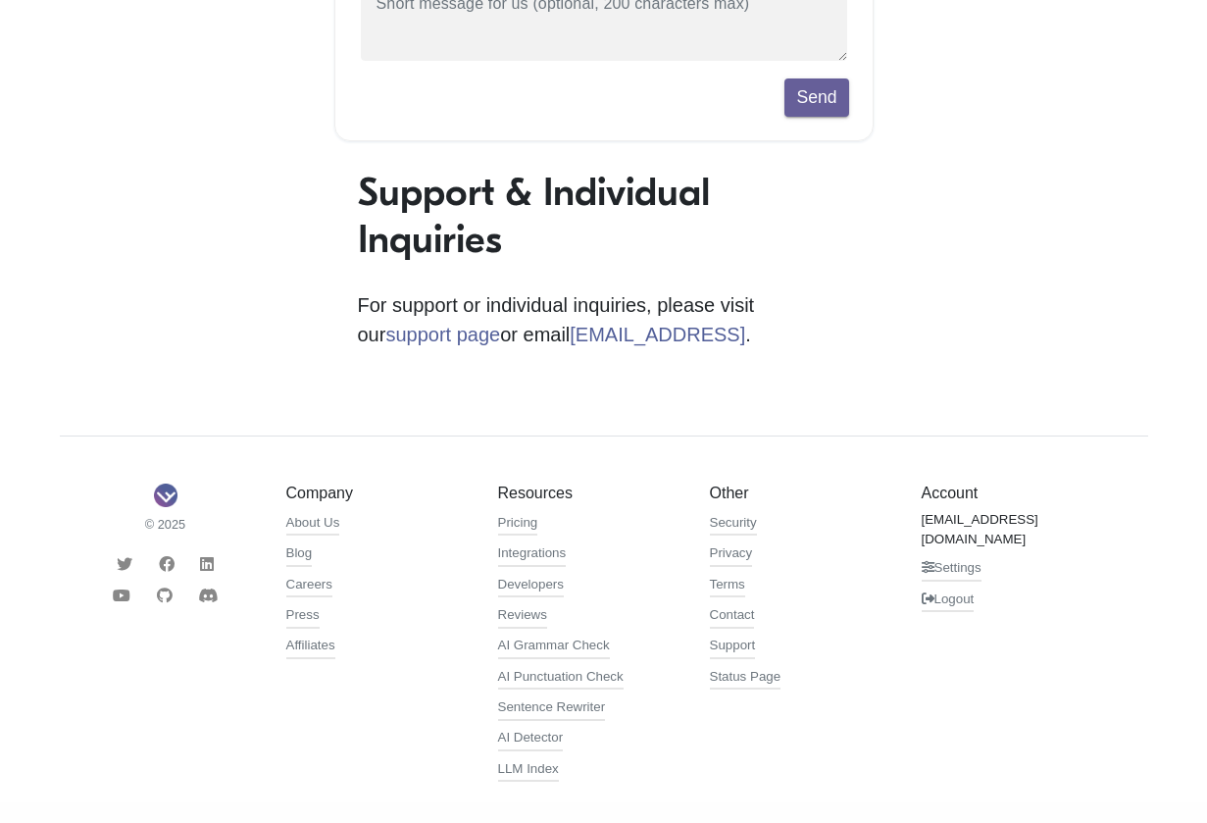
scroll to position [514, 0]
